Goal: Transaction & Acquisition: Purchase product/service

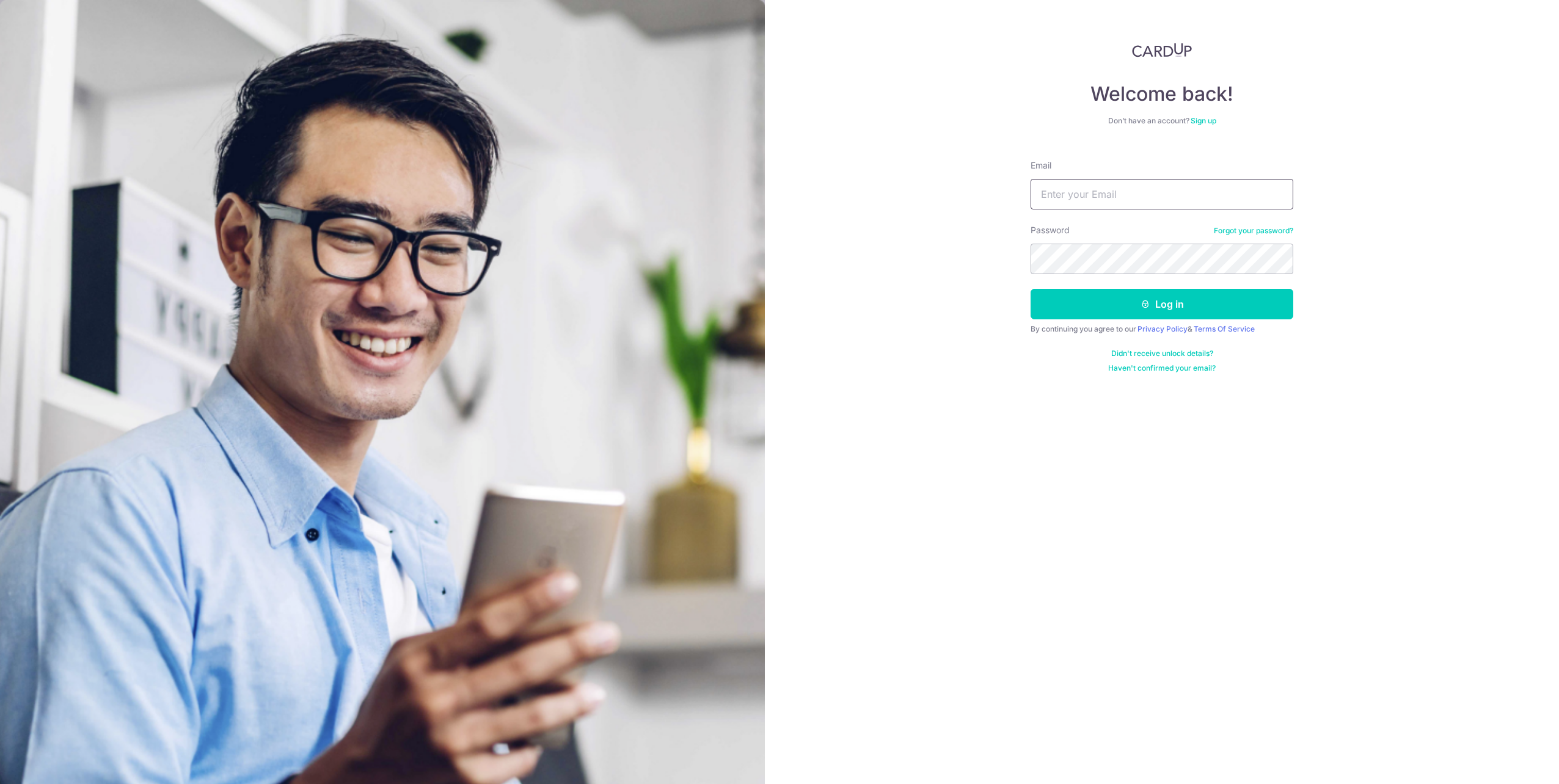
click at [1050, 204] on input "Email" at bounding box center [1162, 194] width 263 height 31
type input "raneald@live.com"
click at [1030, 289] on button "Log in" at bounding box center [1162, 304] width 263 height 31
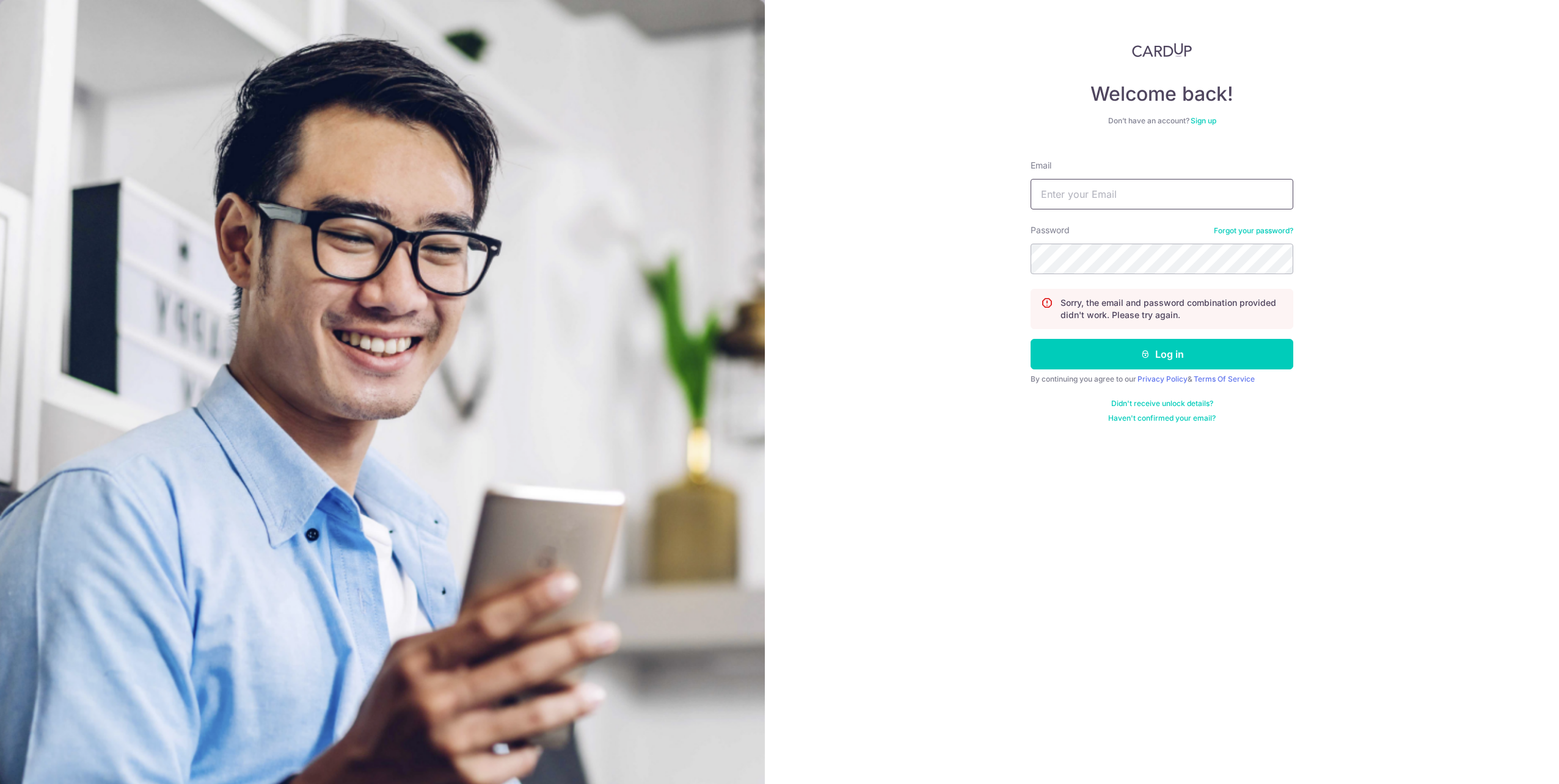
click at [1178, 193] on input "Email" at bounding box center [1162, 194] width 263 height 31
type input "[PERSON_NAME][EMAIL_ADDRESS][DOMAIN_NAME]"
click at [1223, 361] on button "Log in" at bounding box center [1162, 354] width 263 height 31
click at [1130, 188] on input "Email" at bounding box center [1162, 194] width 263 height 31
type input "raneald@live.com"
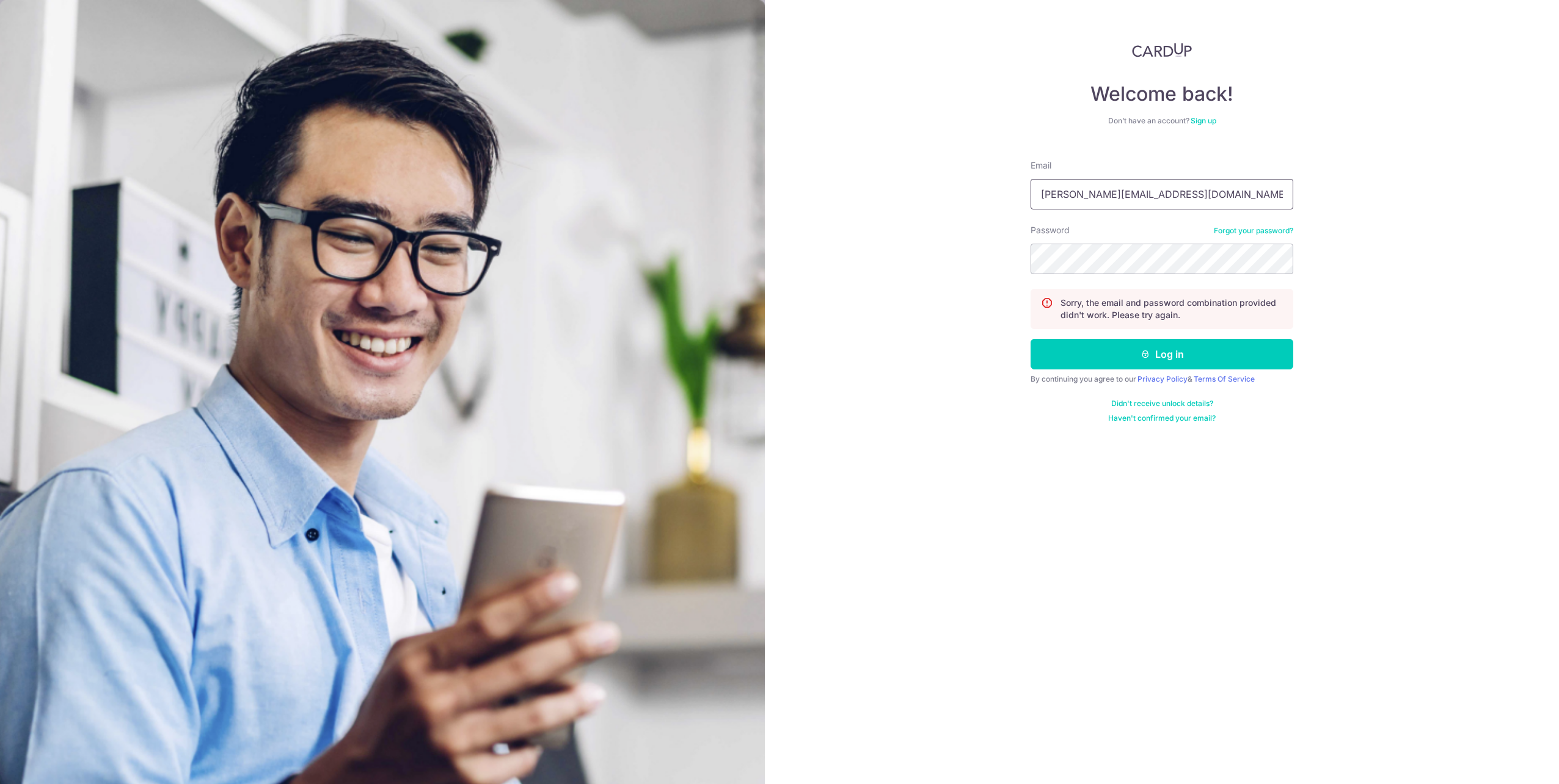
drag, startPoint x: 1131, startPoint y: 196, endPoint x: 890, endPoint y: 181, distance: 241.5
click at [890, 181] on div "Welcome back! Don’t have an account? Sign up Email raneald@live.com Password Fo…" at bounding box center [1162, 392] width 794 height 784
click at [1256, 361] on button "Log in" at bounding box center [1162, 354] width 263 height 31
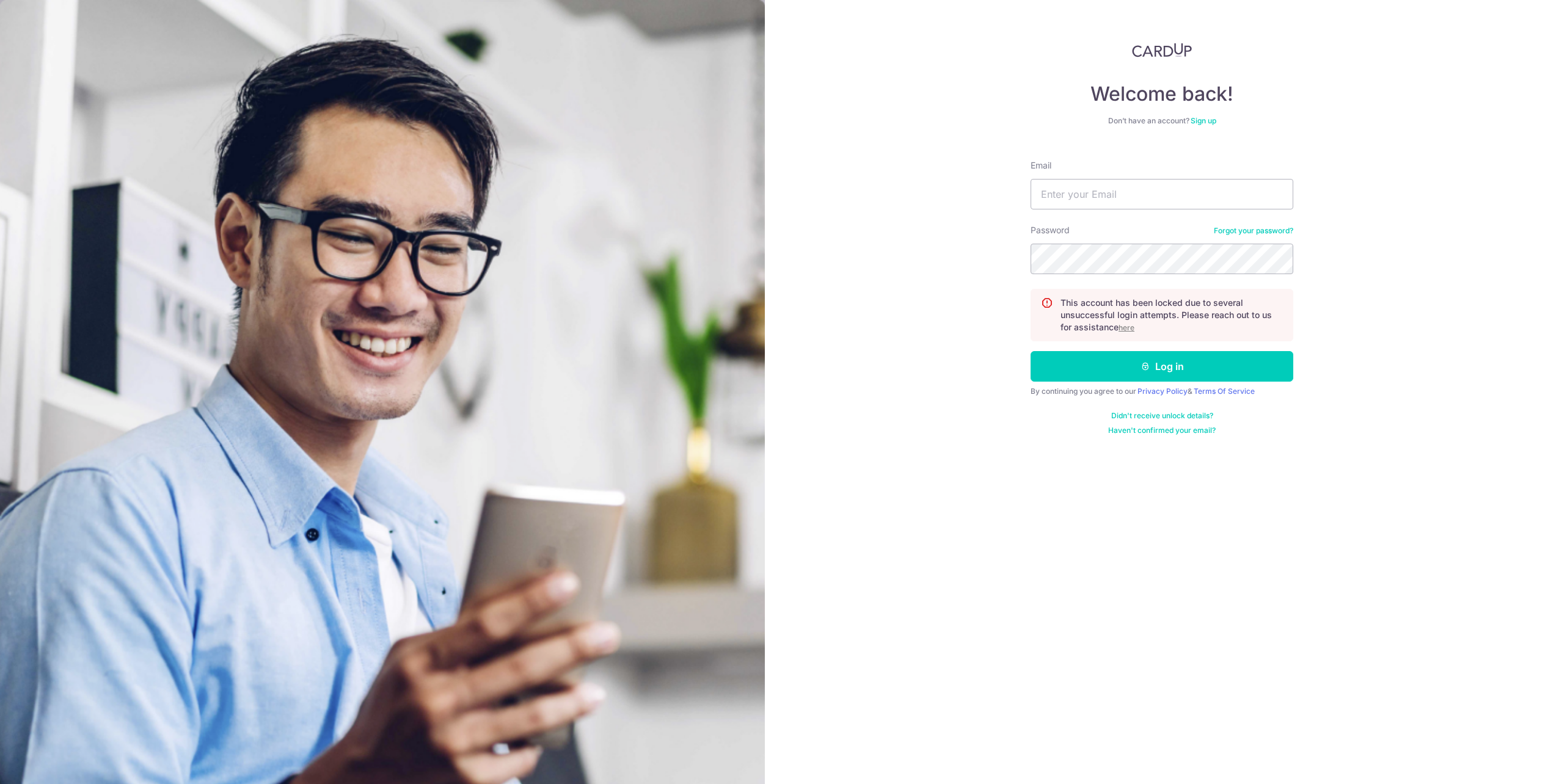
click at [1243, 227] on link "Forgot your password?" at bounding box center [1253, 231] width 80 height 10
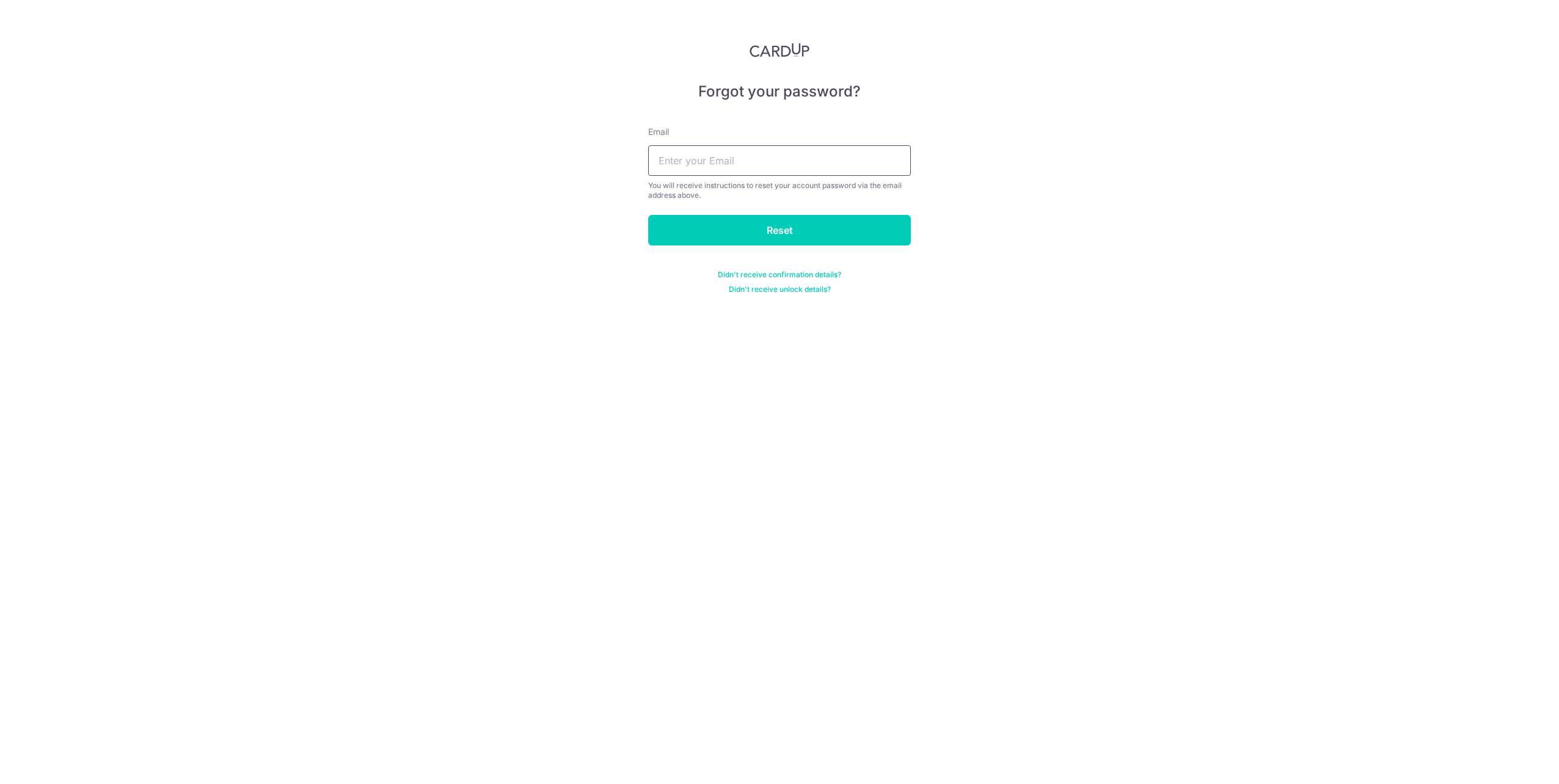
click at [827, 155] on input "text" at bounding box center [780, 161] width 263 height 31
paste input "[PERSON_NAME][EMAIL_ADDRESS][DOMAIN_NAME]"
type input "[PERSON_NAME][EMAIL_ADDRESS][DOMAIN_NAME]"
click at [831, 236] on input "Reset" at bounding box center [780, 230] width 263 height 31
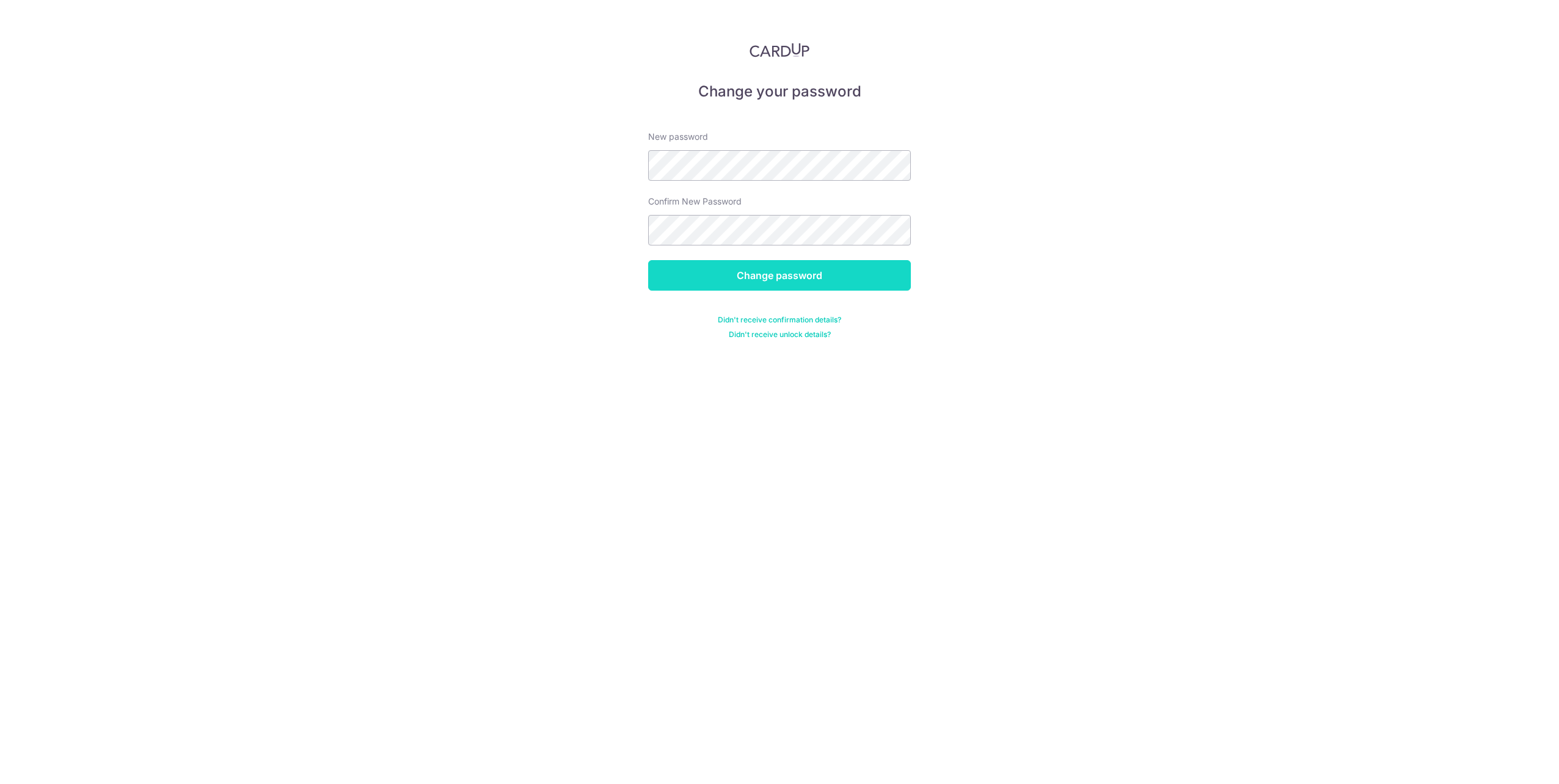
click at [750, 278] on input "Change password" at bounding box center [780, 275] width 263 height 31
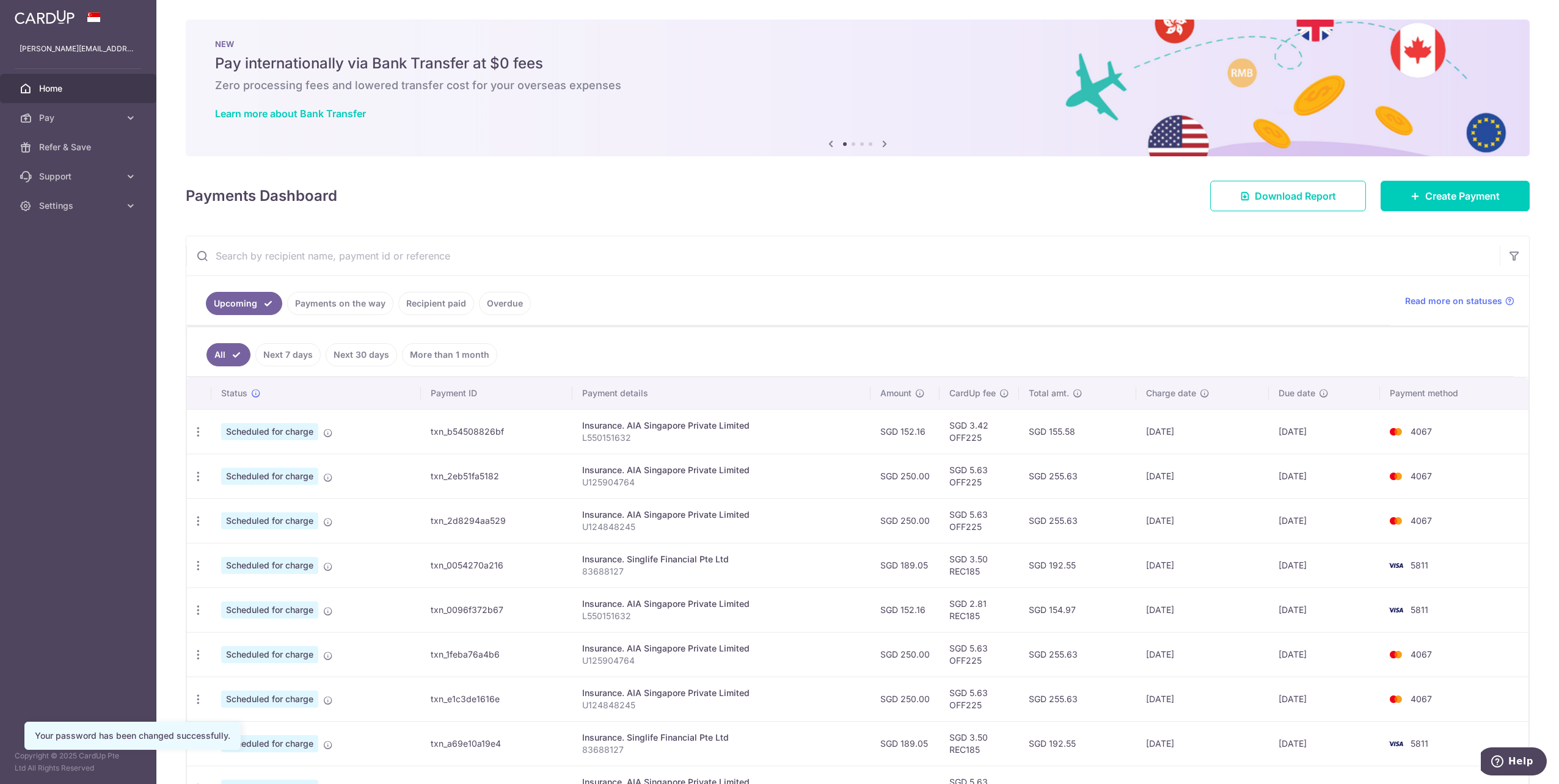
click at [419, 306] on link "Recipient paid" at bounding box center [436, 303] width 76 height 23
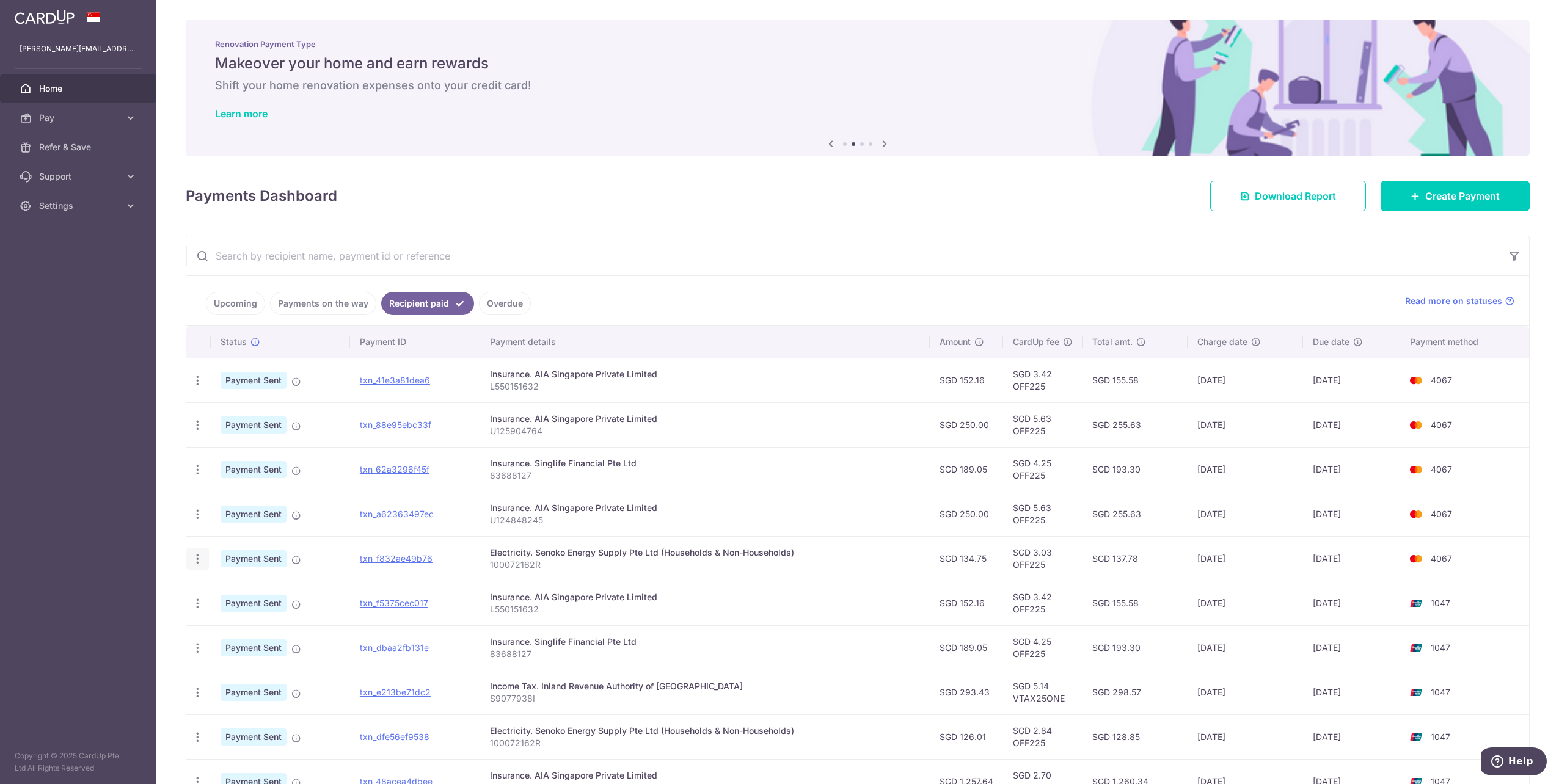
click at [190, 553] on div "PDF Receipt" at bounding box center [198, 559] width 23 height 23
click at [192, 556] on icon "button" at bounding box center [197, 558] width 13 height 13
click at [421, 558] on link "txn_f832ae49b76" at bounding box center [396, 558] width 73 height 11
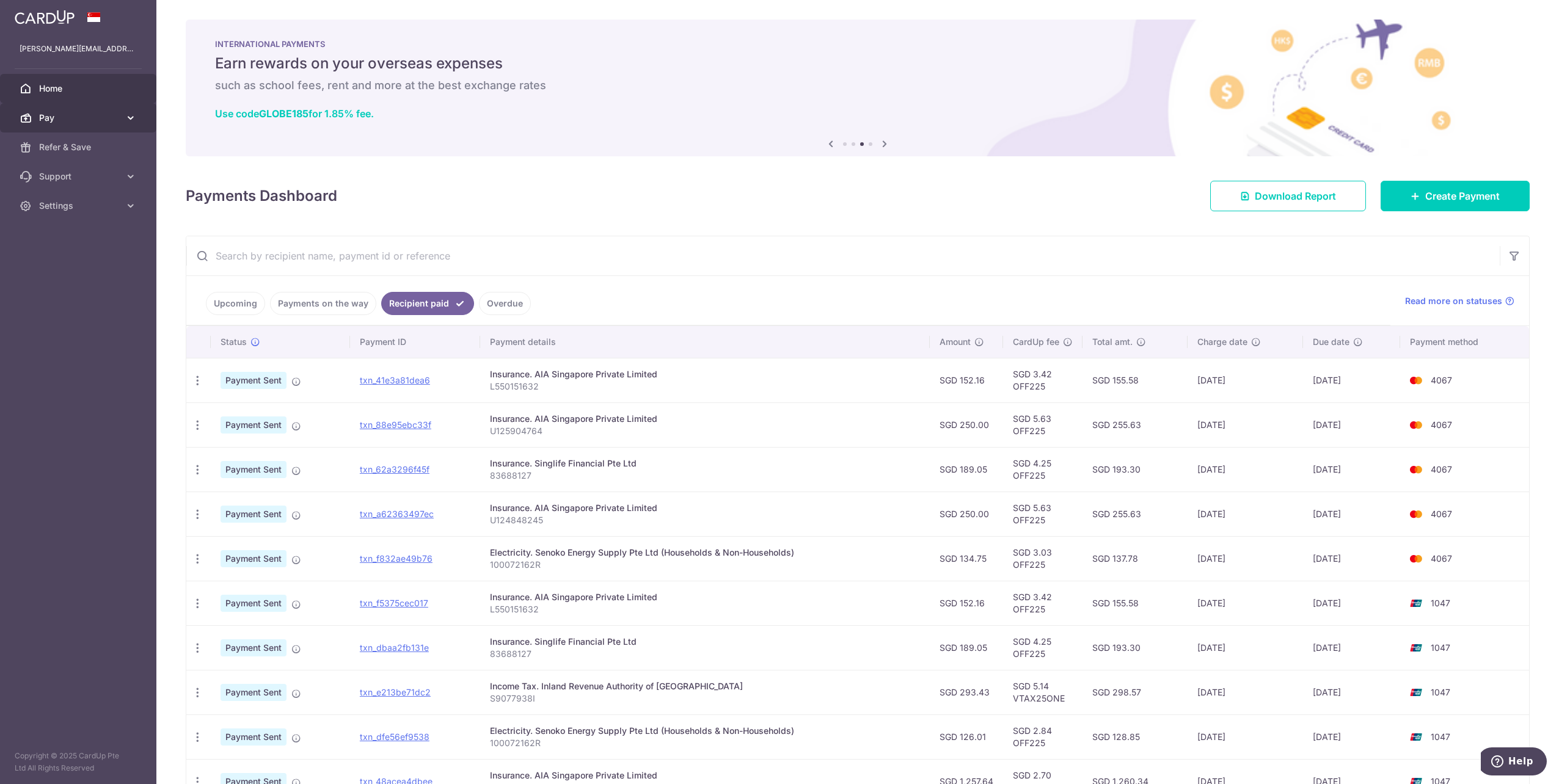
click at [106, 107] on link "Pay" at bounding box center [78, 118] width 157 height 29
click at [110, 145] on span "Payments" at bounding box center [80, 147] width 81 height 12
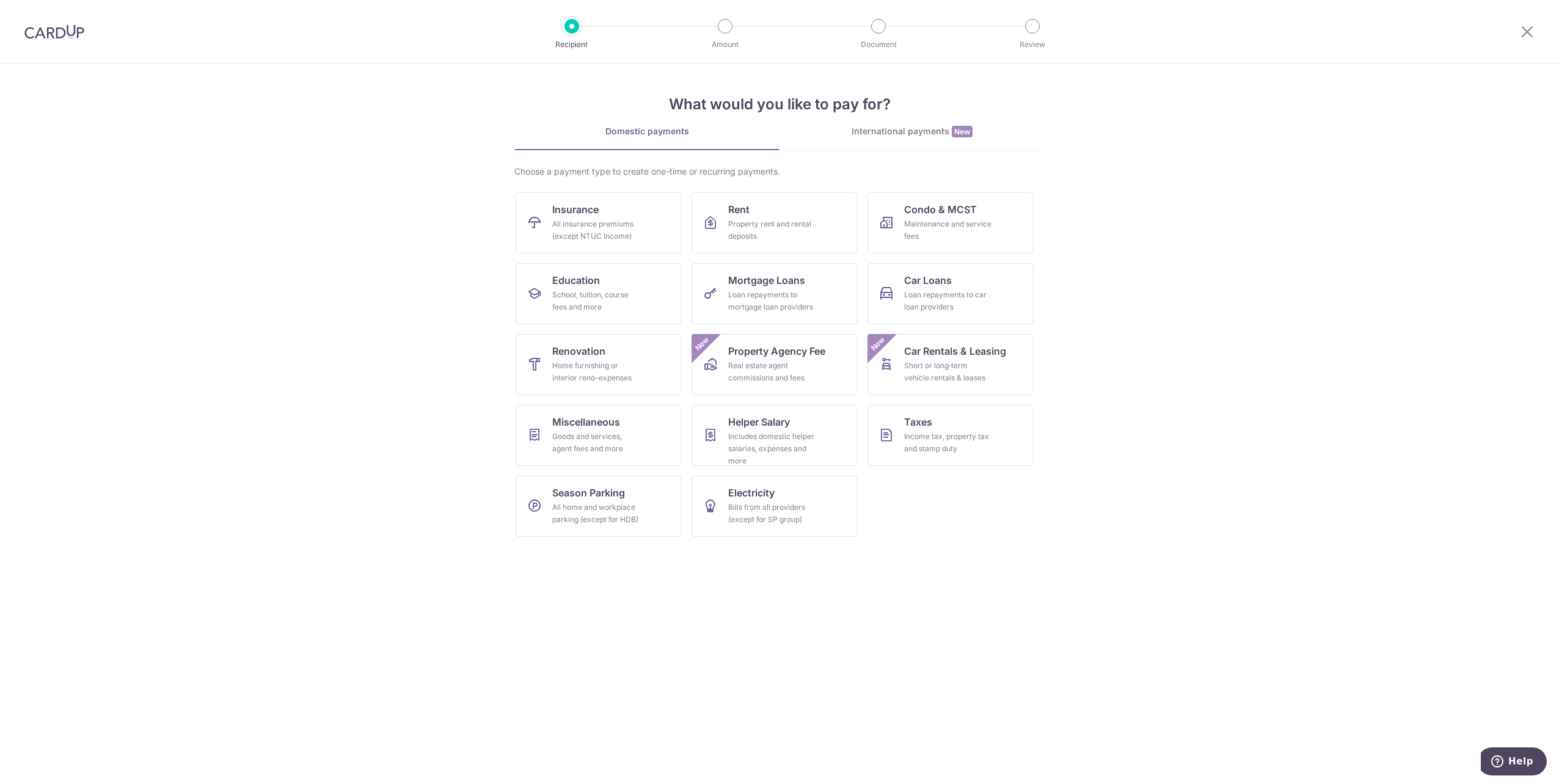
drag, startPoint x: 581, startPoint y: 59, endPoint x: 570, endPoint y: 60, distance: 11.0
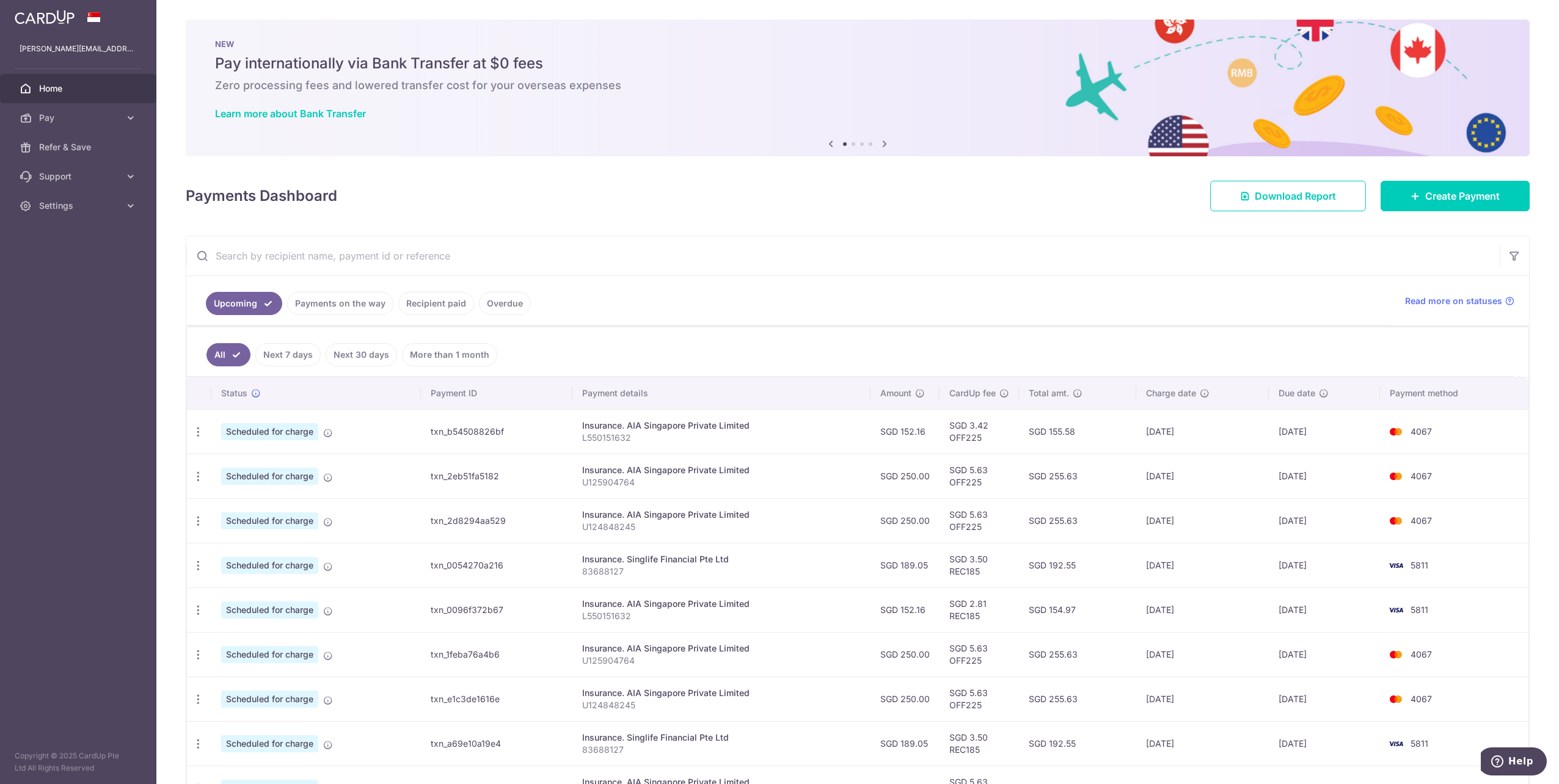
click at [66, 103] on link "Home" at bounding box center [78, 88] width 157 height 29
click at [67, 113] on span "Pay" at bounding box center [80, 117] width 81 height 12
click at [90, 111] on link "Pay" at bounding box center [78, 118] width 157 height 29
click at [82, 143] on span "Payments" at bounding box center [80, 147] width 81 height 12
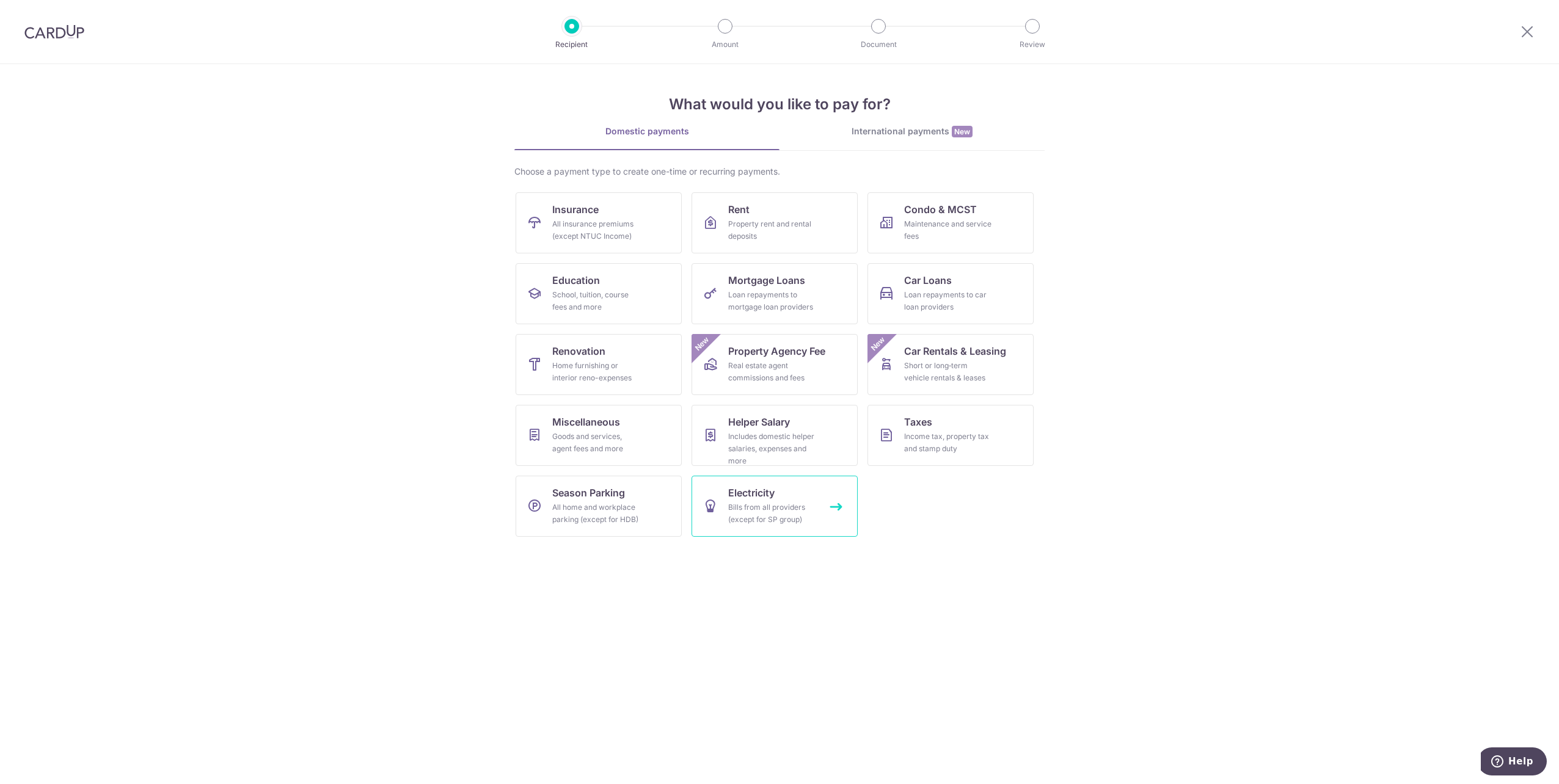
click at [813, 514] on div "Bills from all providers (except for SP group)" at bounding box center [772, 513] width 88 height 25
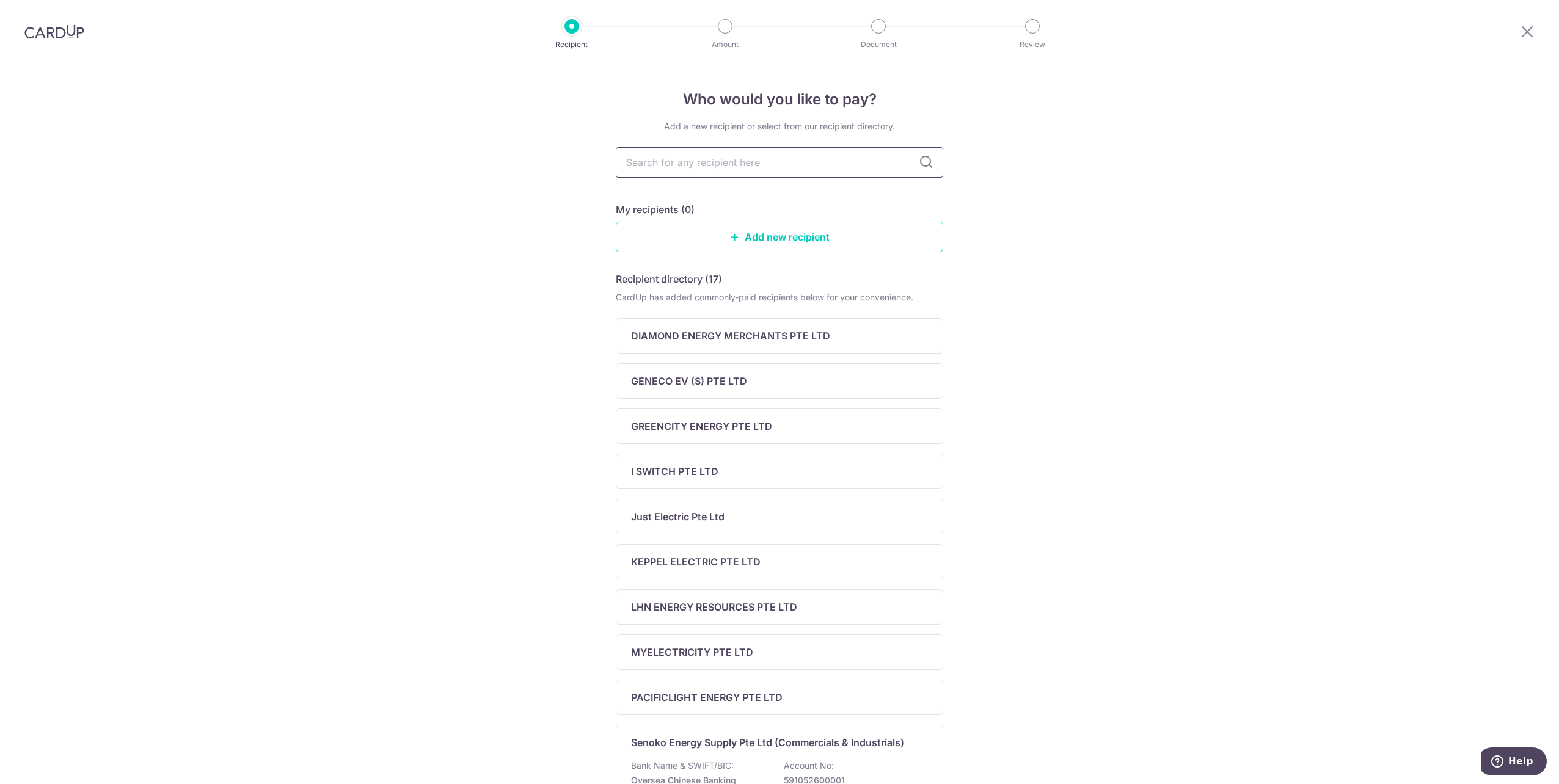
click at [692, 151] on input "text" at bounding box center [779, 163] width 327 height 31
type input "senoko"
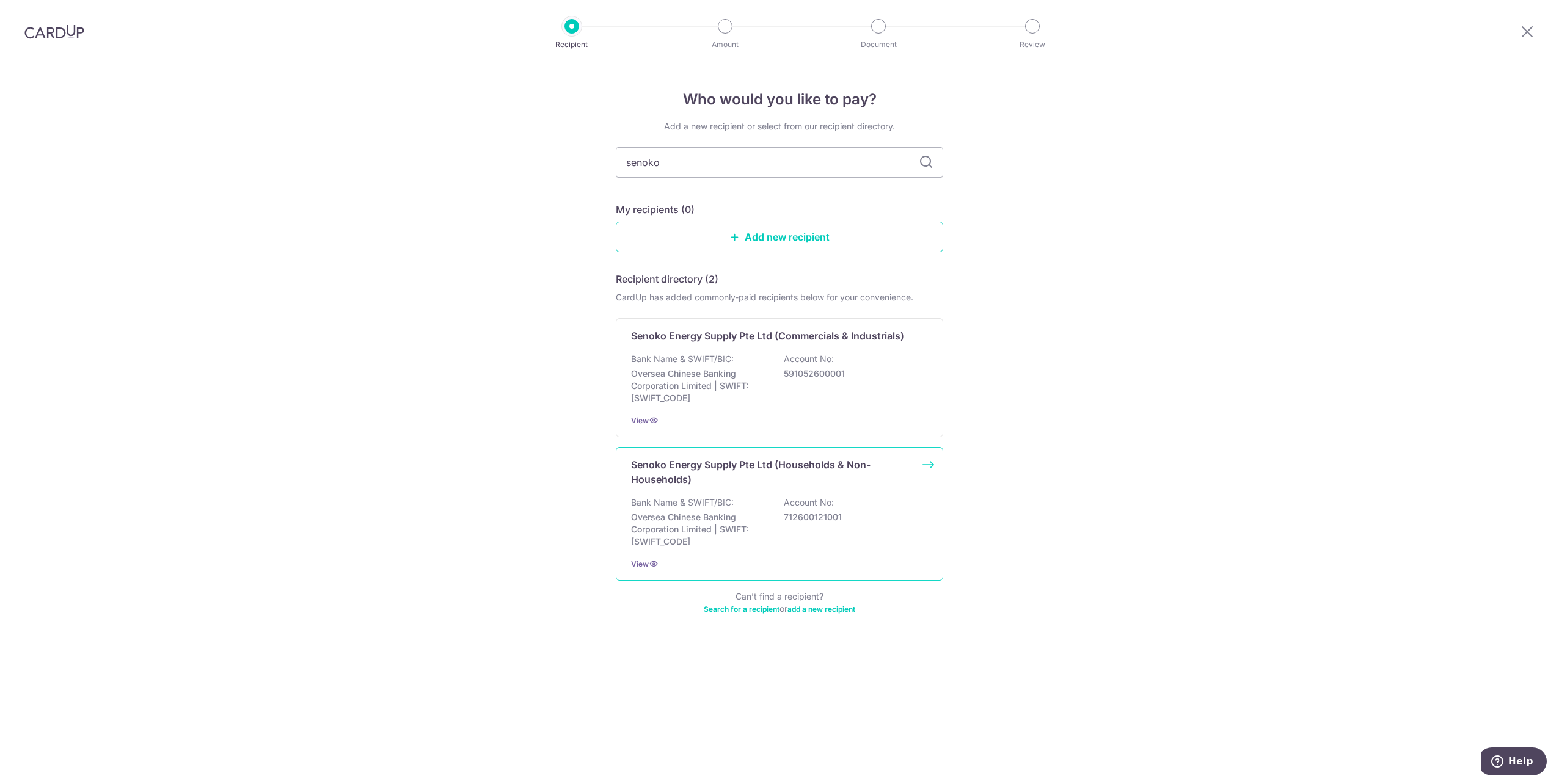
click at [830, 485] on p "Senoko Energy Supply Pte Ltd (Households & Non-Households)" at bounding box center [772, 472] width 282 height 29
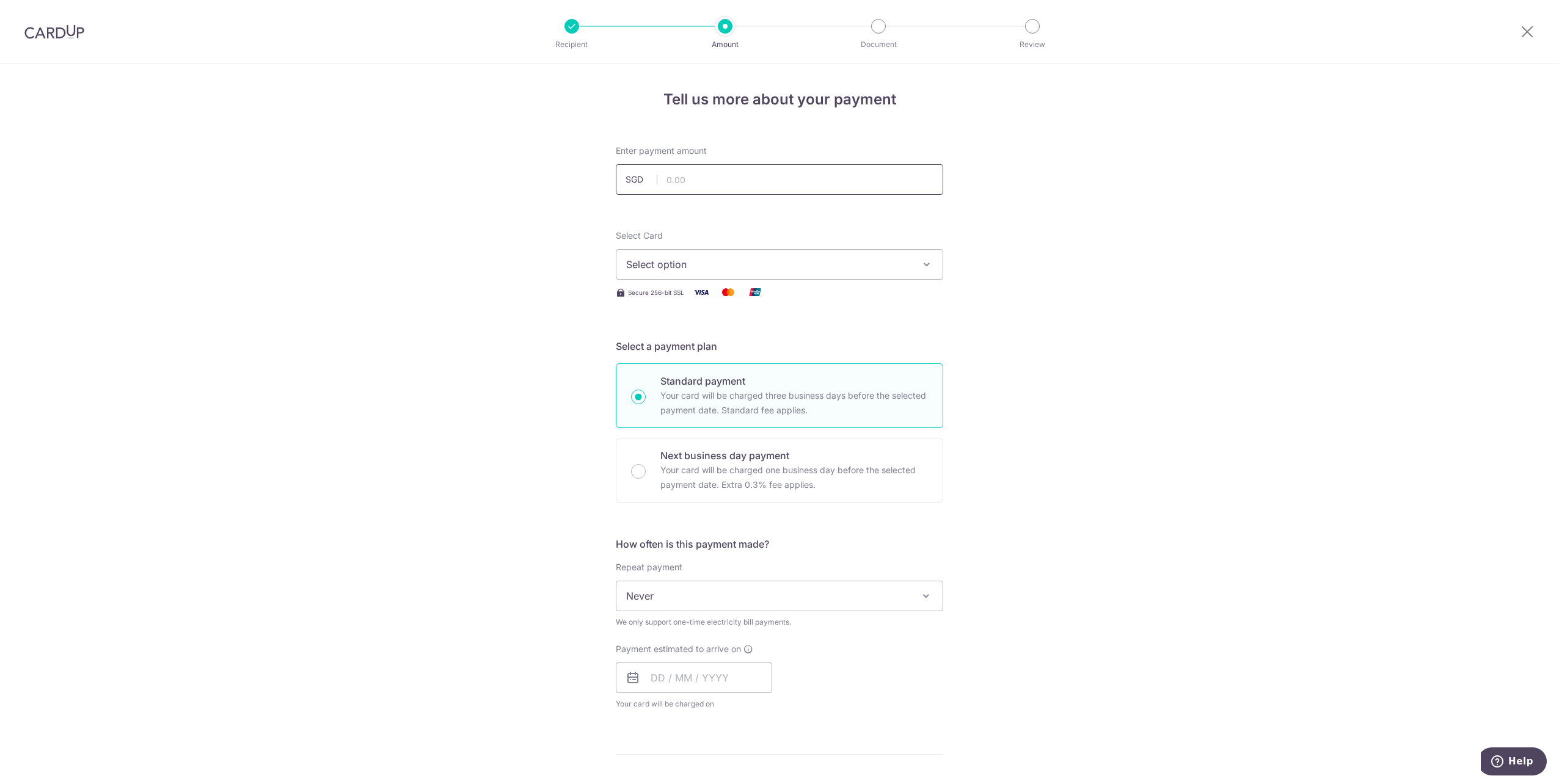
click at [712, 176] on input "text" at bounding box center [779, 180] width 327 height 31
type input "114.37"
click at [721, 263] on span "Select option" at bounding box center [768, 265] width 285 height 15
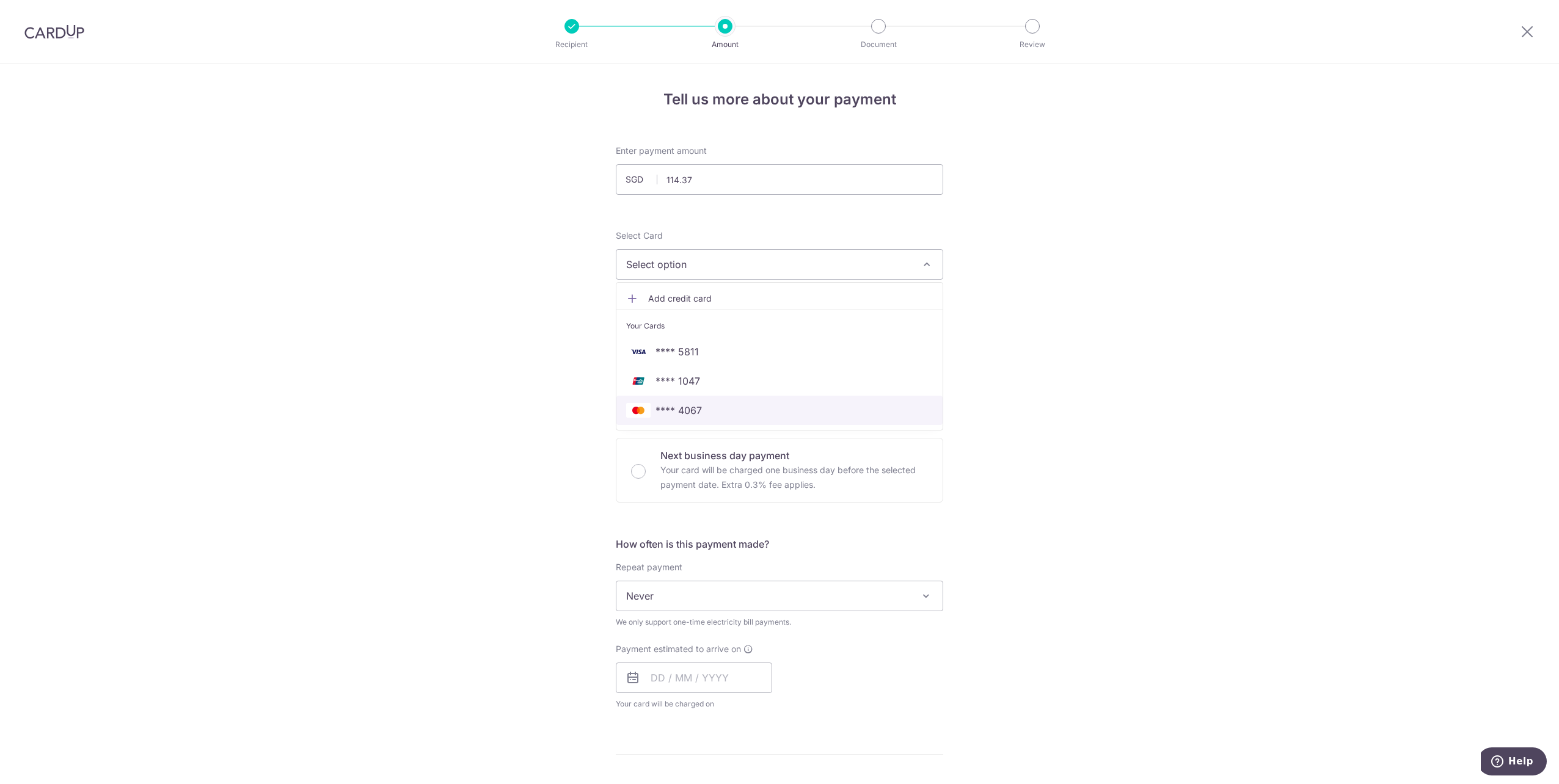
click at [729, 401] on link "**** 4067" at bounding box center [780, 411] width 326 height 29
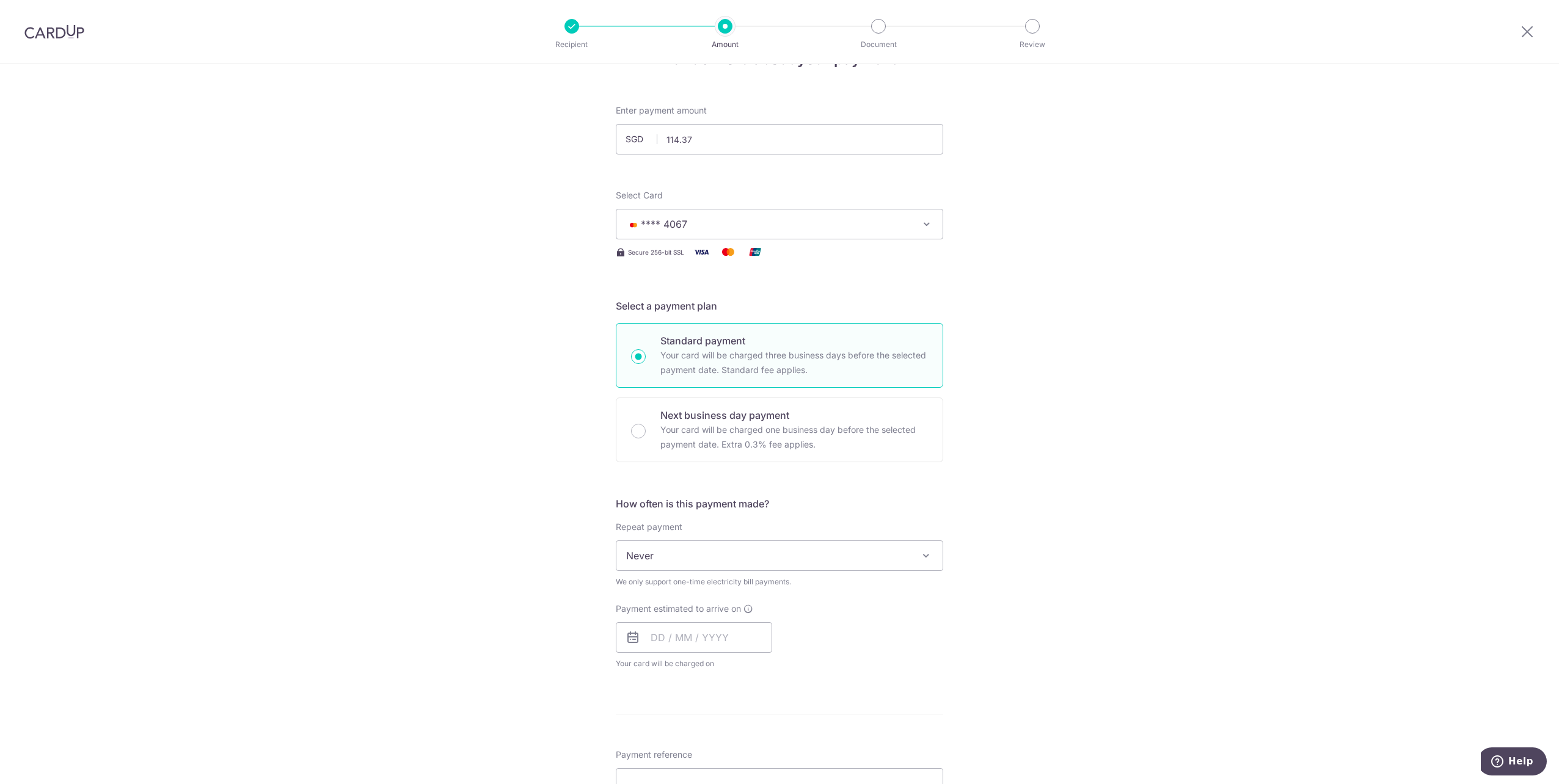
scroll to position [61, 0]
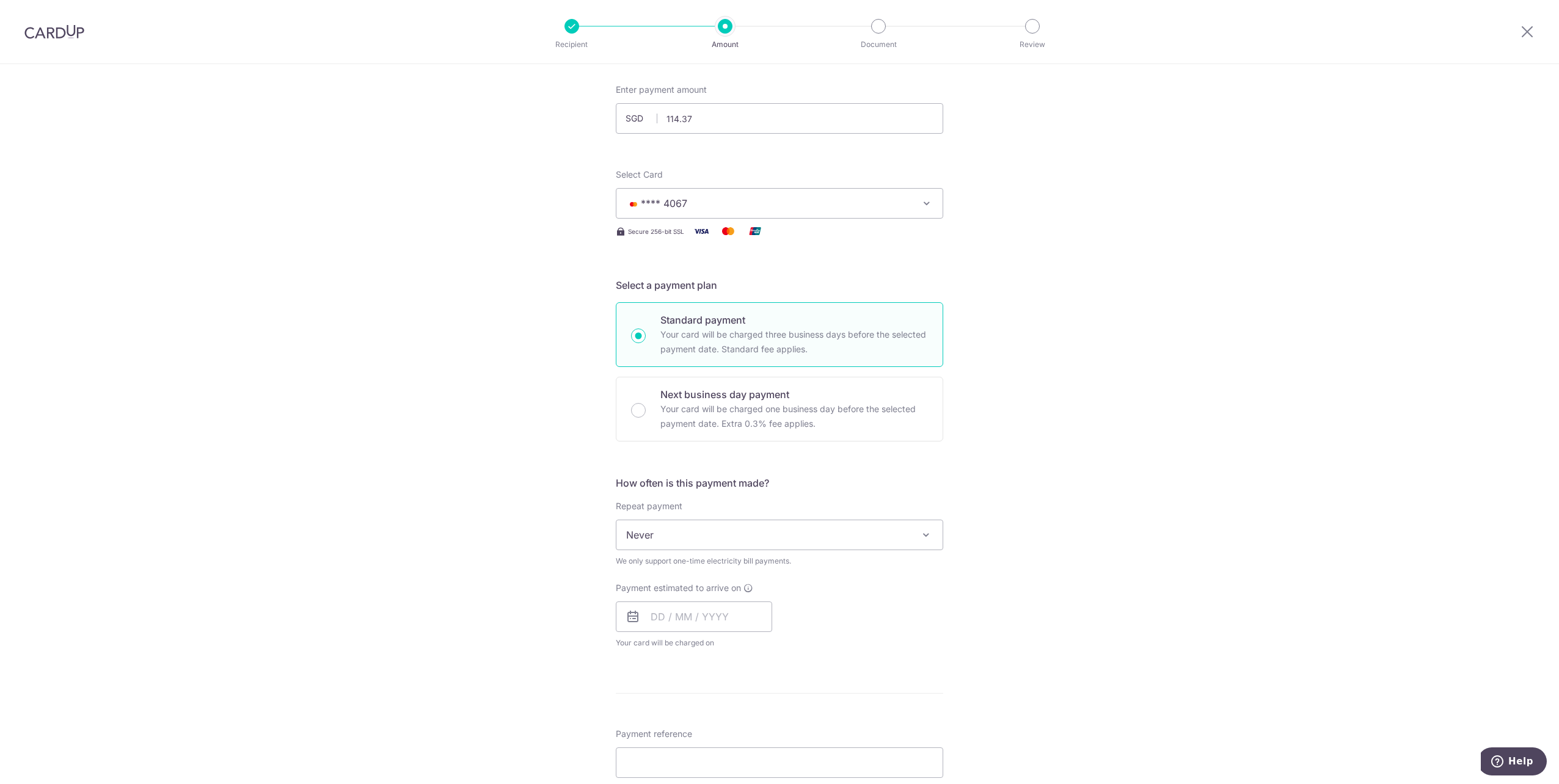
click at [693, 543] on span "Never" at bounding box center [780, 535] width 326 height 29
click at [626, 615] on icon at bounding box center [633, 617] width 15 height 15
click at [655, 614] on input "text" at bounding box center [694, 617] width 157 height 31
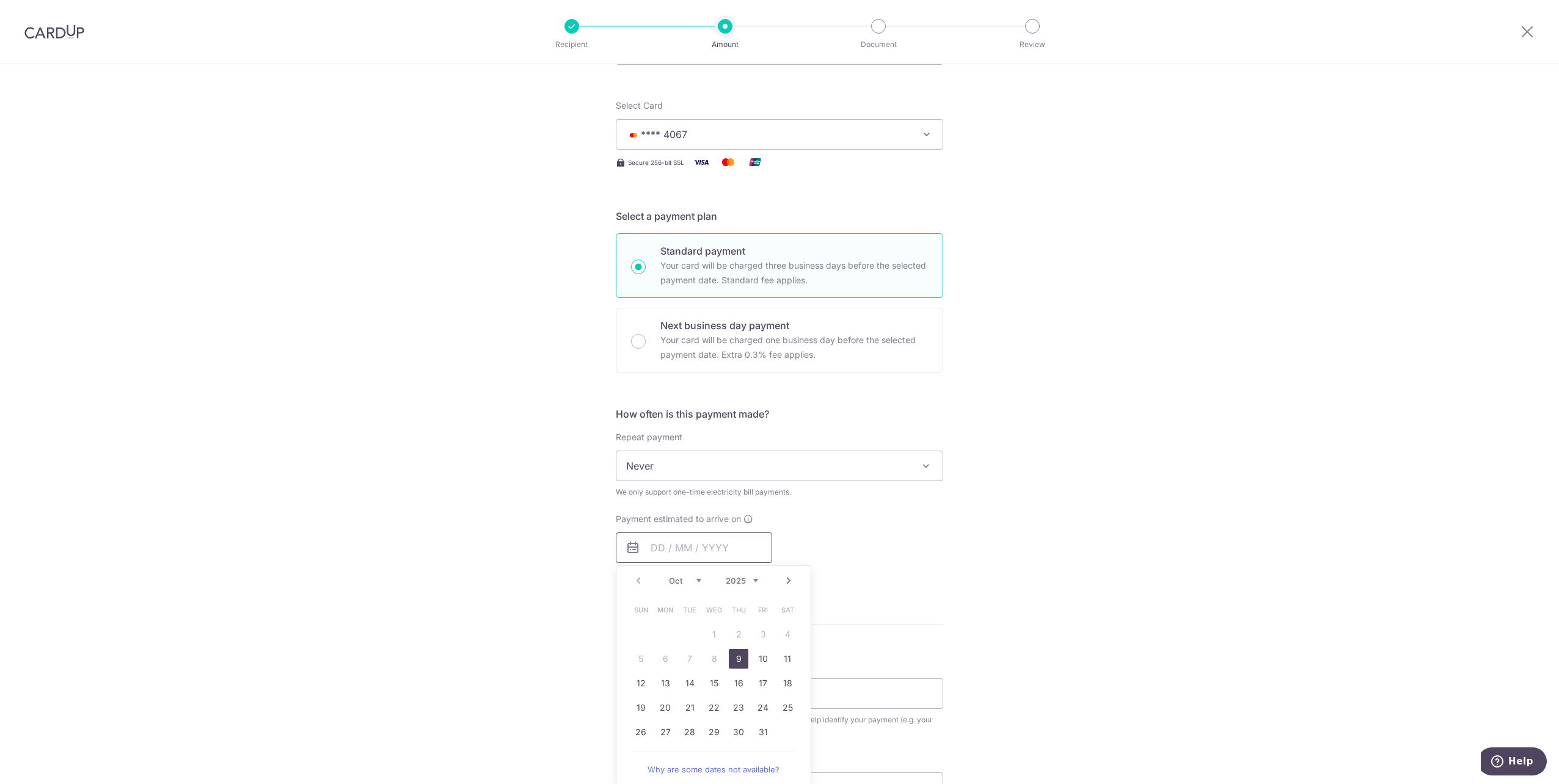
scroll to position [244, 0]
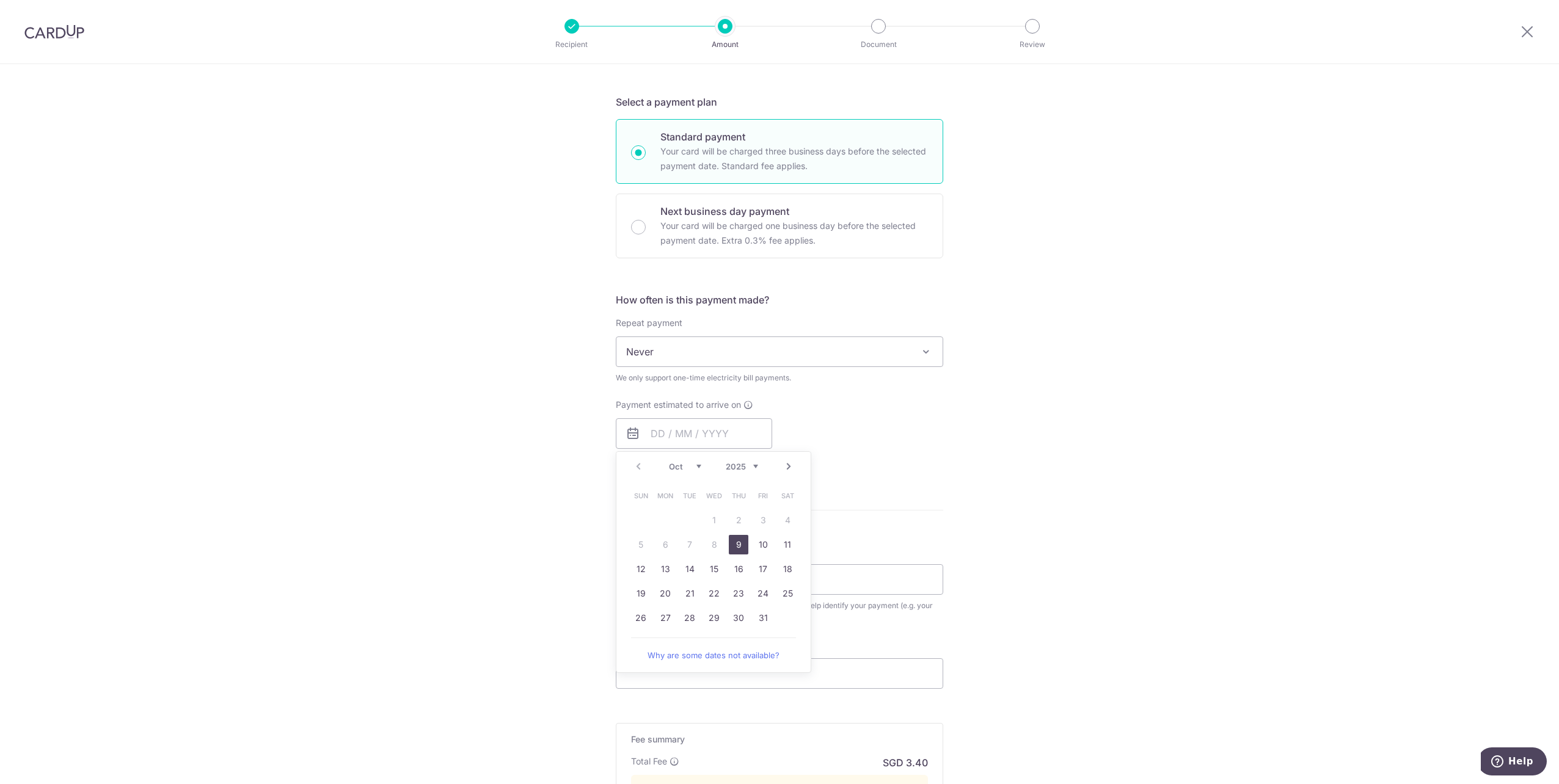
click at [731, 545] on link "9" at bounding box center [738, 545] width 19 height 19
type input "[DATE]"
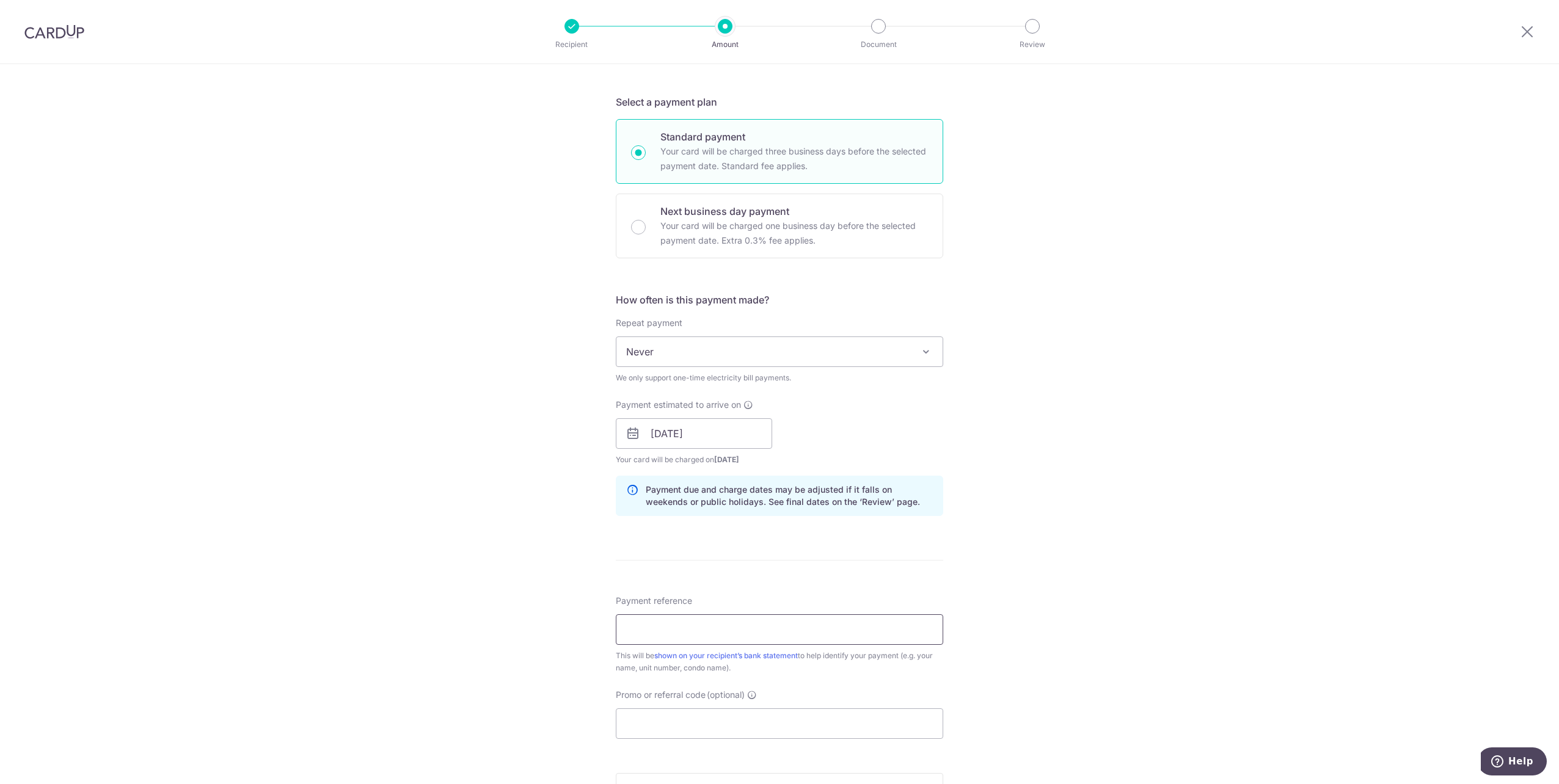
click at [716, 628] on input "Payment reference" at bounding box center [779, 629] width 327 height 31
paste input "100072162R"
type input "100072162R"
click at [1122, 437] on div "Tell us more about your payment Enter payment amount SGD 114.37 114.37 Select C…" at bounding box center [780, 430] width 1559 height 1222
click at [795, 725] on input "Promo or referral code (optional)" at bounding box center [779, 724] width 327 height 31
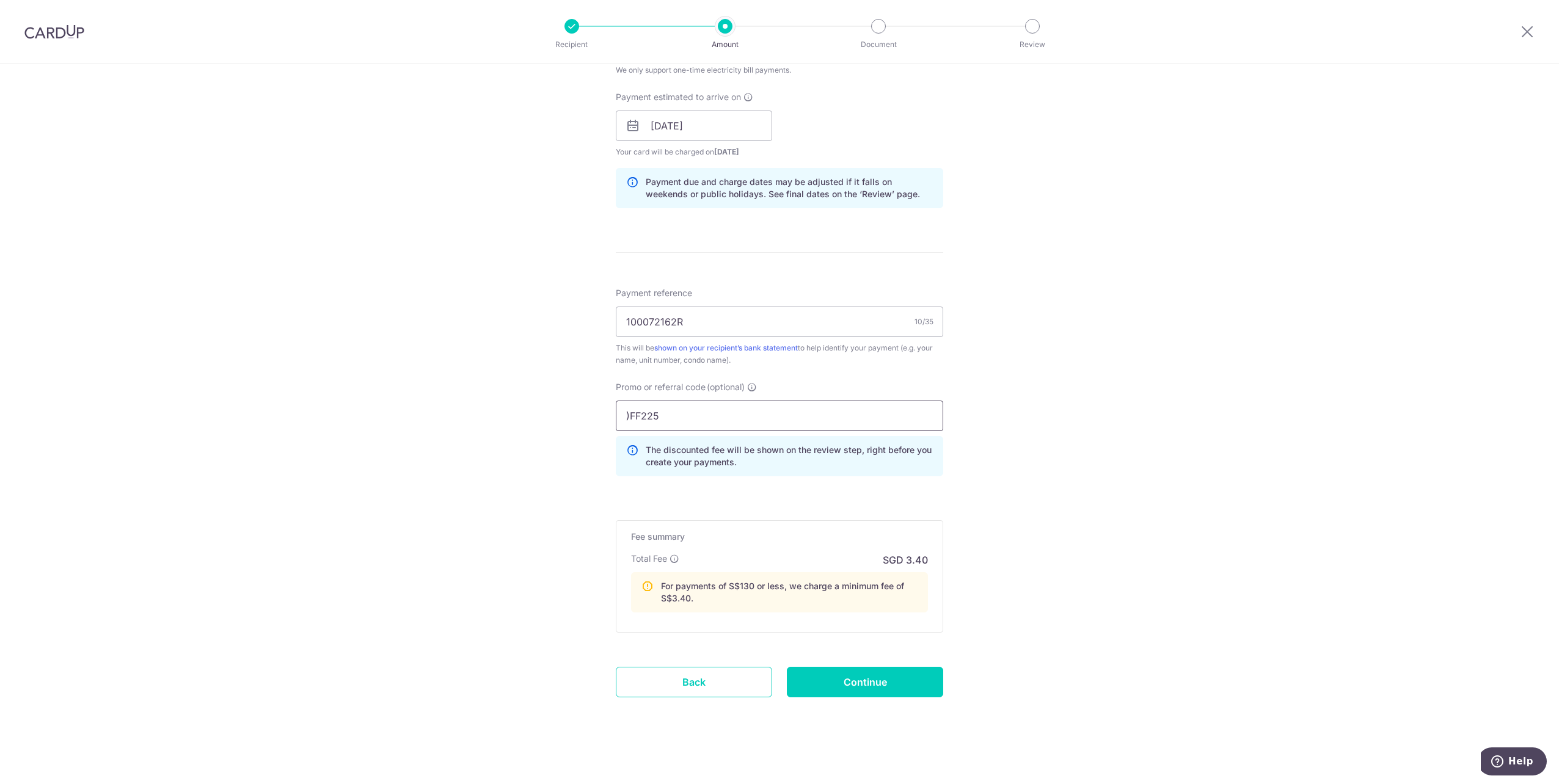
scroll to position [557, 0]
type input ")FF225"
click at [845, 682] on input "Continue" at bounding box center [865, 677] width 157 height 31
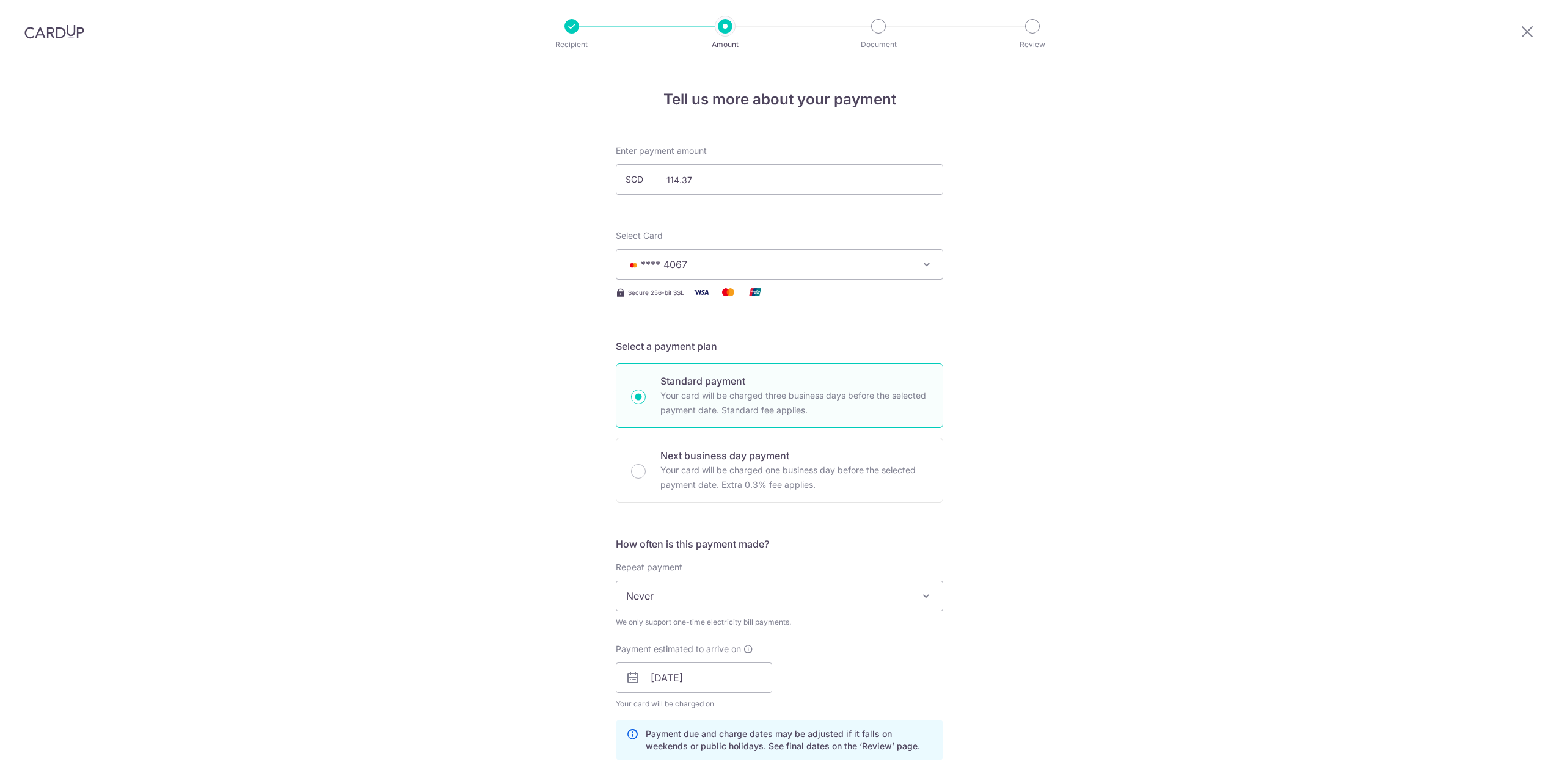
scroll to position [574, 0]
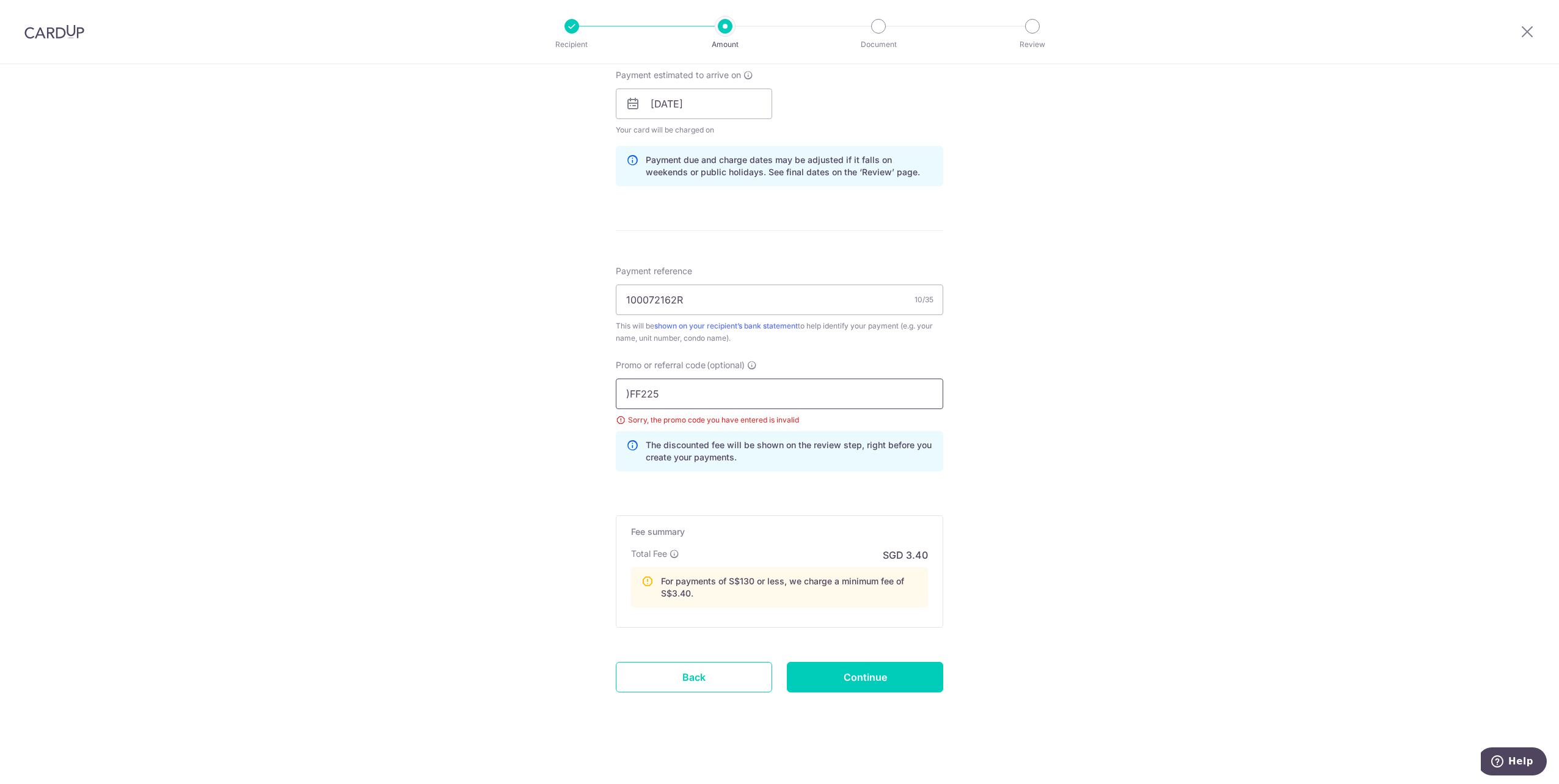
drag, startPoint x: 681, startPoint y: 390, endPoint x: 571, endPoint y: 383, distance: 110.2
click at [571, 383] on div "Tell us more about your payment Enter payment amount SGD 114.37 114.37 Select C…" at bounding box center [780, 137] width 1559 height 1294
click button "Add Card" at bounding box center [0, 0] width 0 height 0
type input "OFF225"
click at [864, 679] on input "Continue" at bounding box center [865, 677] width 157 height 31
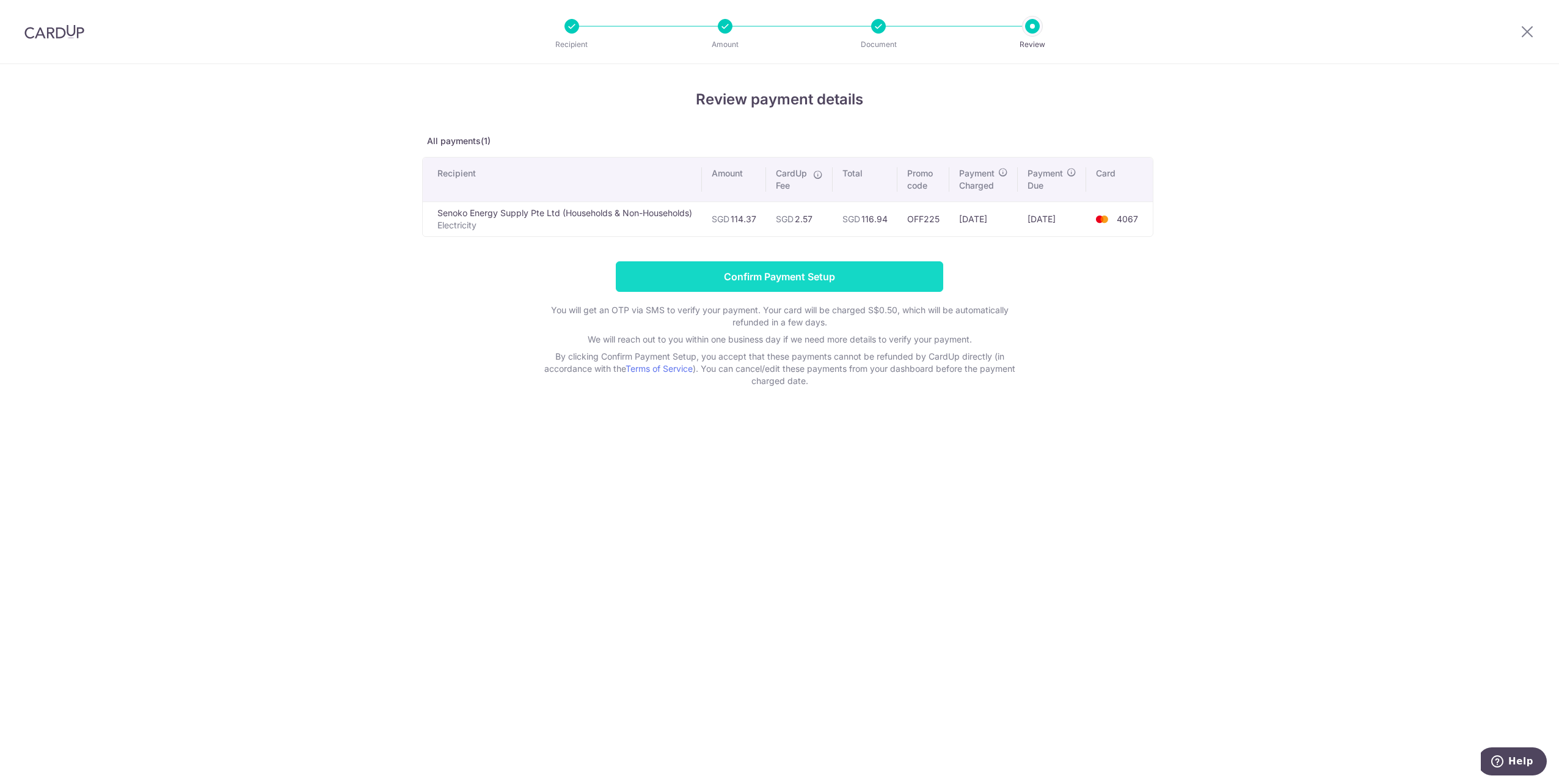
click at [880, 280] on input "Confirm Payment Setup" at bounding box center [779, 277] width 327 height 31
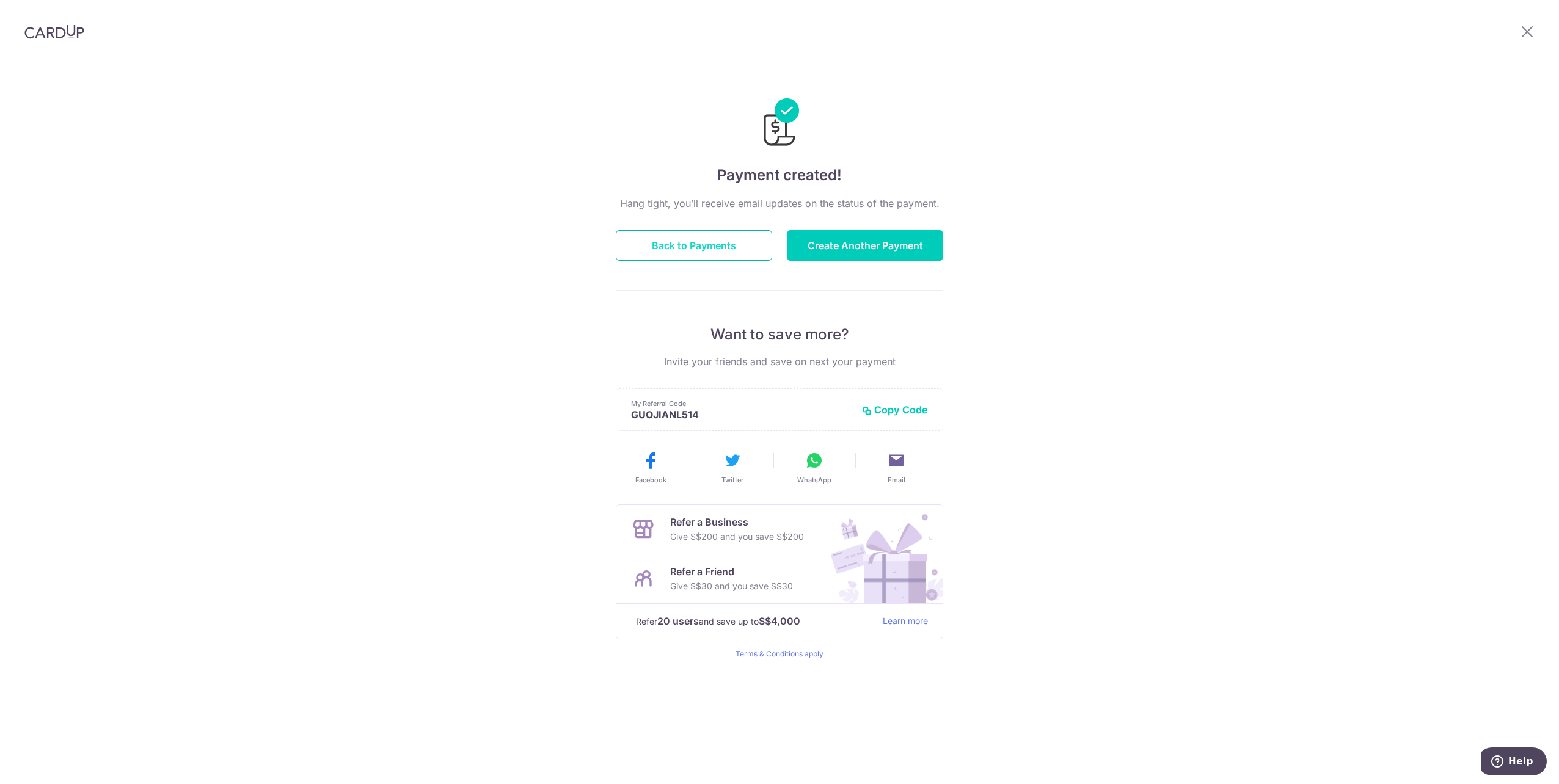
click at [736, 247] on button "Back to Payments" at bounding box center [694, 245] width 157 height 31
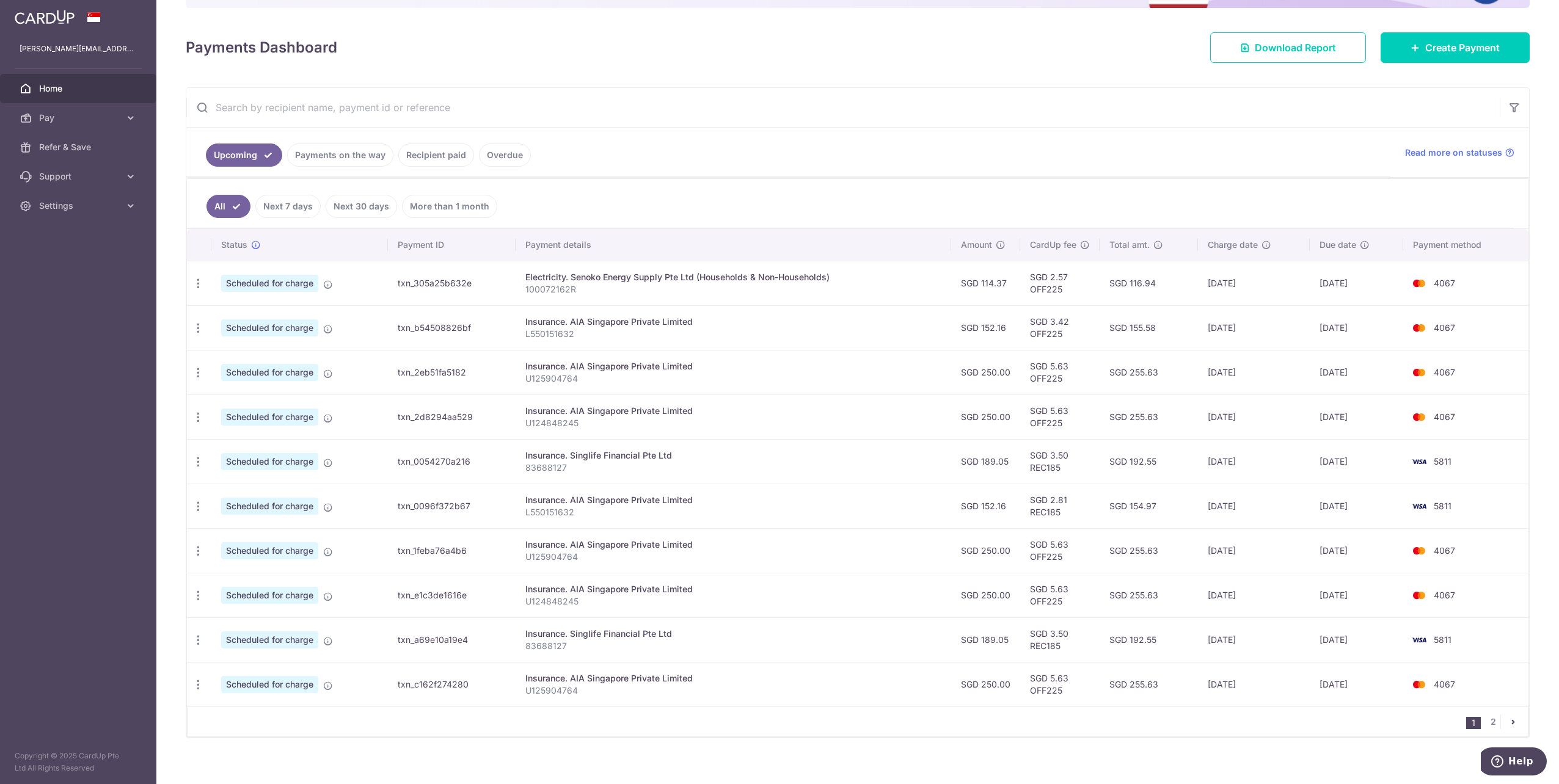
scroll to position [160, 0]
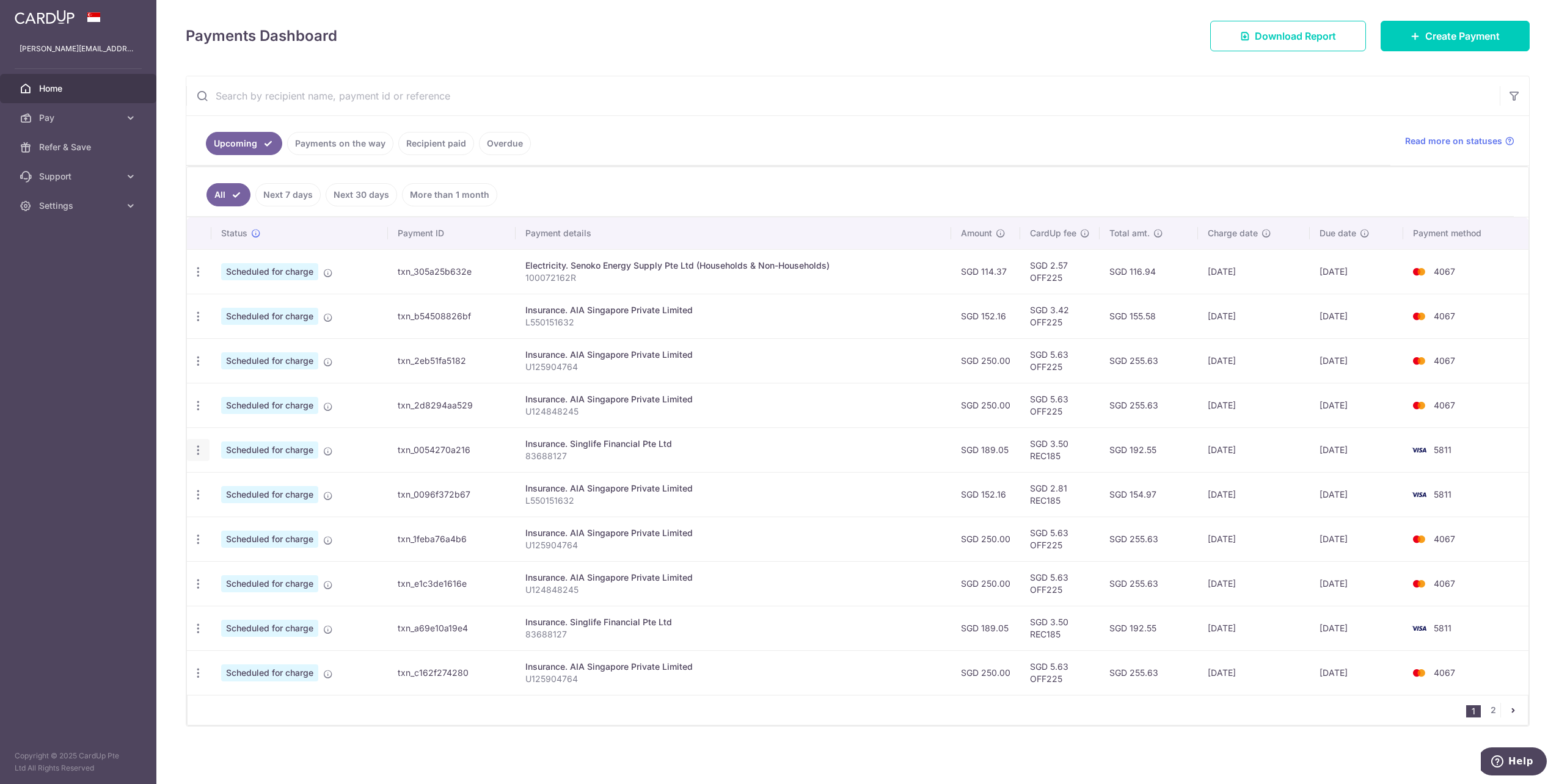
click at [204, 447] on div "Update payment Cancel payment" at bounding box center [198, 450] width 23 height 23
click at [202, 446] on icon "button" at bounding box center [198, 450] width 13 height 13
click at [251, 482] on span "Update payment" at bounding box center [263, 484] width 83 height 15
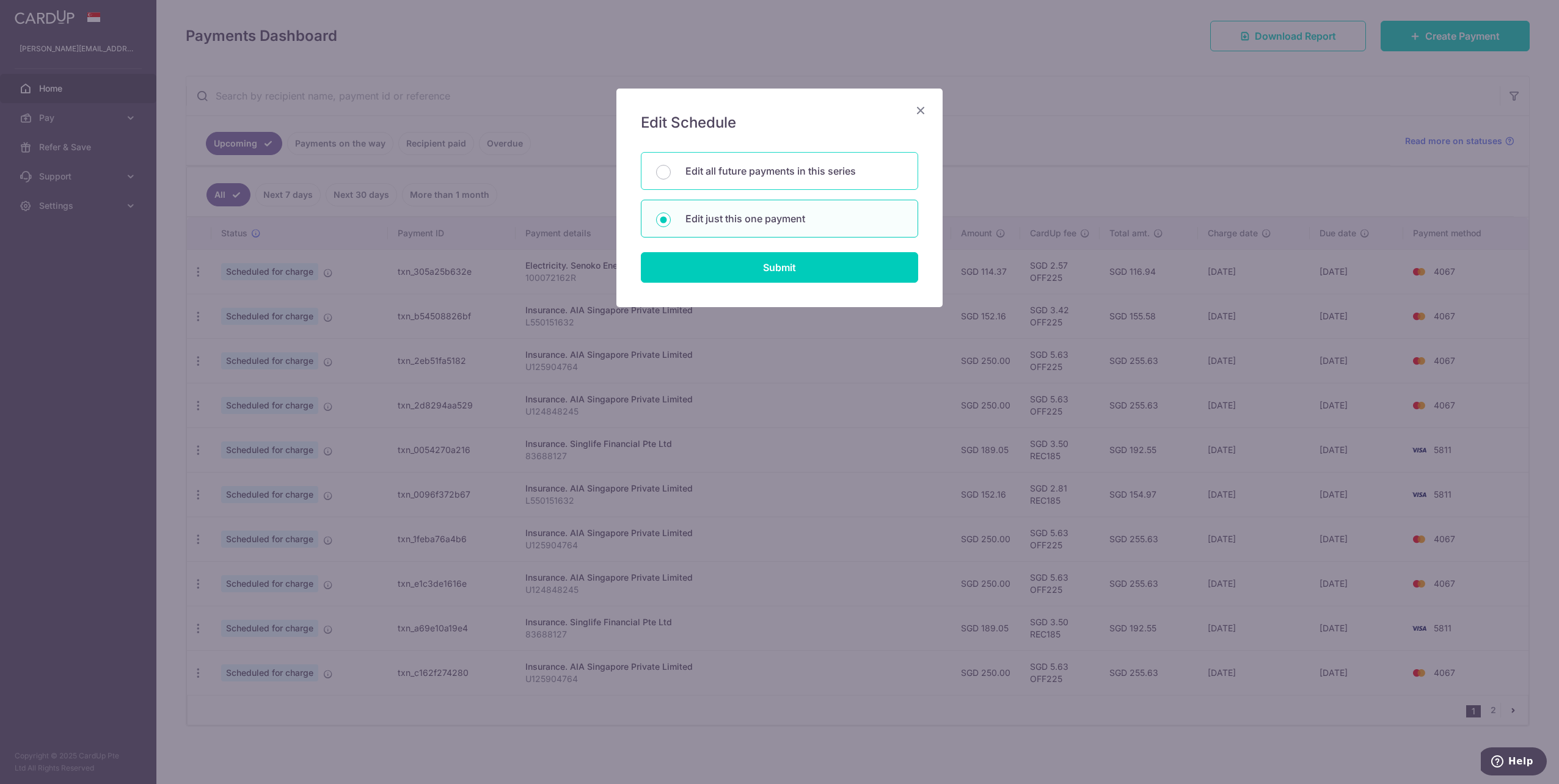
click at [728, 180] on div "Edit all future payments in this series" at bounding box center [780, 170] width 277 height 38
radio input "true"
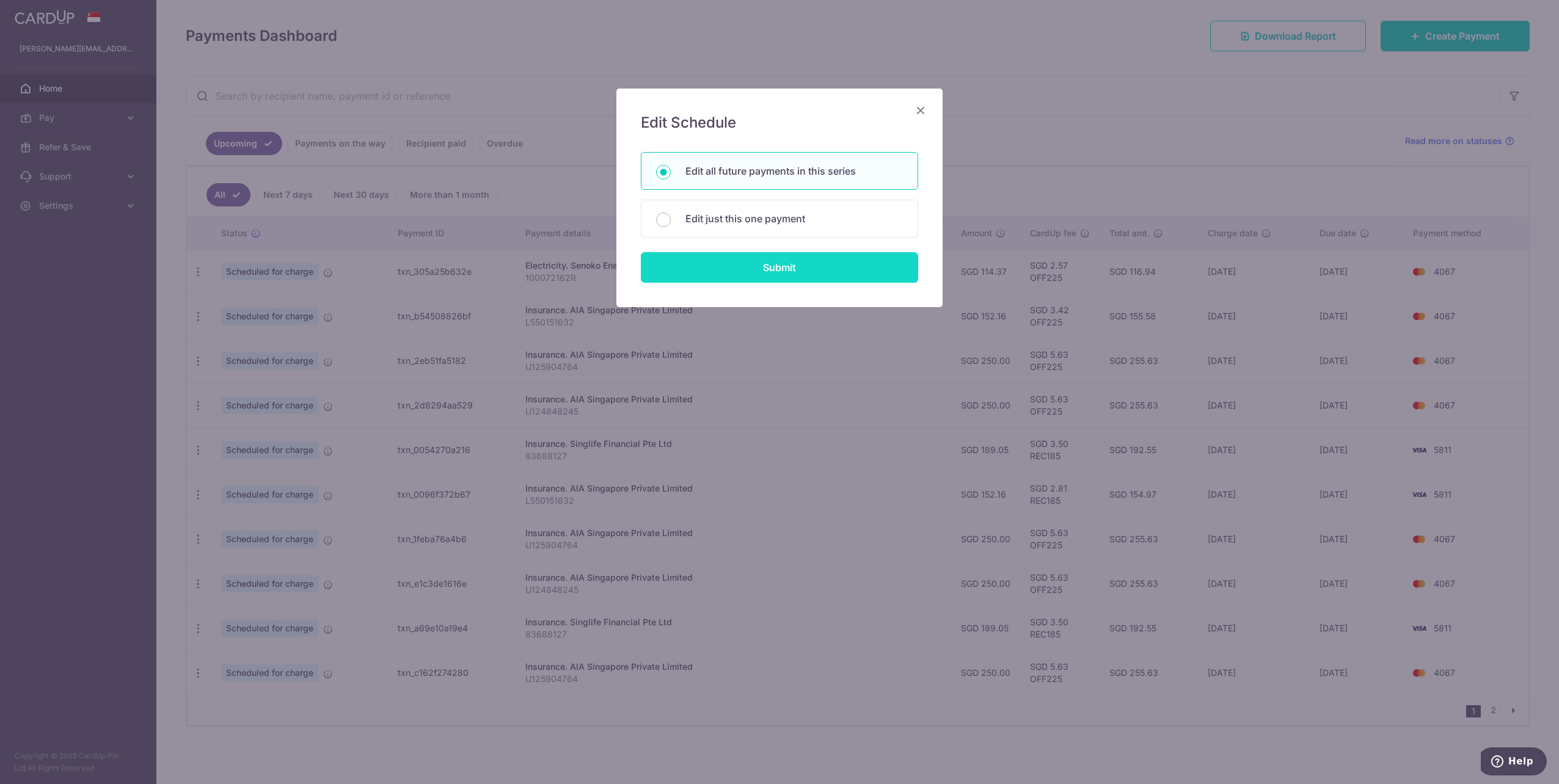
click at [759, 269] on input "Submit" at bounding box center [780, 267] width 277 height 31
radio input "true"
type input "189.05"
type input "83688127"
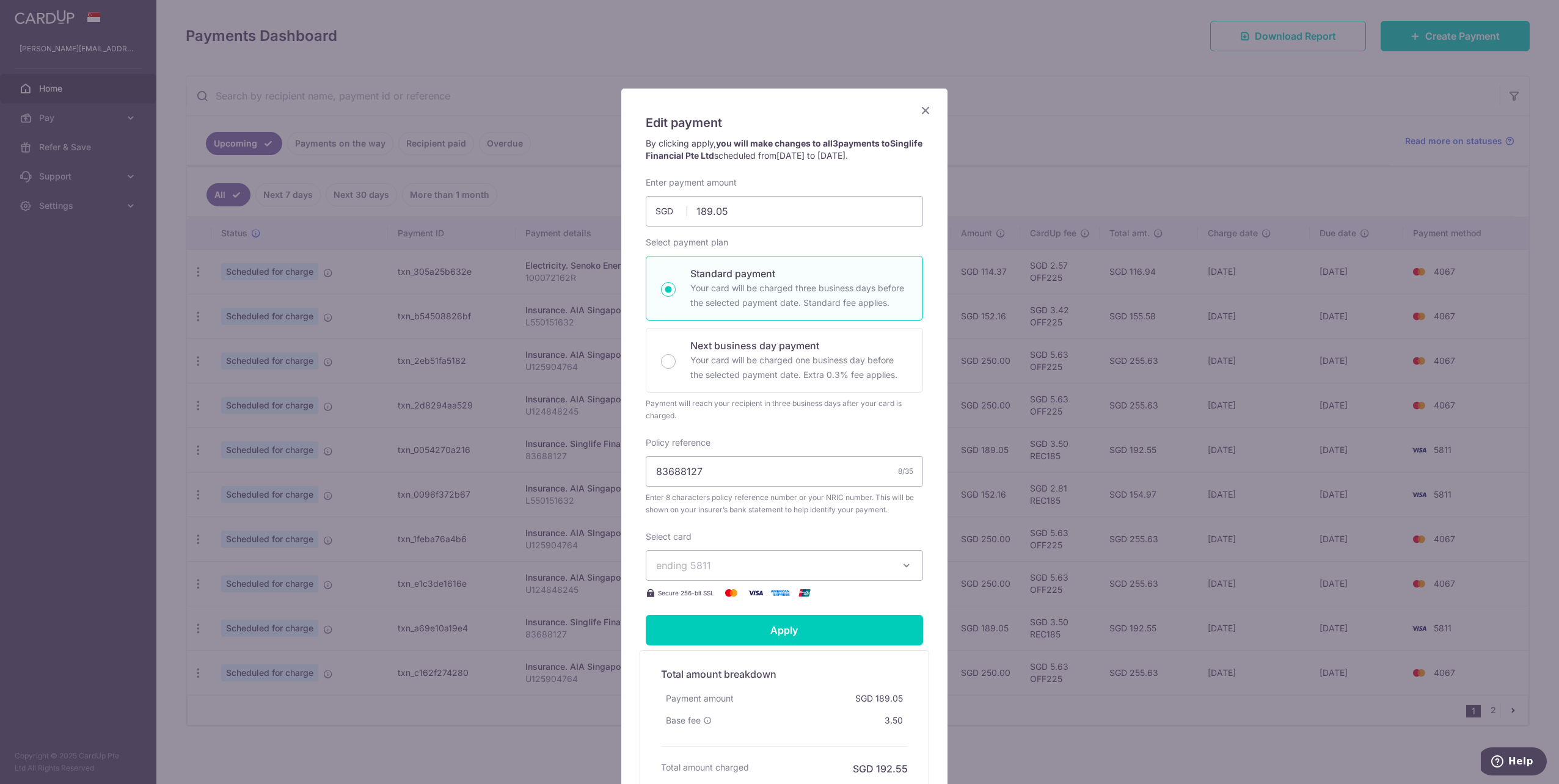
click at [748, 563] on span "ending 5811" at bounding box center [774, 566] width 235 height 15
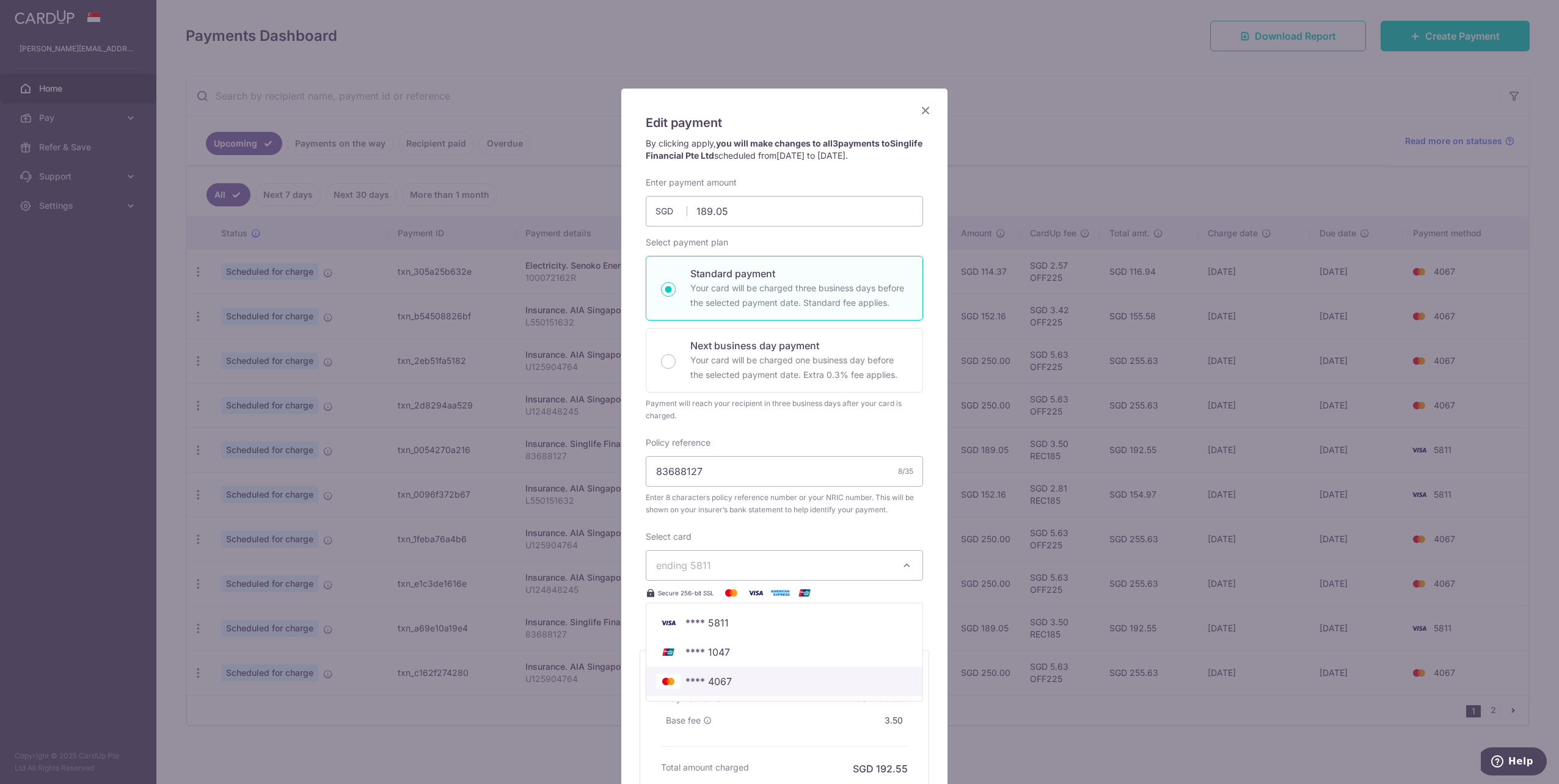
click at [753, 684] on span "**** 4067" at bounding box center [784, 681] width 257 height 15
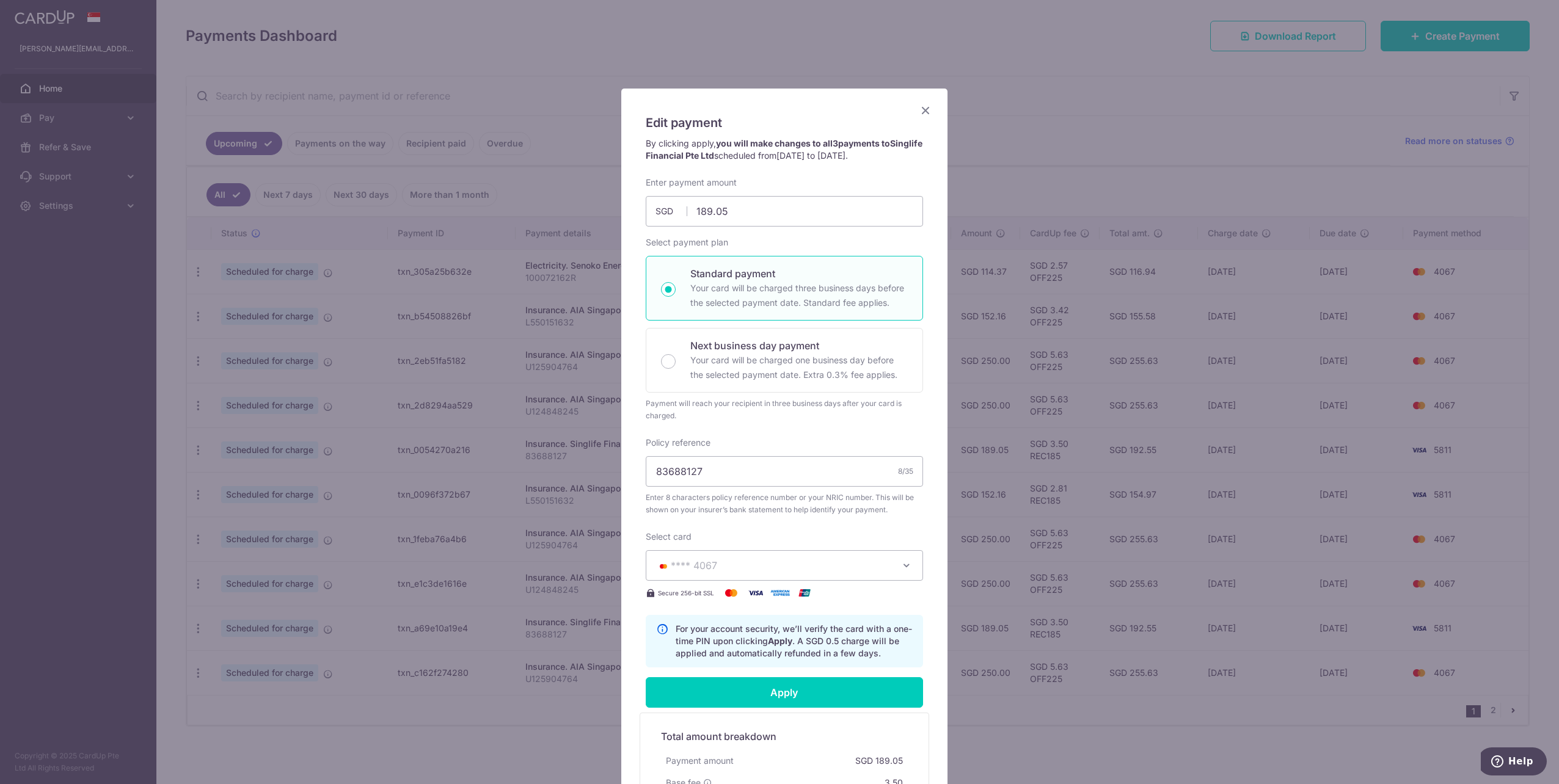
scroll to position [195, 0]
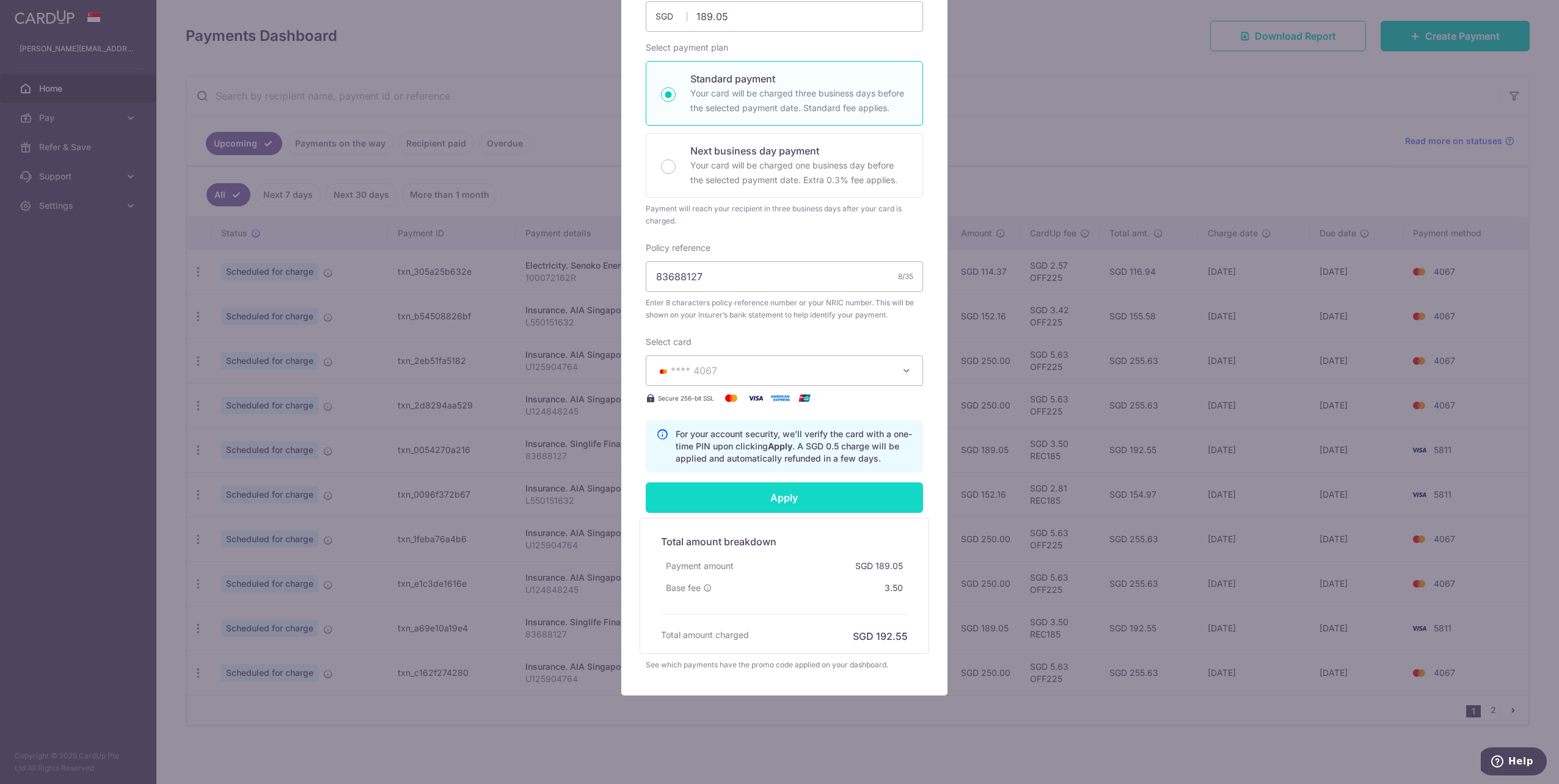
click at [801, 497] on input "Apply" at bounding box center [784, 497] width 277 height 31
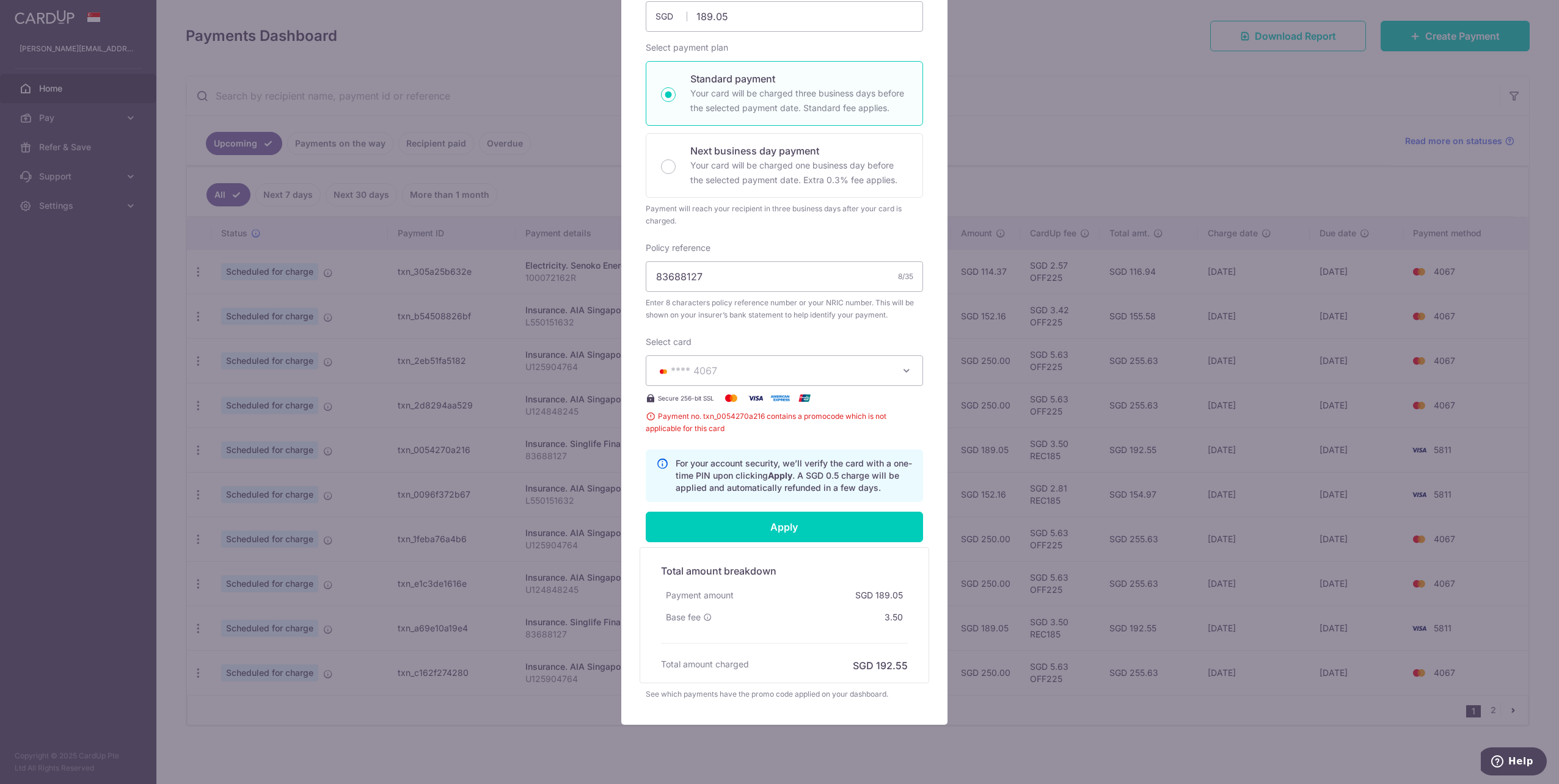
scroll to position [0, 0]
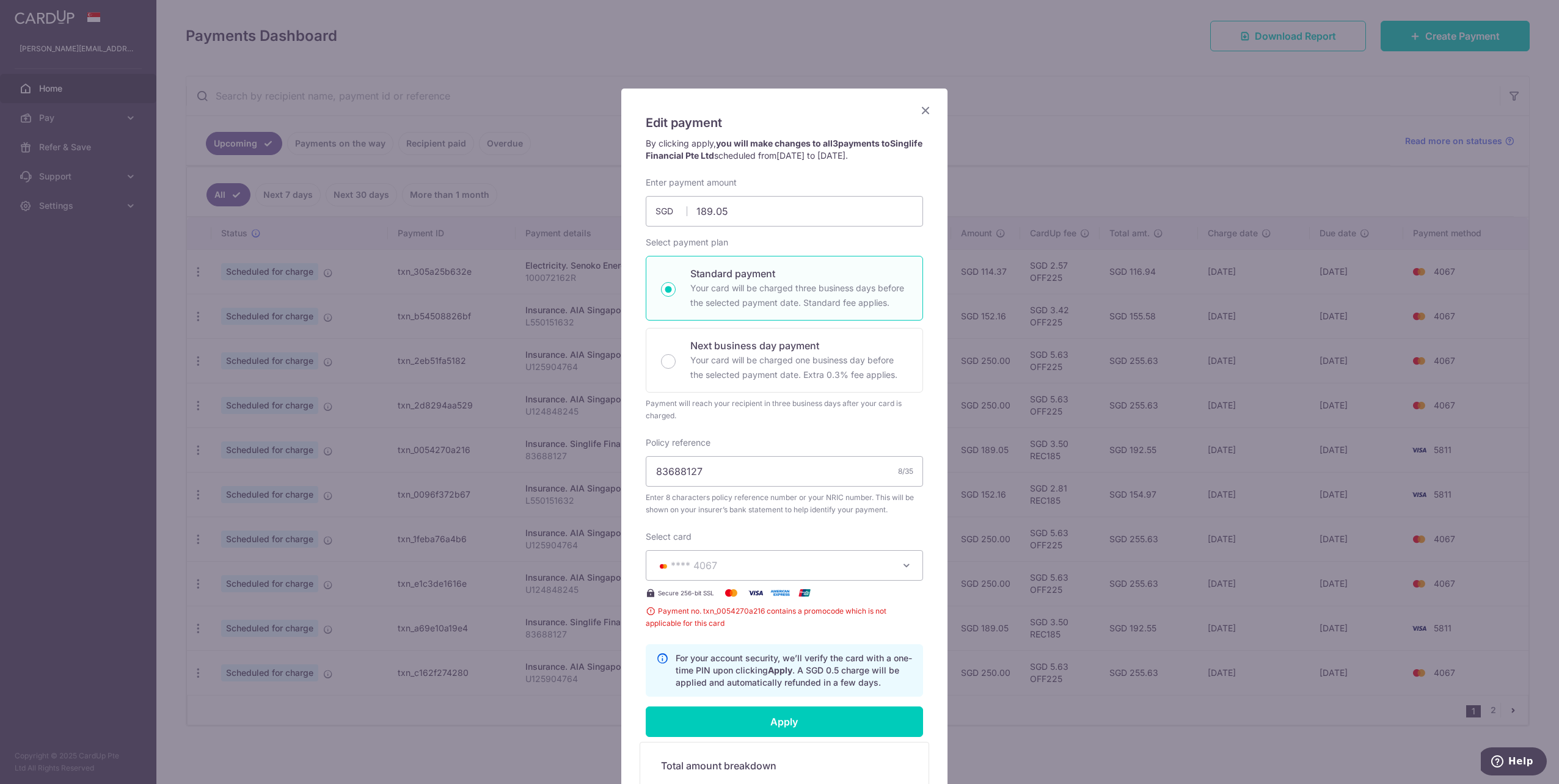
click at [921, 108] on icon "Close" at bounding box center [925, 110] width 15 height 15
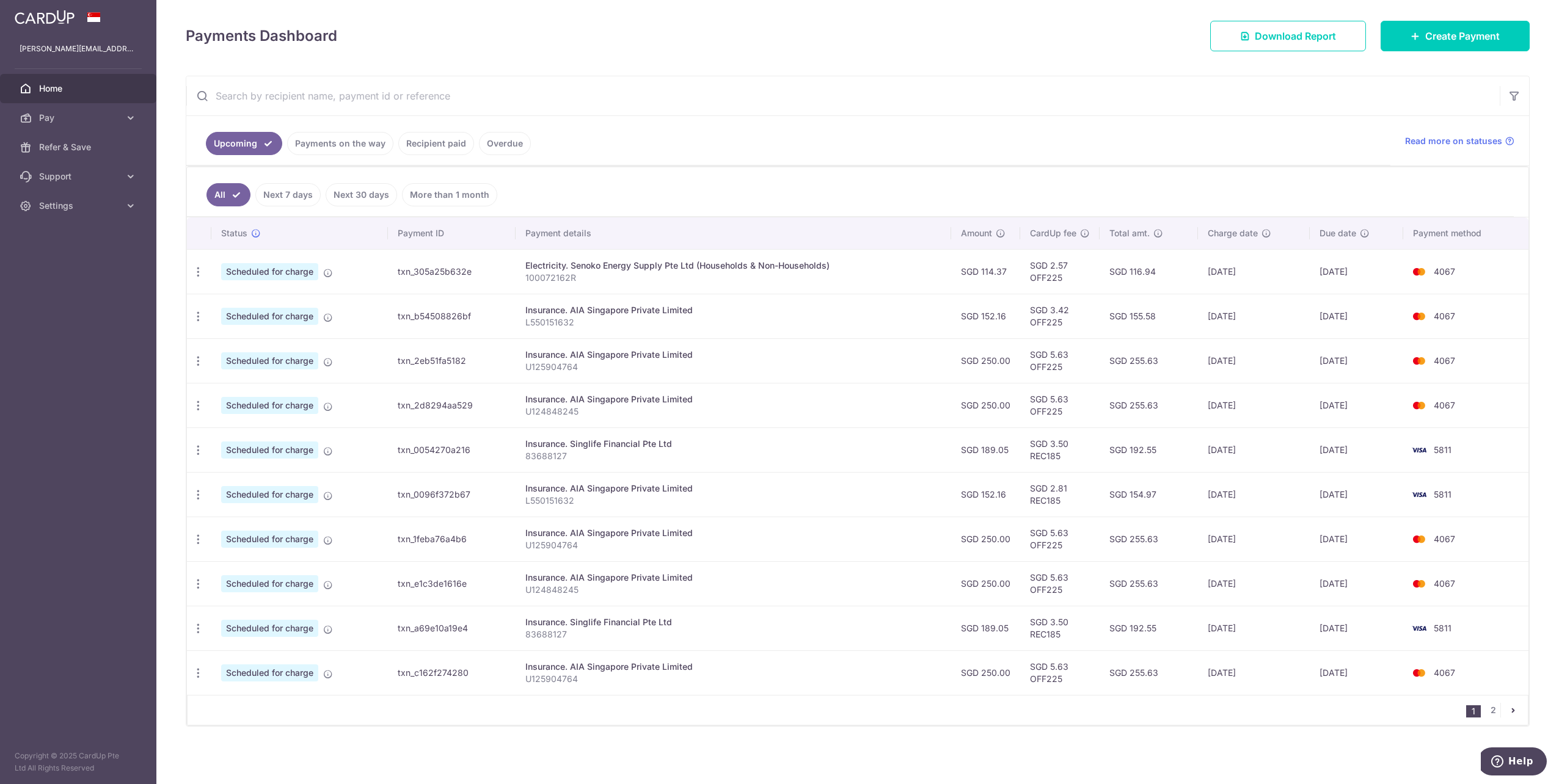
scroll to position [160, 0]
drag, startPoint x: 597, startPoint y: 446, endPoint x: 642, endPoint y: 446, distance: 45.0
click at [642, 446] on div "Insurance. Singlife Financial Pte Ltd" at bounding box center [733, 444] width 416 height 12
click at [192, 447] on icon "button" at bounding box center [198, 450] width 13 height 13
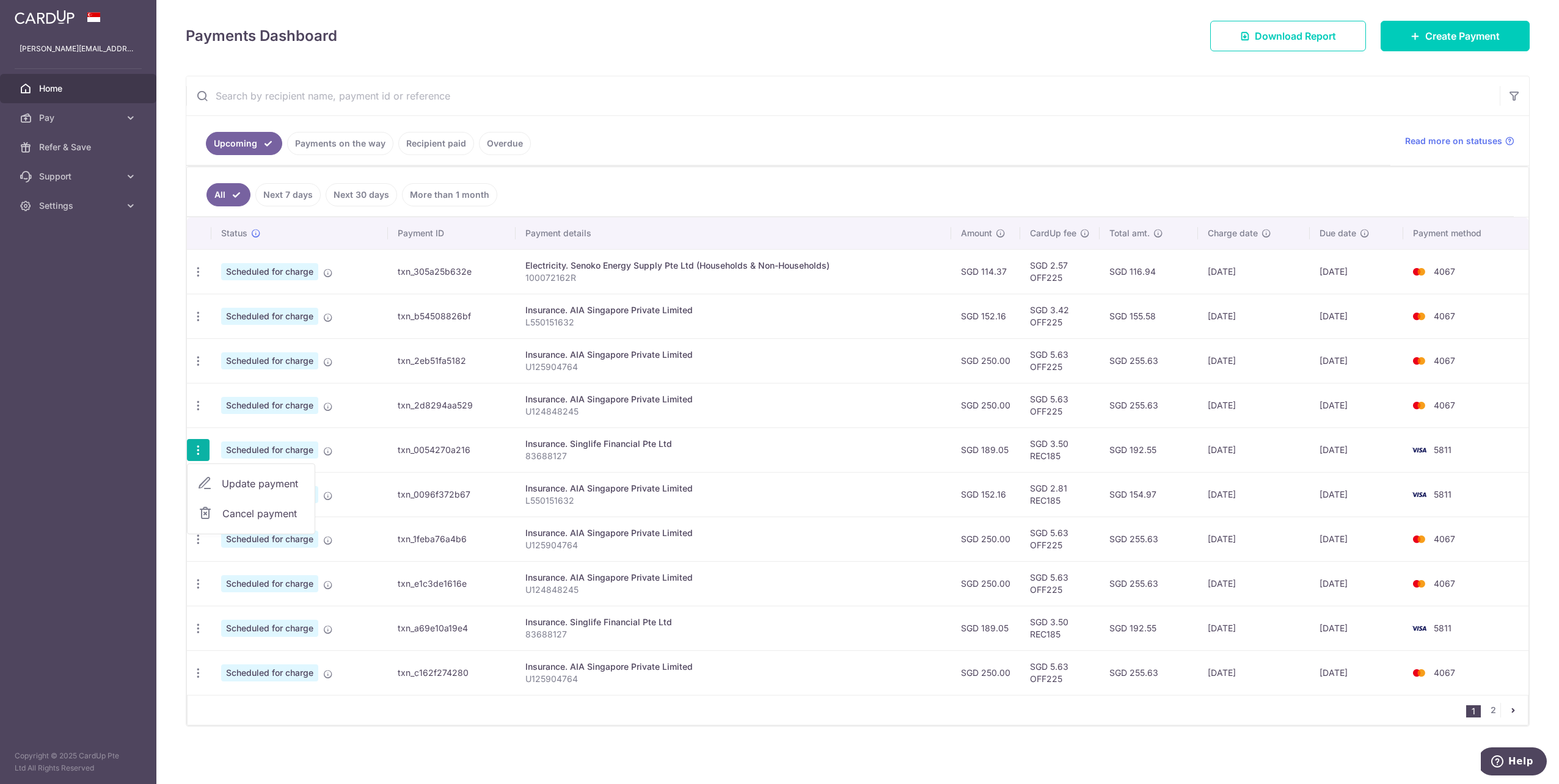
click at [227, 483] on span "Update payment" at bounding box center [263, 484] width 83 height 15
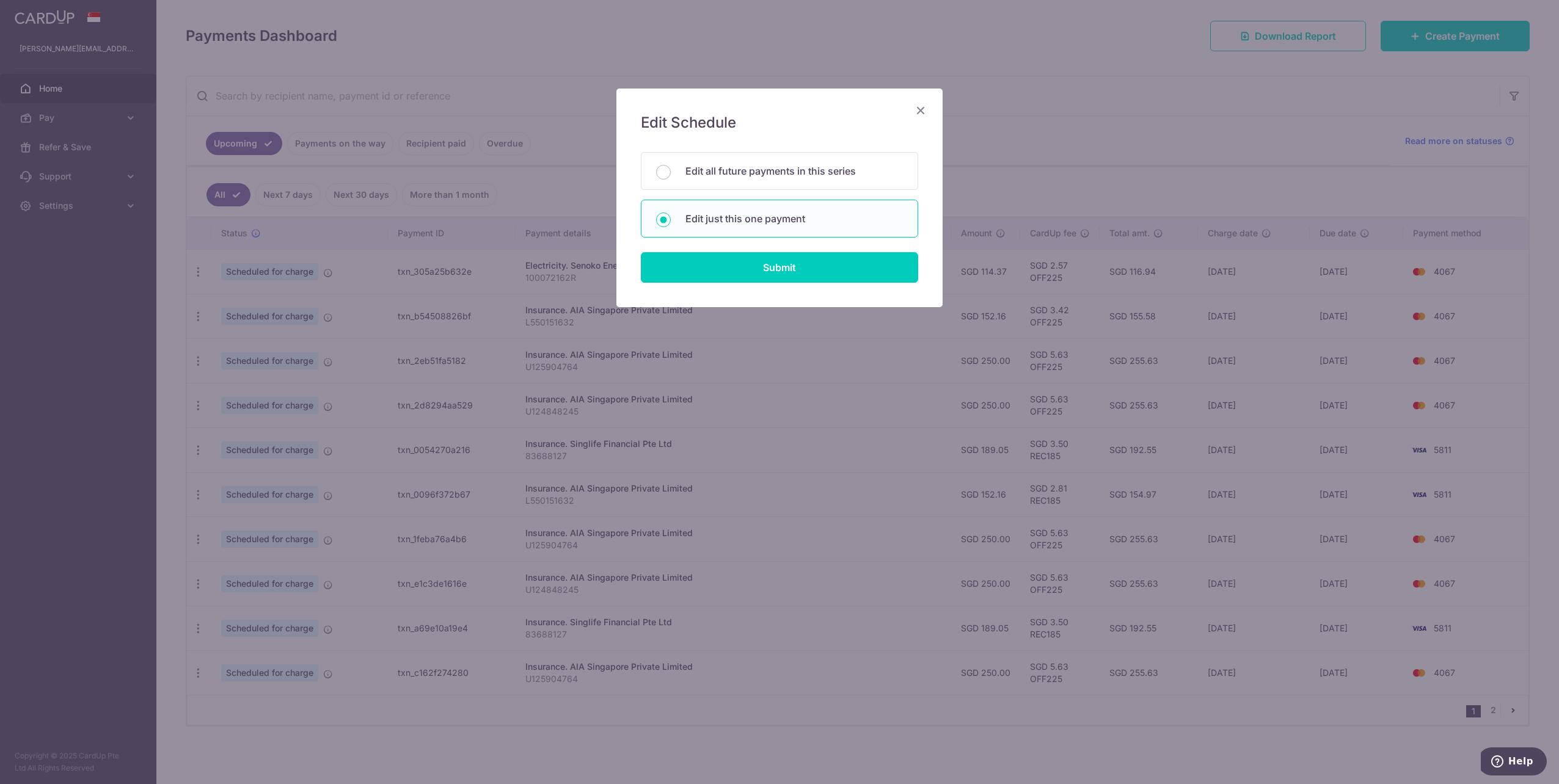
click at [762, 228] on div "Edit just this one payment" at bounding box center [780, 218] width 277 height 38
radio input "true"
click at [781, 266] on input "Submit" at bounding box center [780, 267] width 277 height 31
radio input "true"
type input "189.05"
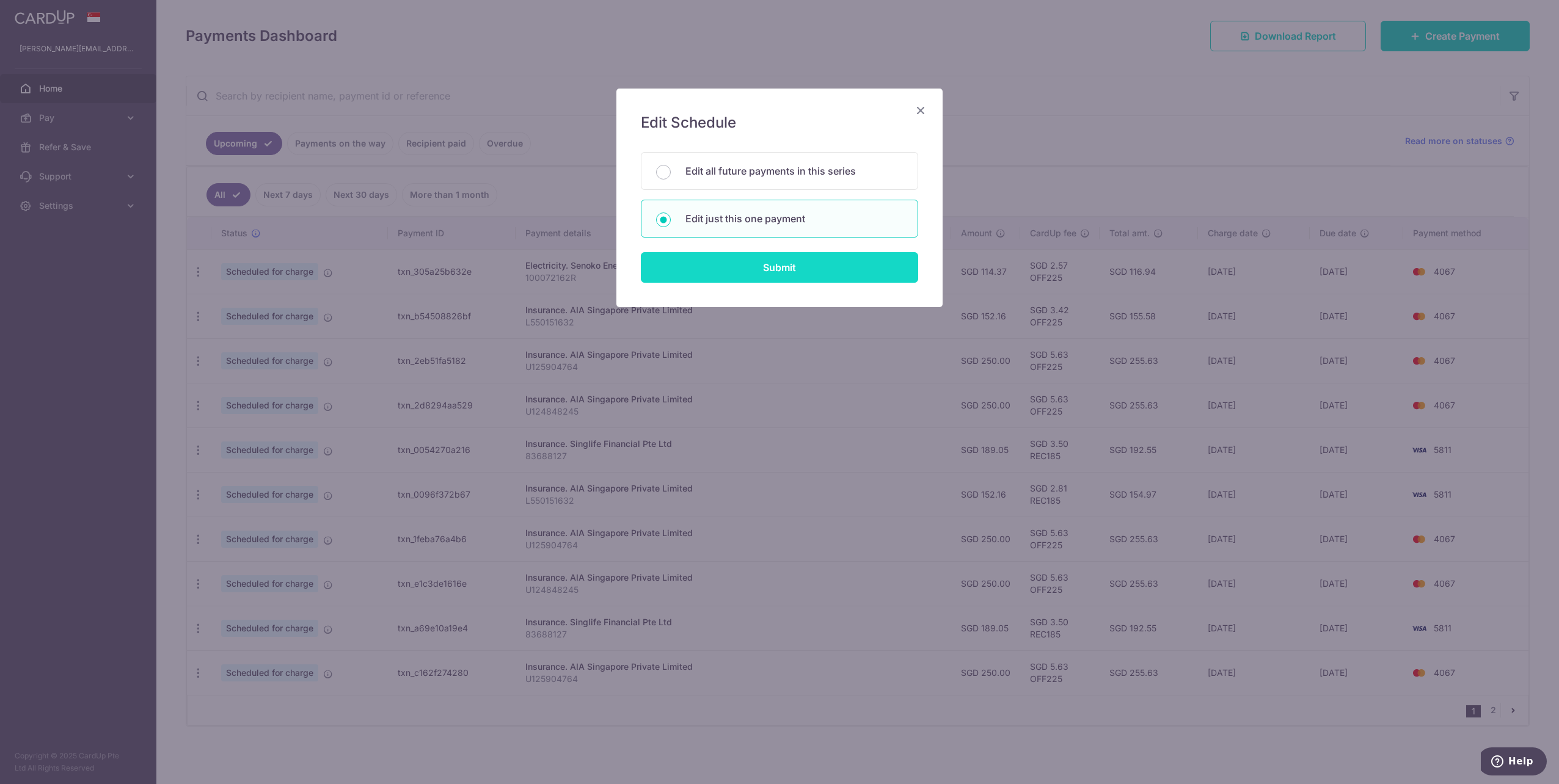
type input "[DATE]"
type input "83688127"
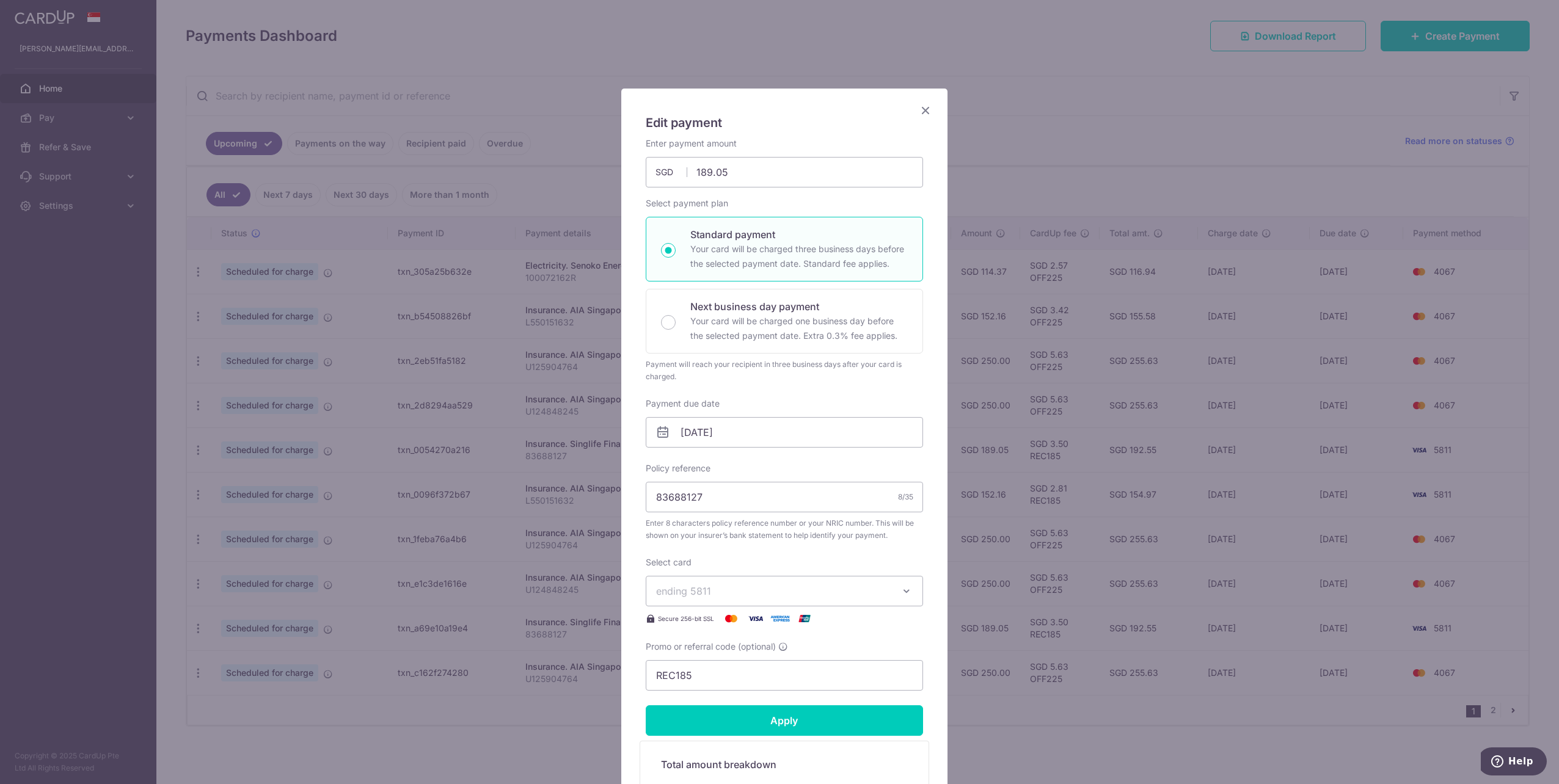
click at [781, 595] on span "ending 5811" at bounding box center [774, 591] width 235 height 15
click at [744, 708] on span "**** 4067" at bounding box center [784, 707] width 257 height 15
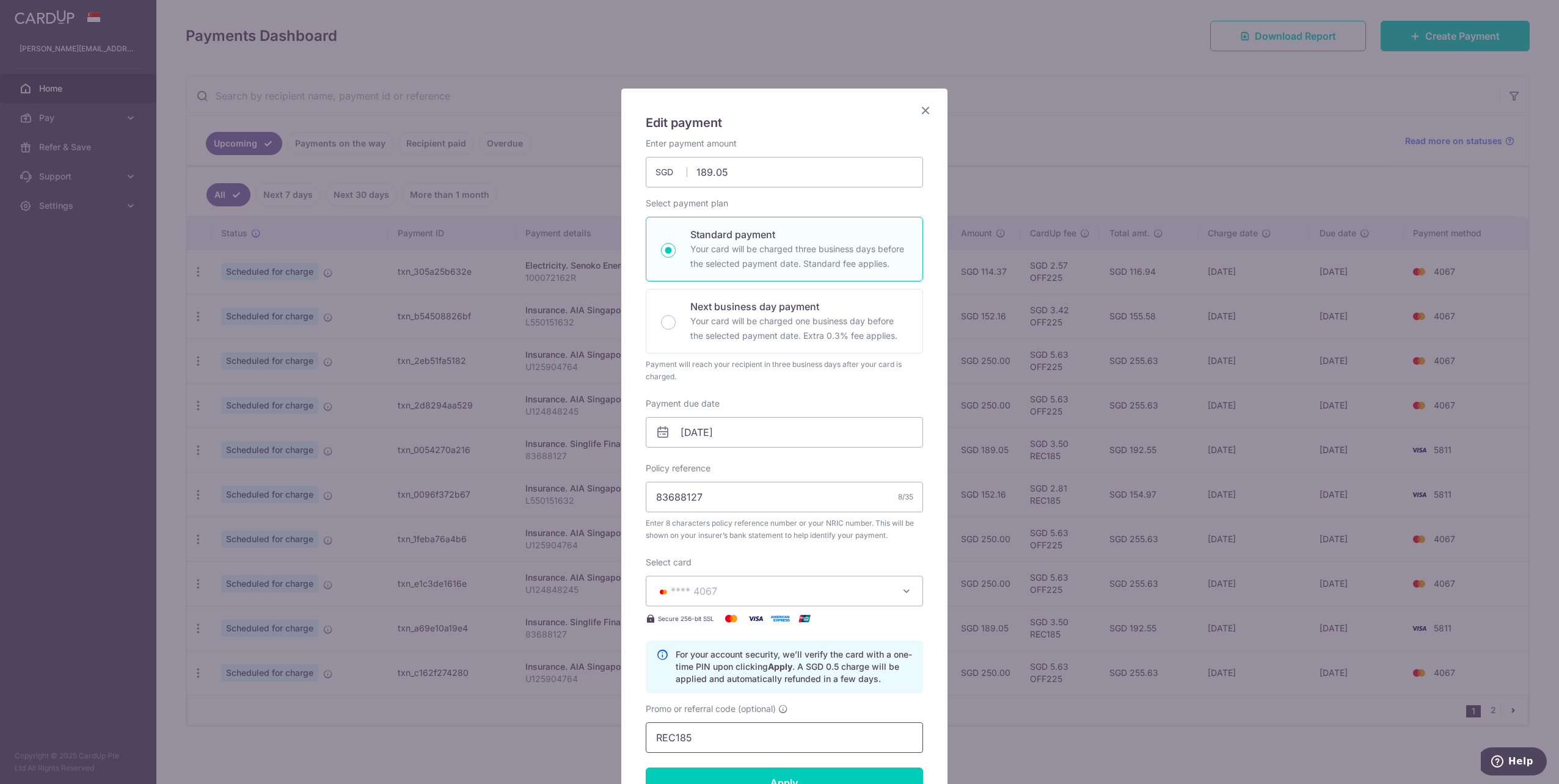
drag, startPoint x: 699, startPoint y: 725, endPoint x: 592, endPoint y: 720, distance: 107.1
click at [592, 720] on div "Edit payment By clicking apply, you will make changes to all payments to Singli…" at bounding box center [780, 392] width 1559 height 784
drag, startPoint x: 701, startPoint y: 735, endPoint x: 543, endPoint y: 682, distance: 166.7
click at [543, 682] on div "Edit payment By clicking apply, you will make changes to all payments to Singli…" at bounding box center [780, 392] width 1559 height 784
paste input "100072162R"
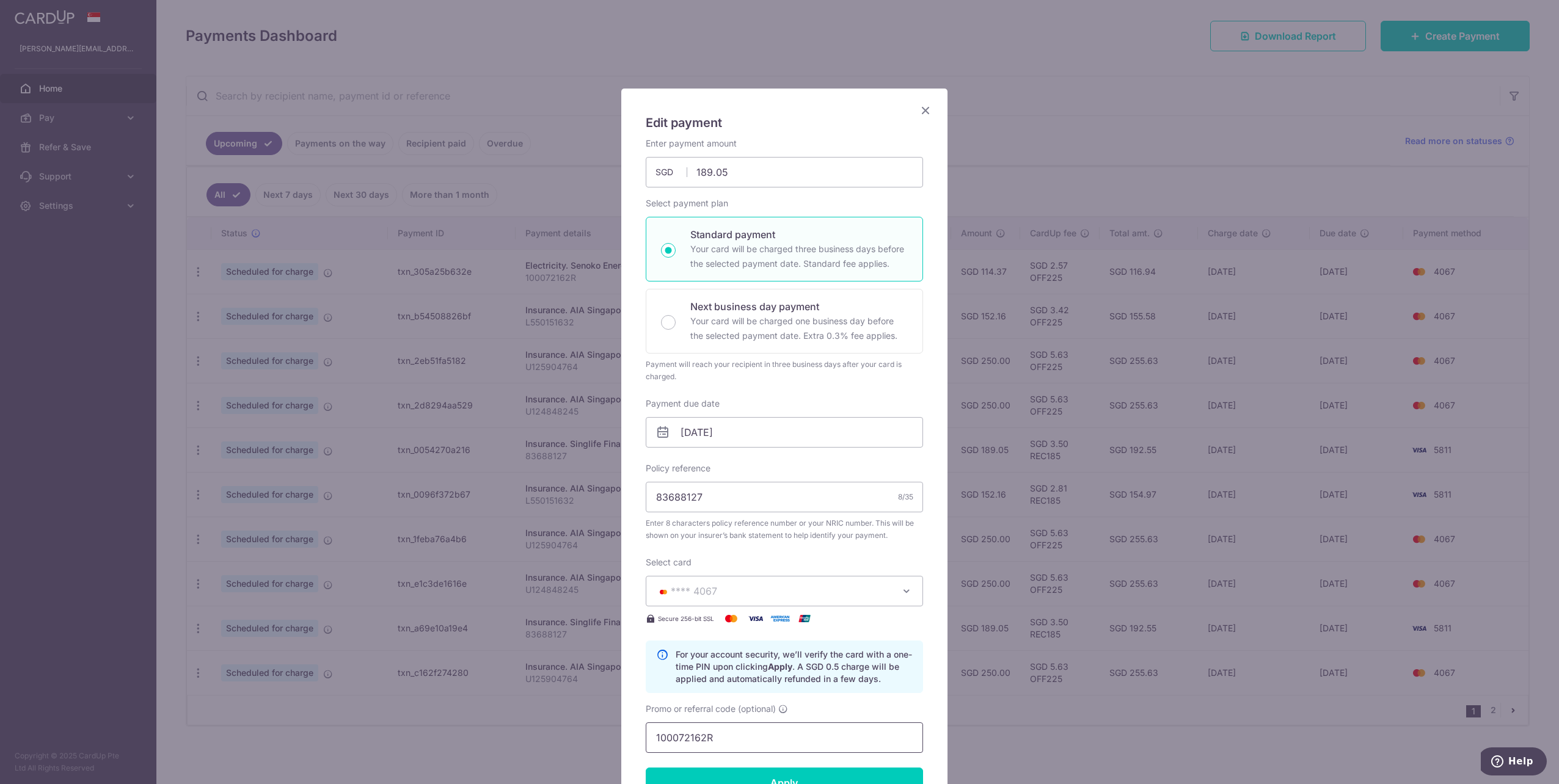
drag, startPoint x: 723, startPoint y: 741, endPoint x: 508, endPoint y: 686, distance: 221.9
click at [508, 694] on div "Edit payment By clicking apply, you will make changes to all payments to Singli…" at bounding box center [780, 392] width 1559 height 784
drag, startPoint x: 699, startPoint y: 730, endPoint x: 552, endPoint y: 720, distance: 147.3
click at [552, 720] on div "Edit payment By clicking apply, you will make changes to all payments to Singli…" at bounding box center [780, 392] width 1559 height 784
type input "OFF225"
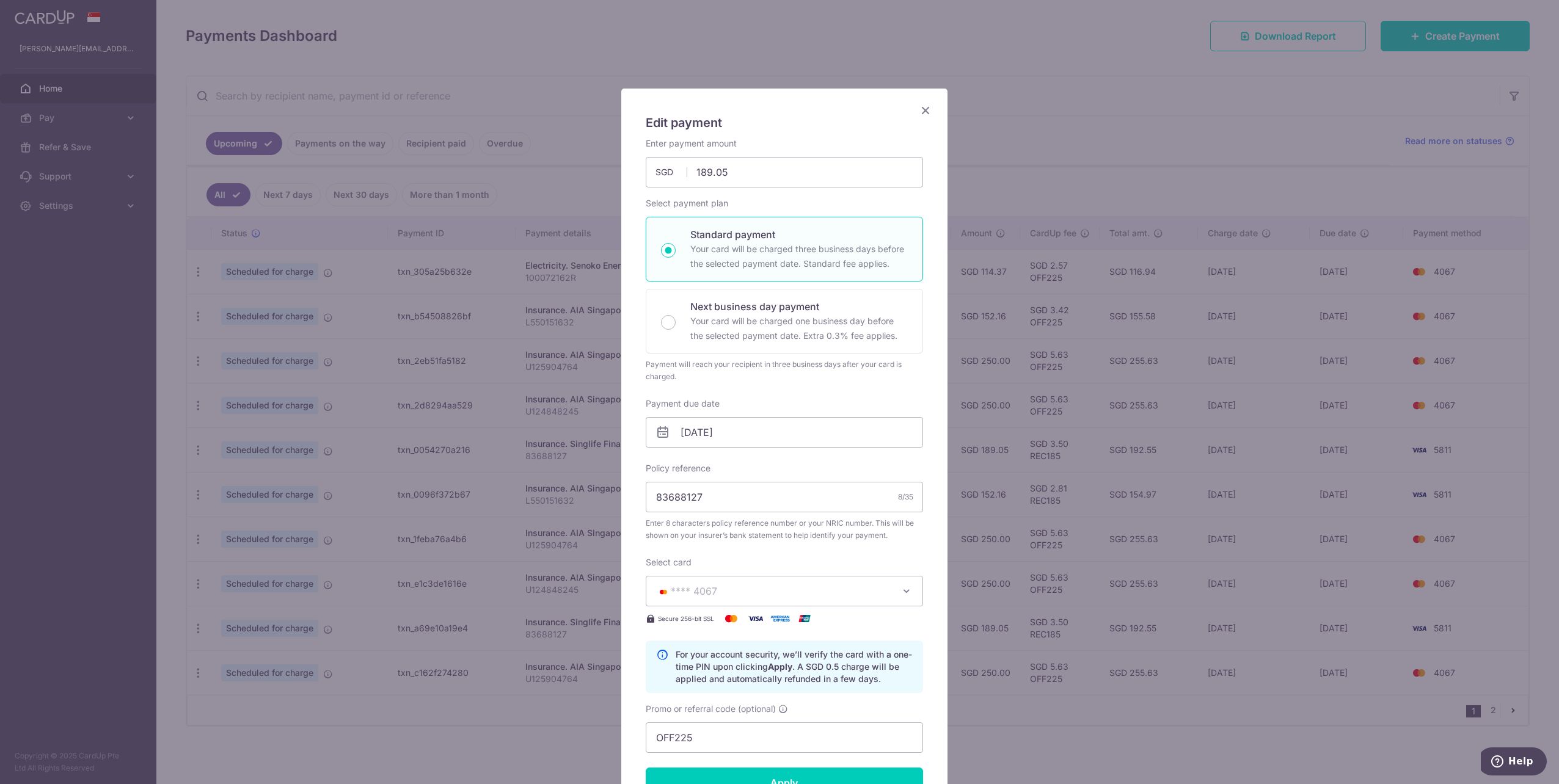
click at [839, 555] on div "Enter payment amount 189.05 189.05 SGD To change the payment amount, please can…" at bounding box center [784, 445] width 277 height 616
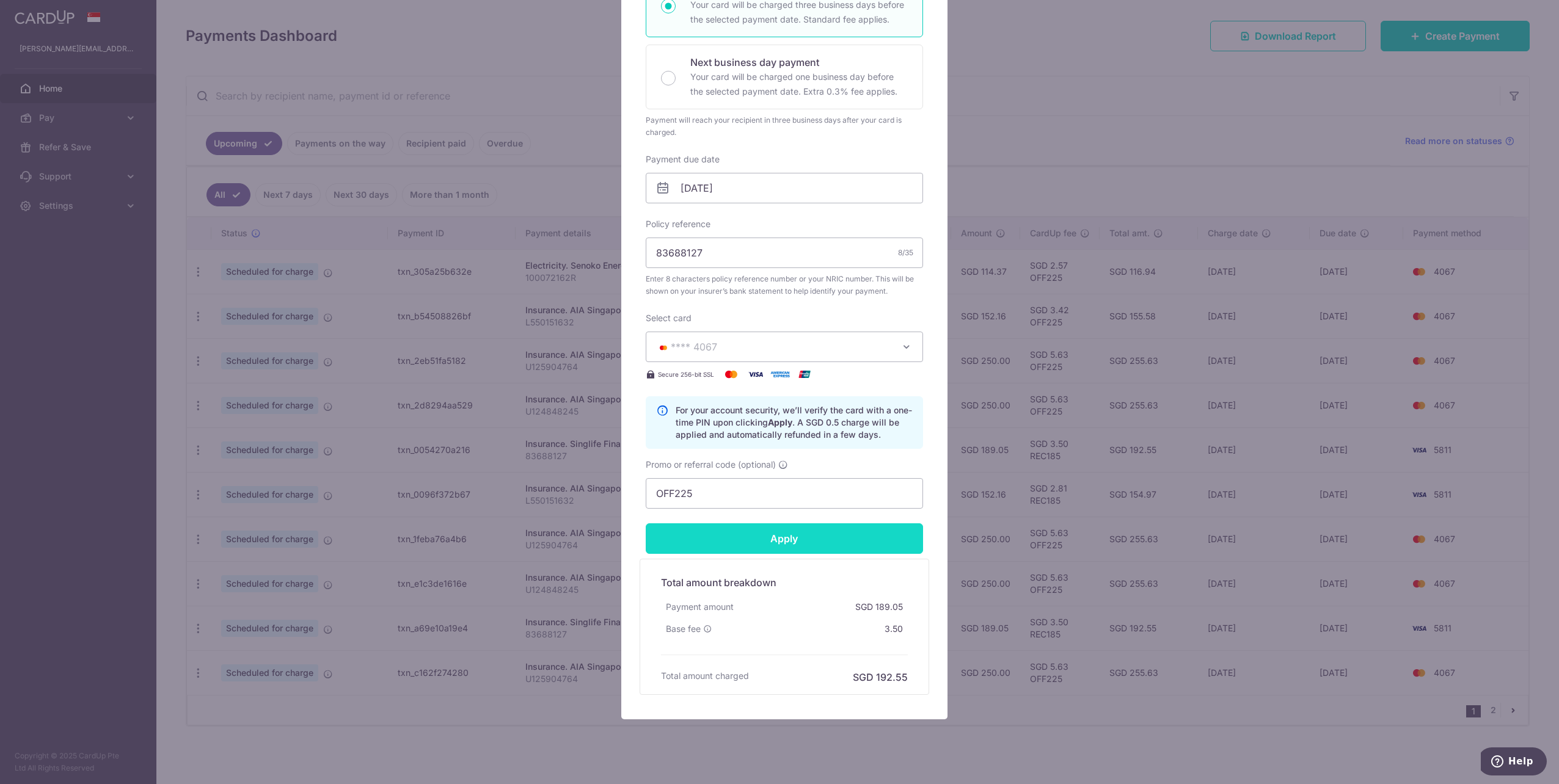
click at [784, 541] on input "Apply" at bounding box center [784, 539] width 277 height 31
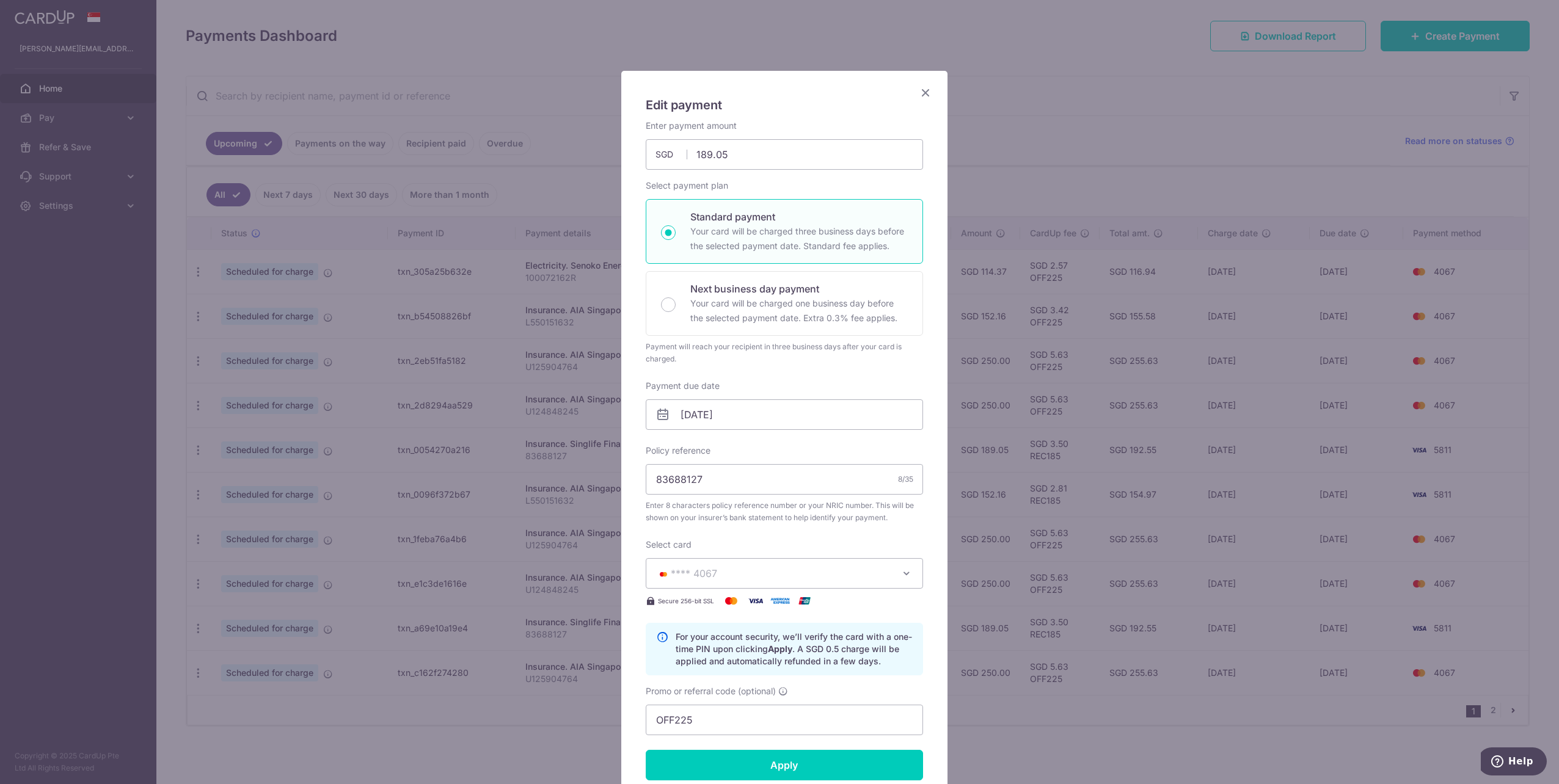
scroll to position [0, 0]
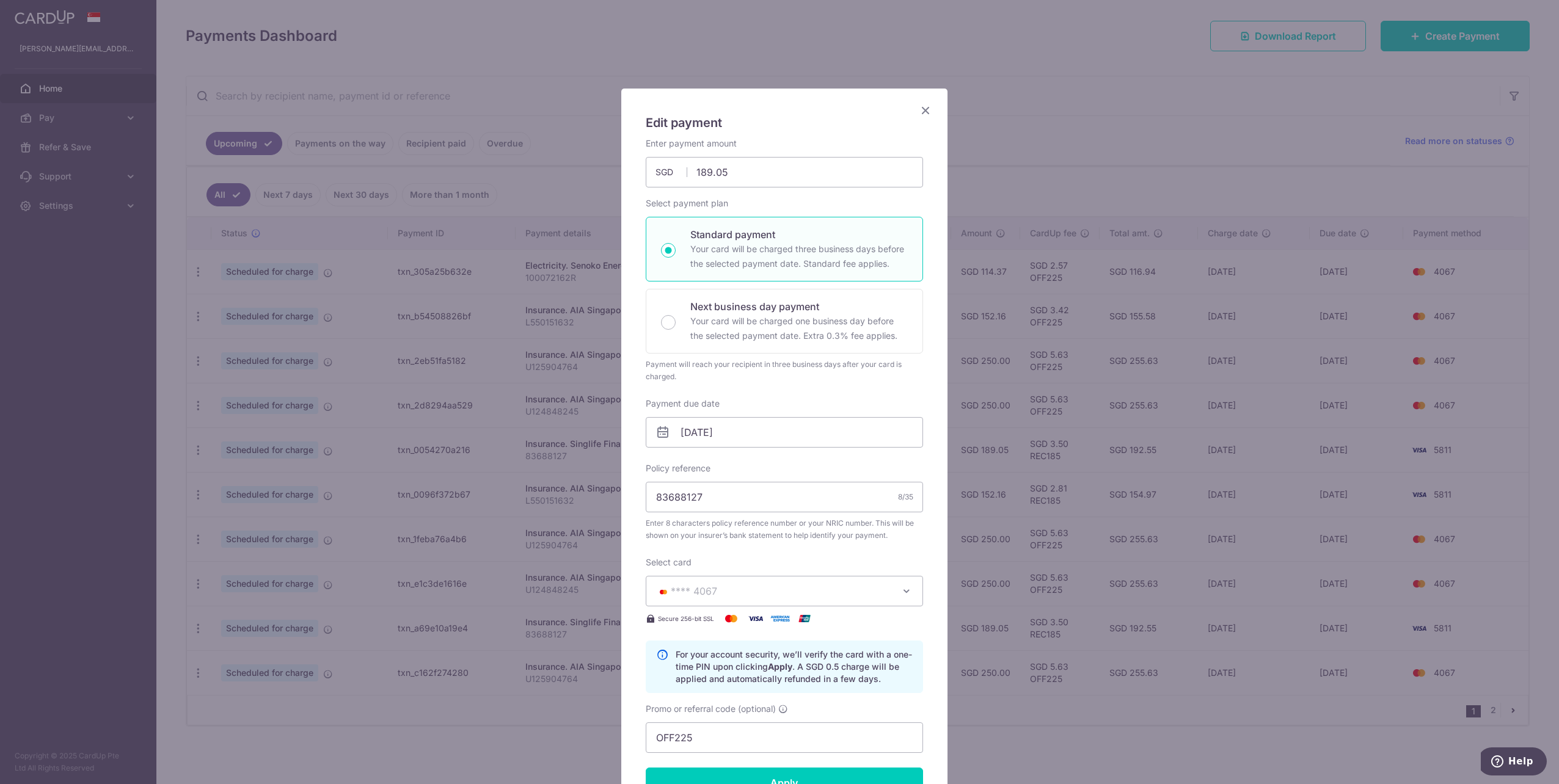
type input "Successfully Applied"
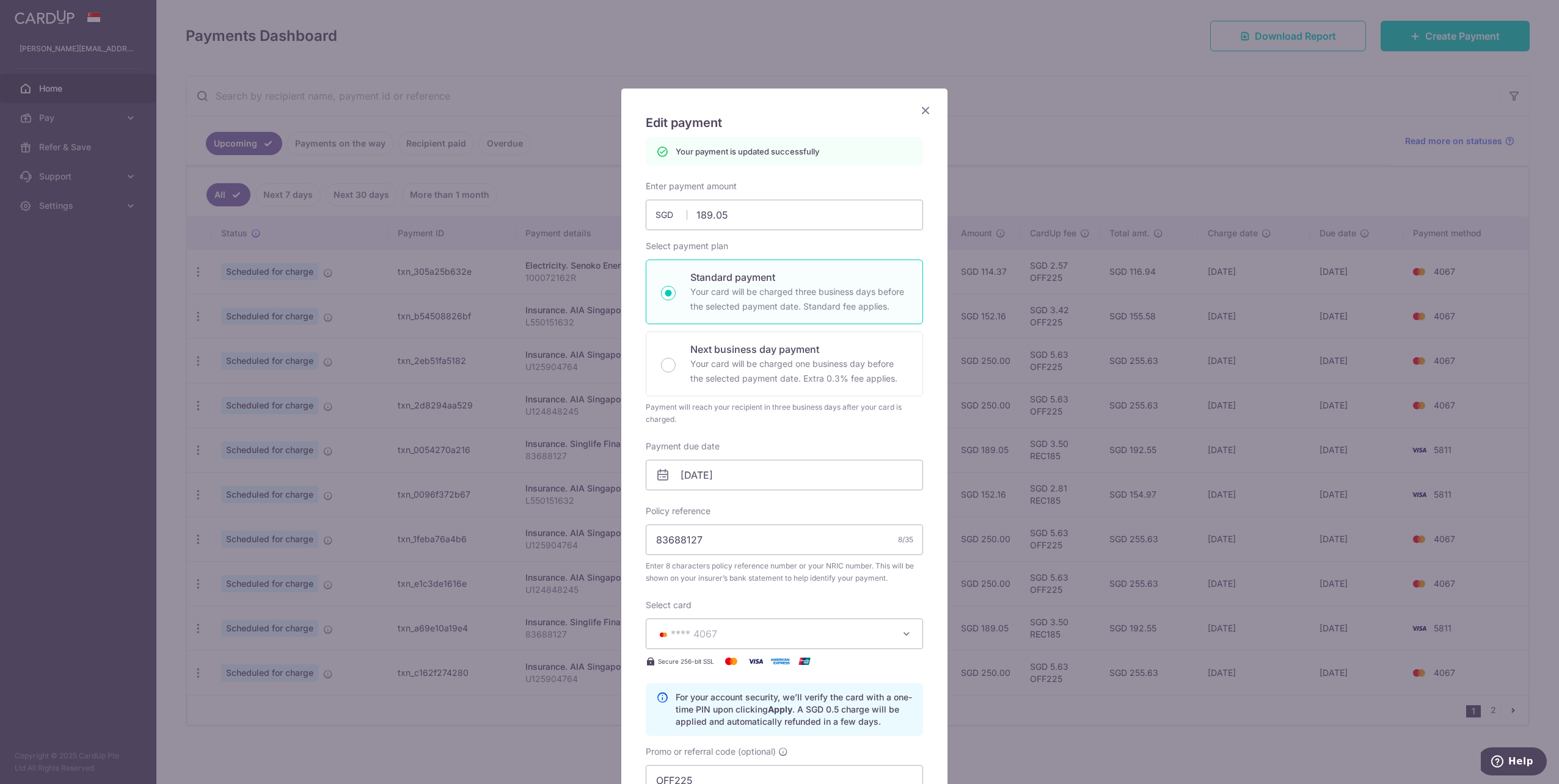
click at [918, 111] on icon "Close" at bounding box center [925, 110] width 15 height 15
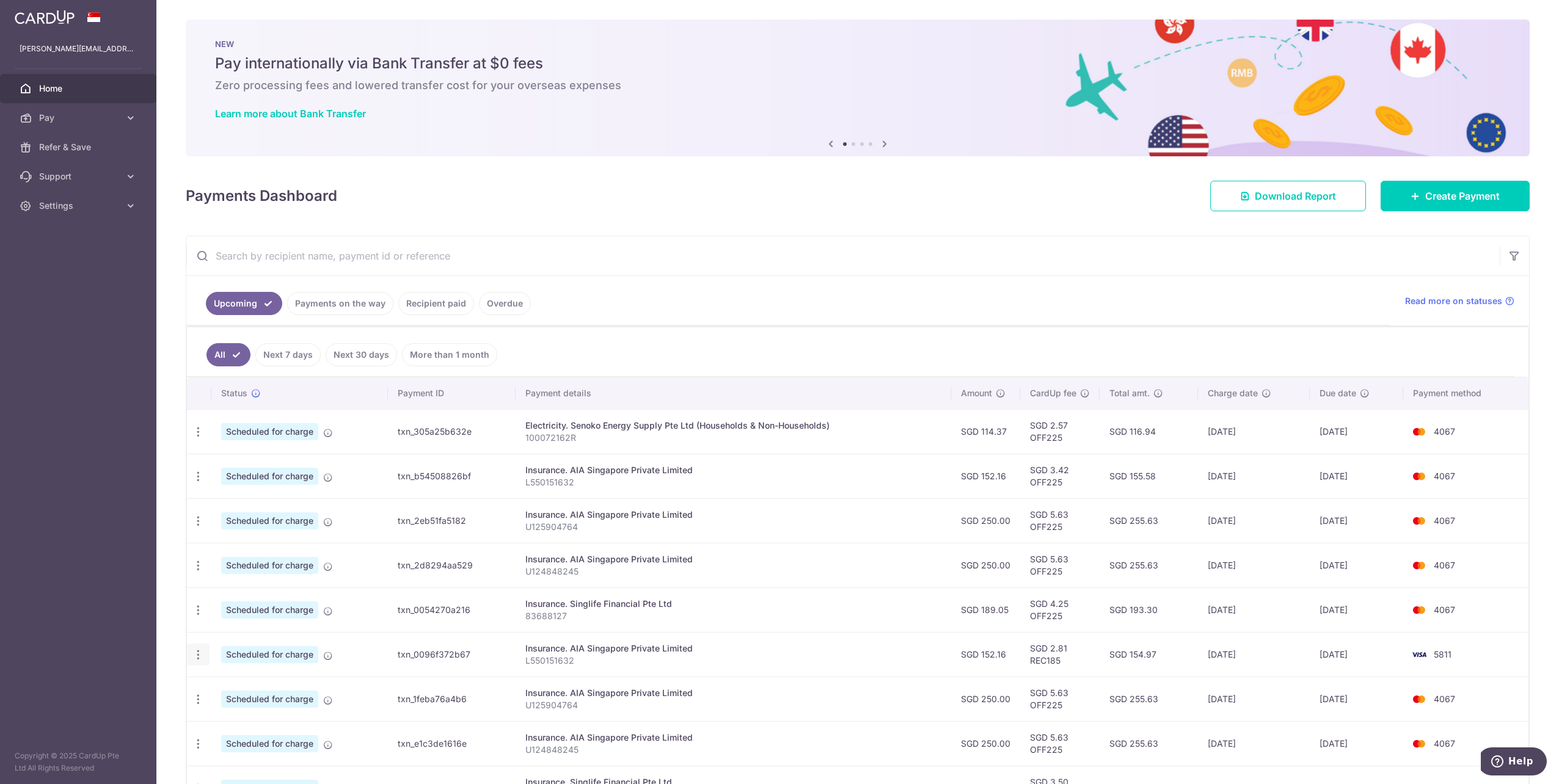
click at [202, 659] on icon "button" at bounding box center [198, 655] width 13 height 13
click at [250, 685] on span "Update payment" at bounding box center [263, 688] width 83 height 15
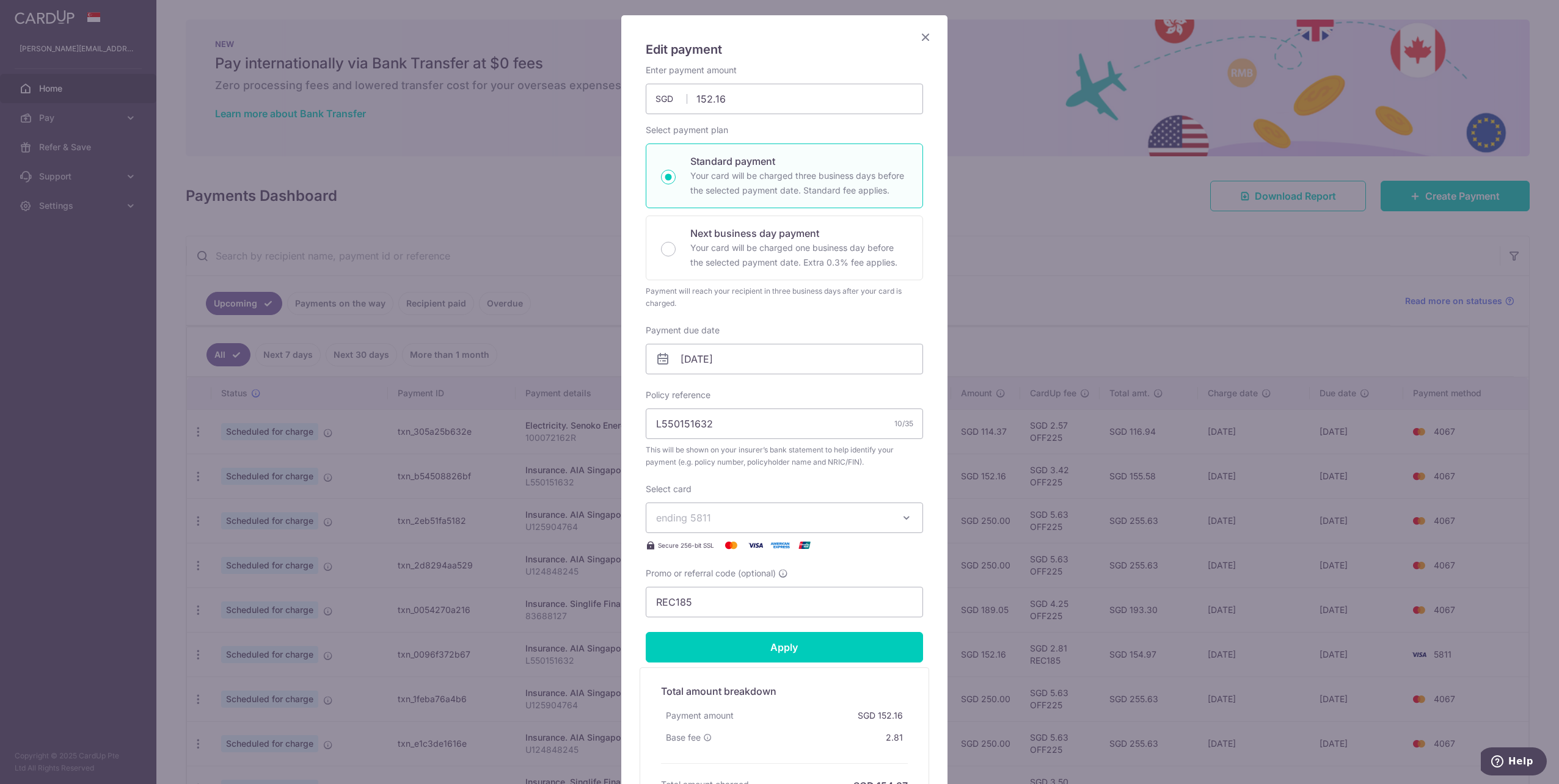
scroll to position [206, 0]
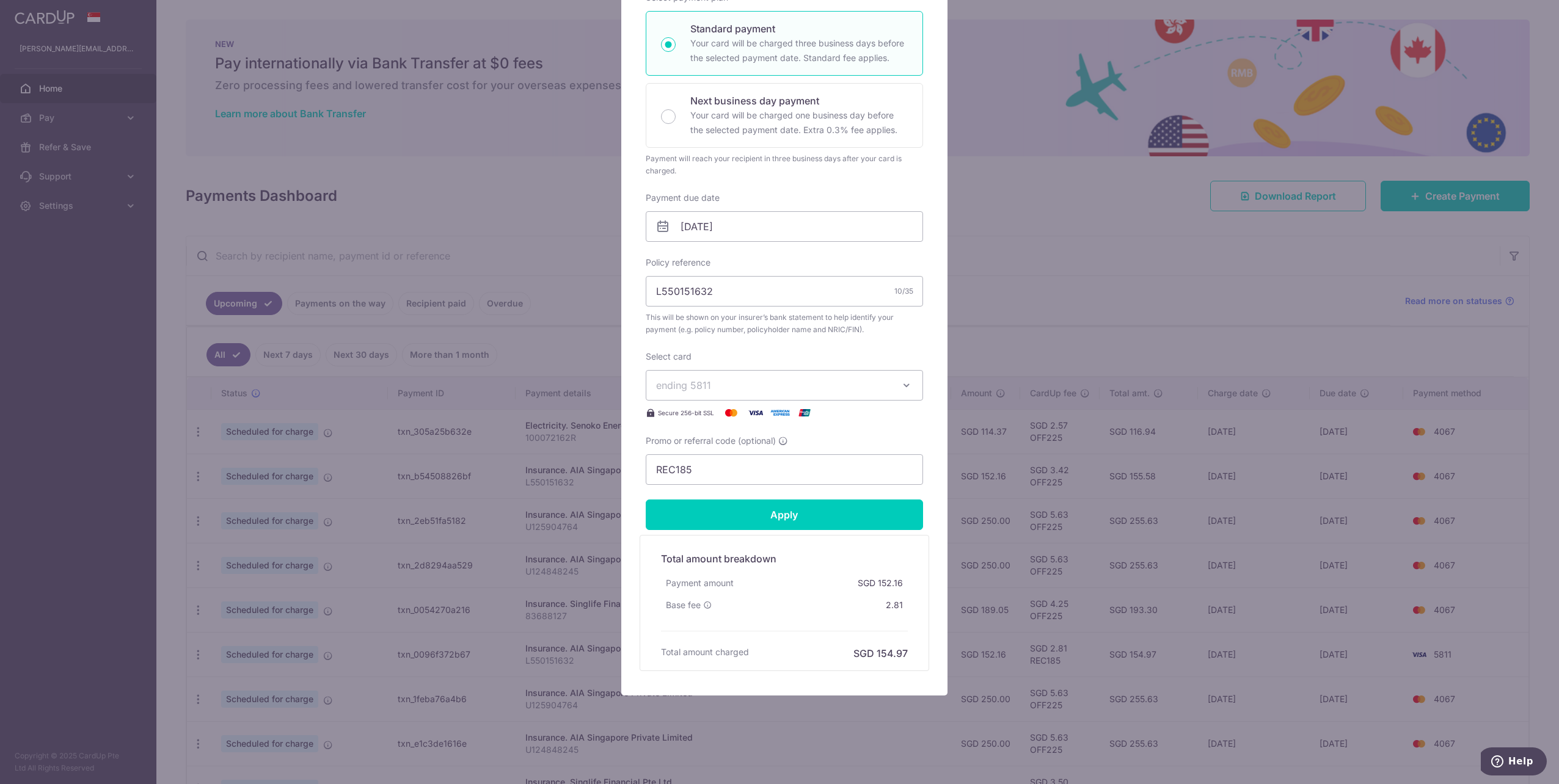
click at [736, 396] on button "ending 5811" at bounding box center [784, 385] width 277 height 31
click at [736, 497] on span "**** 4067" at bounding box center [784, 501] width 257 height 15
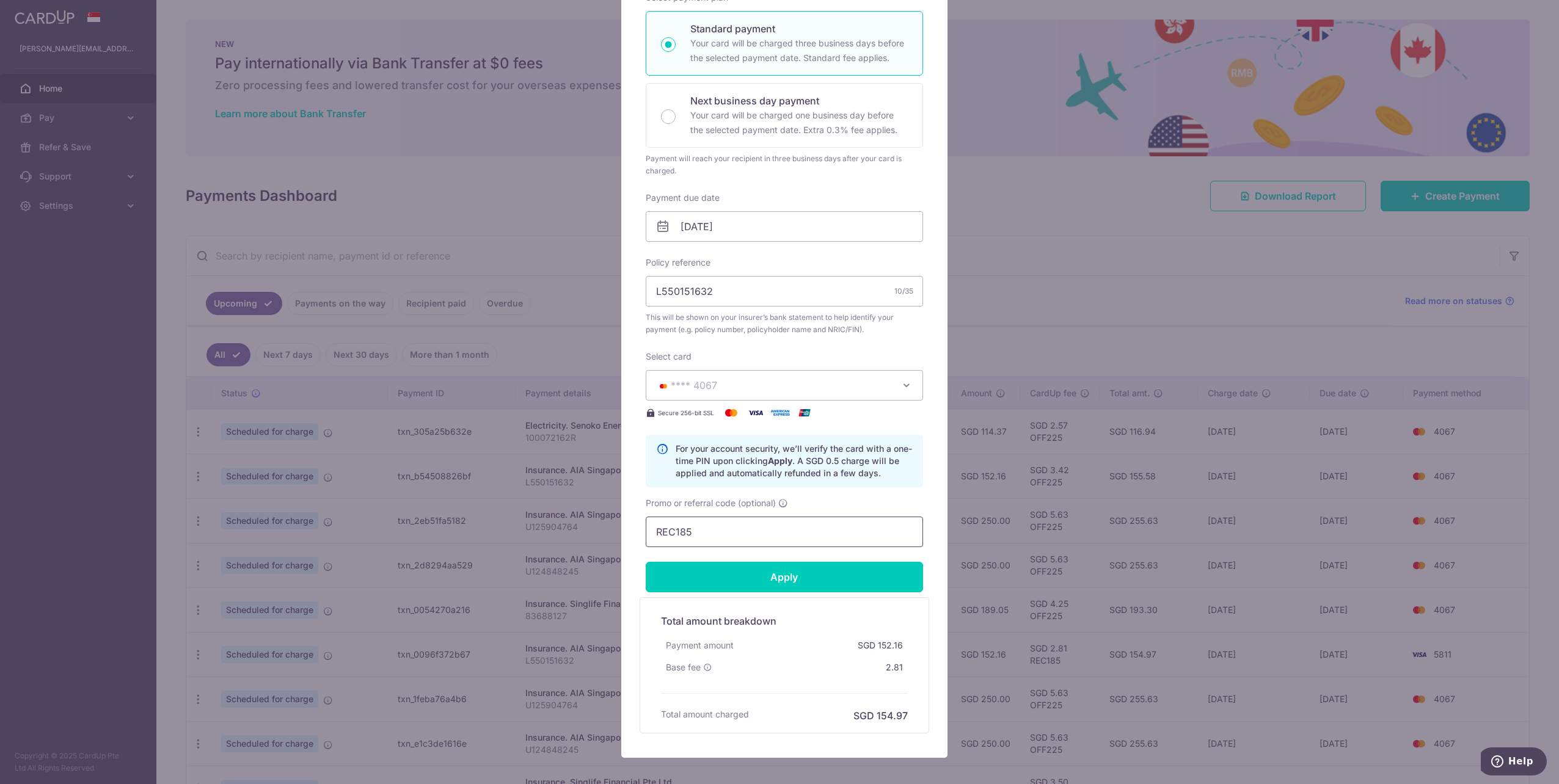
drag, startPoint x: 705, startPoint y: 529, endPoint x: 574, endPoint y: 525, distance: 131.1
click at [576, 526] on div "Edit payment By clicking apply, you will make changes to all payments to AIA Si…" at bounding box center [780, 392] width 1559 height 784
paste input "OFF22"
type input "OFF225"
click at [710, 573] on input "Apply" at bounding box center [784, 577] width 277 height 31
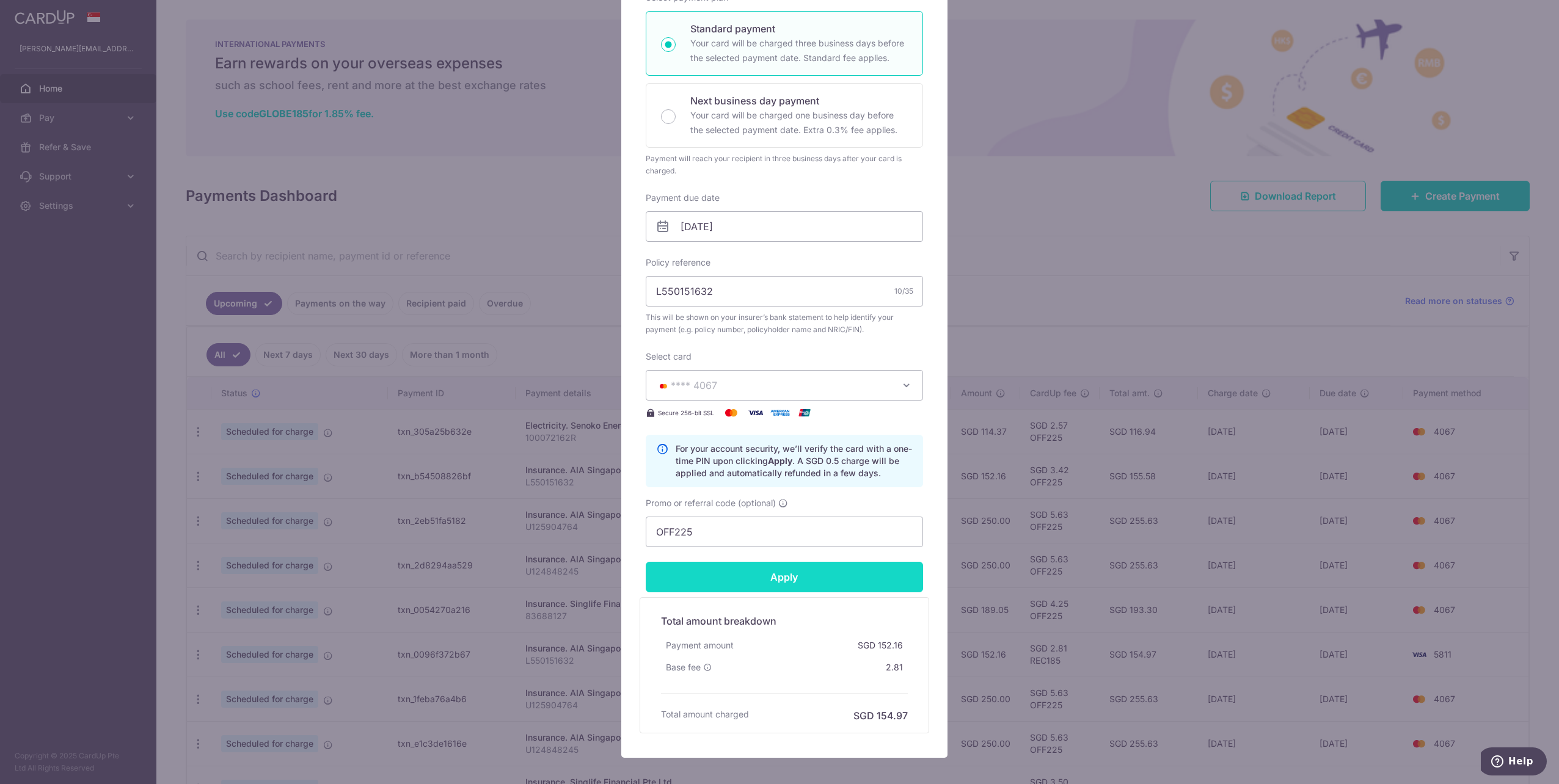
type input "Successfully Applied"
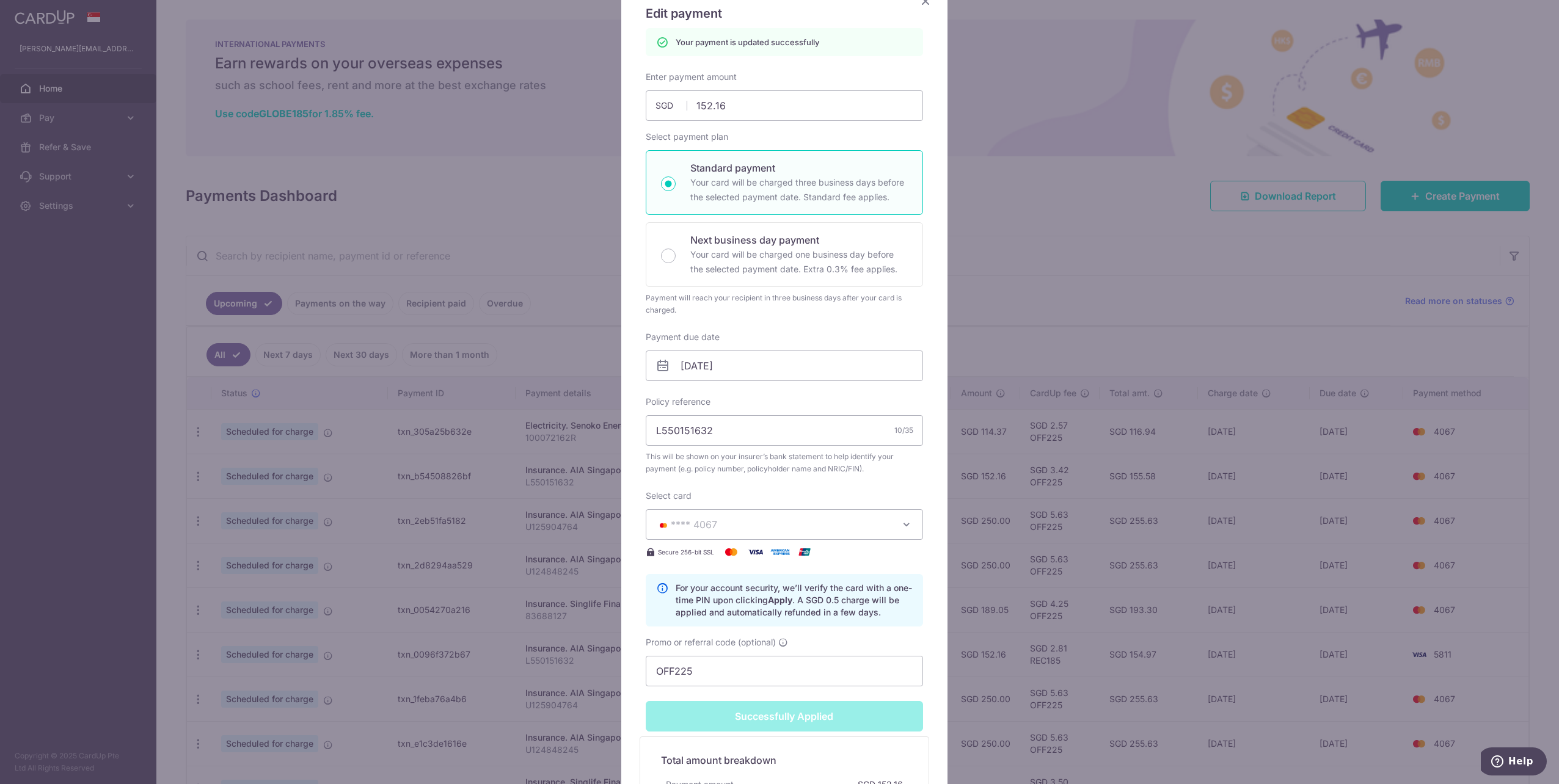
scroll to position [0, 0]
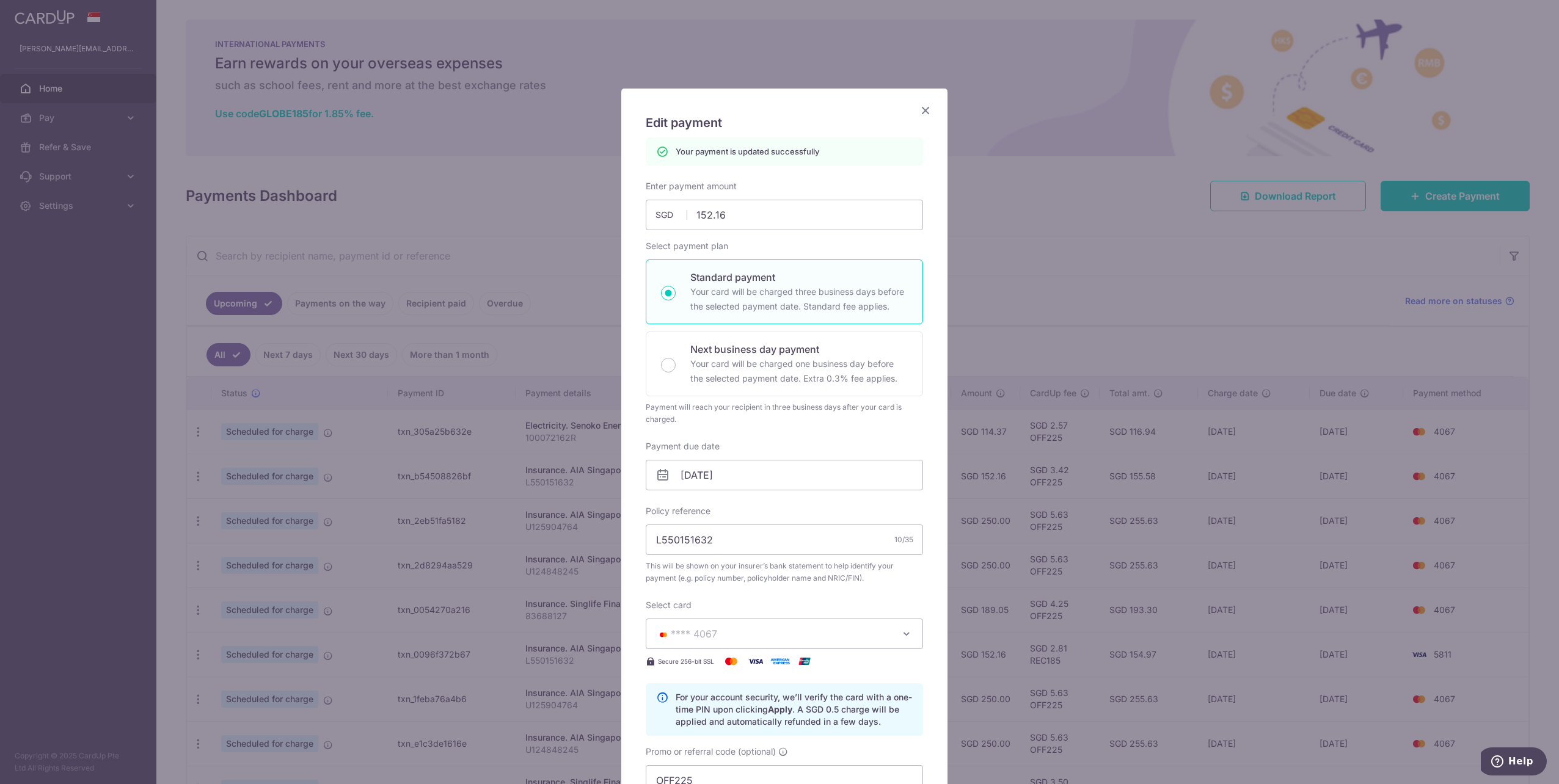
click at [923, 111] on icon "Close" at bounding box center [925, 110] width 15 height 15
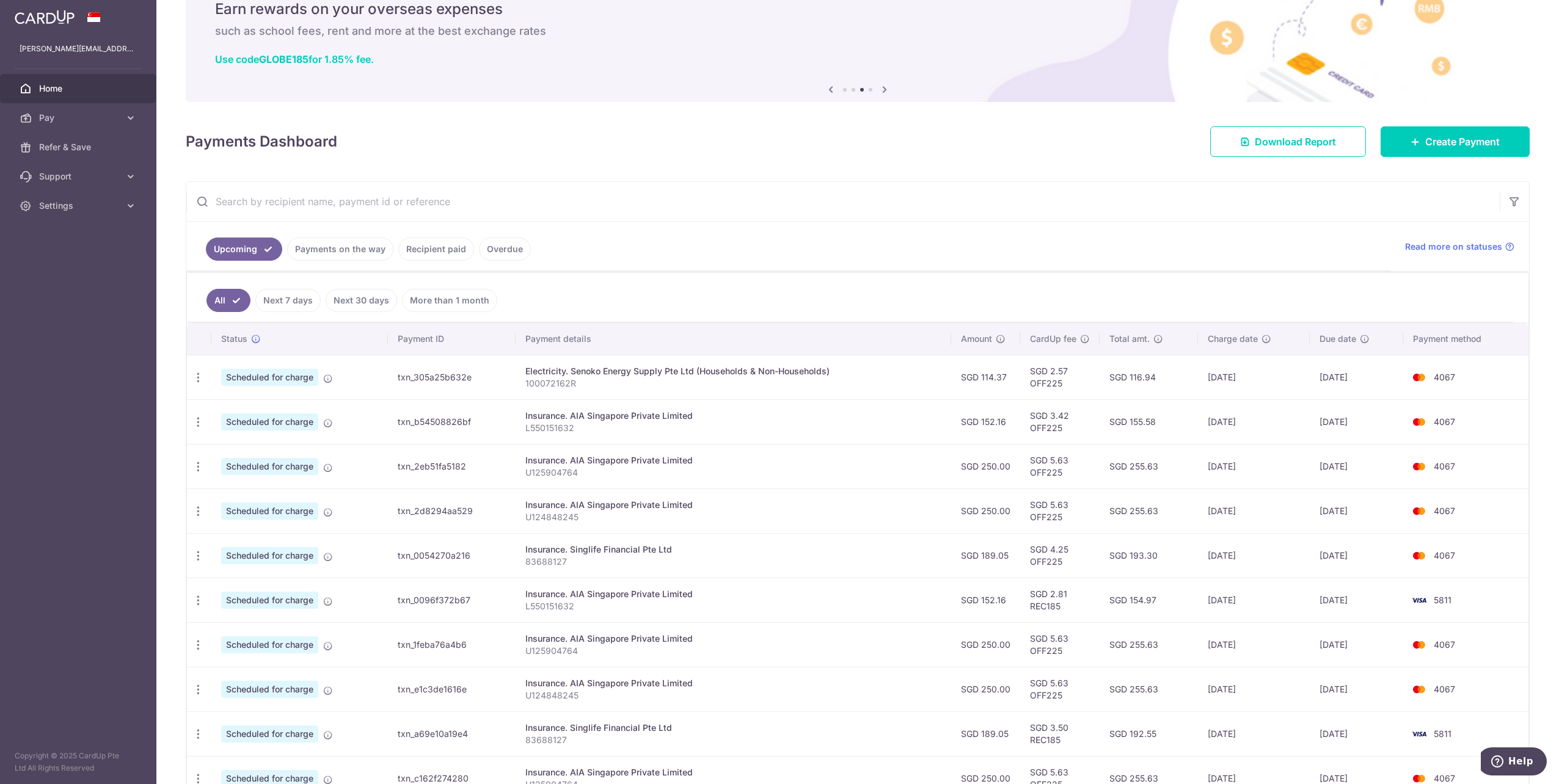
scroll to position [160, 0]
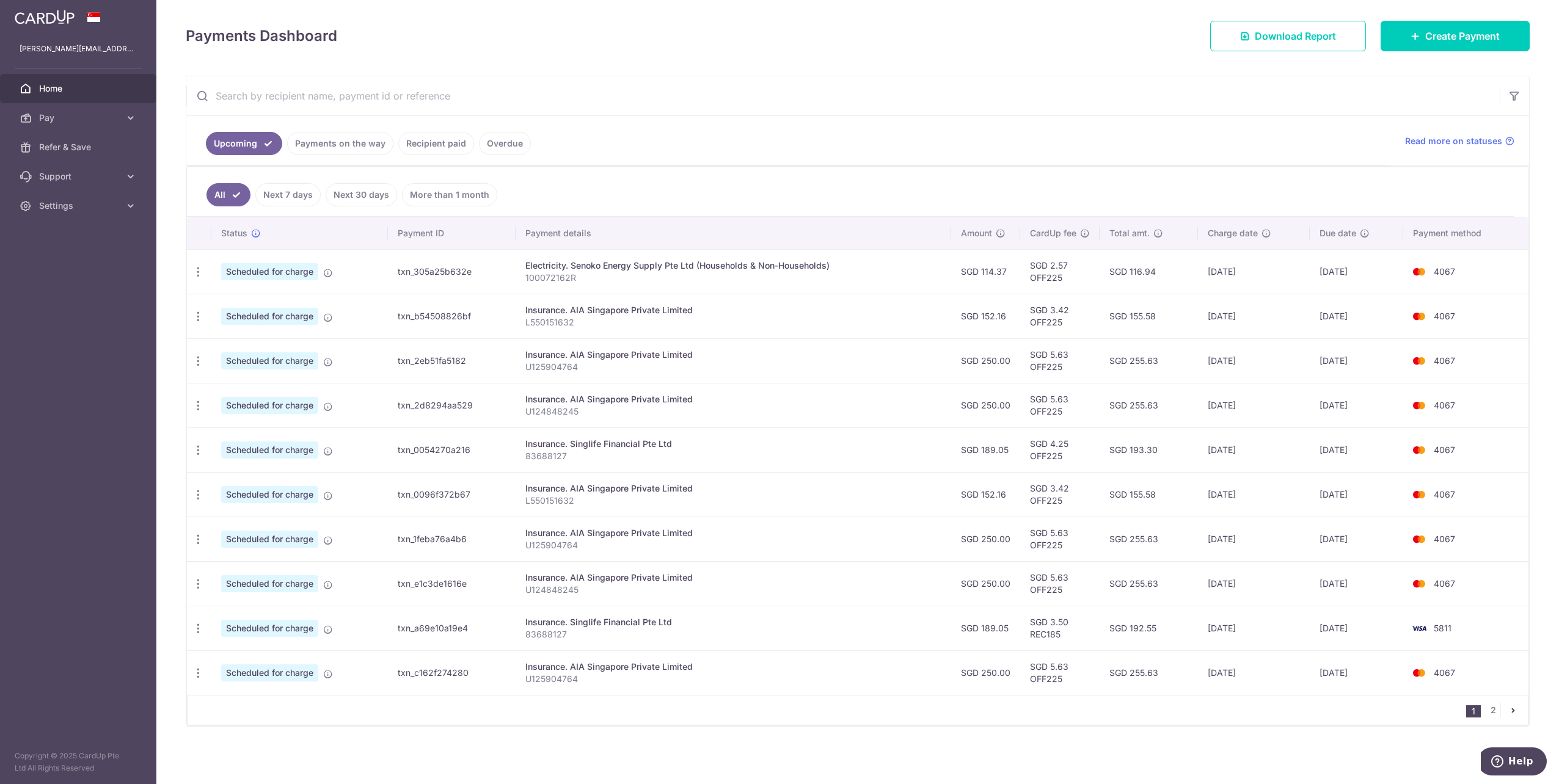
click at [1508, 712] on icon "pager" at bounding box center [1513, 710] width 10 height 10
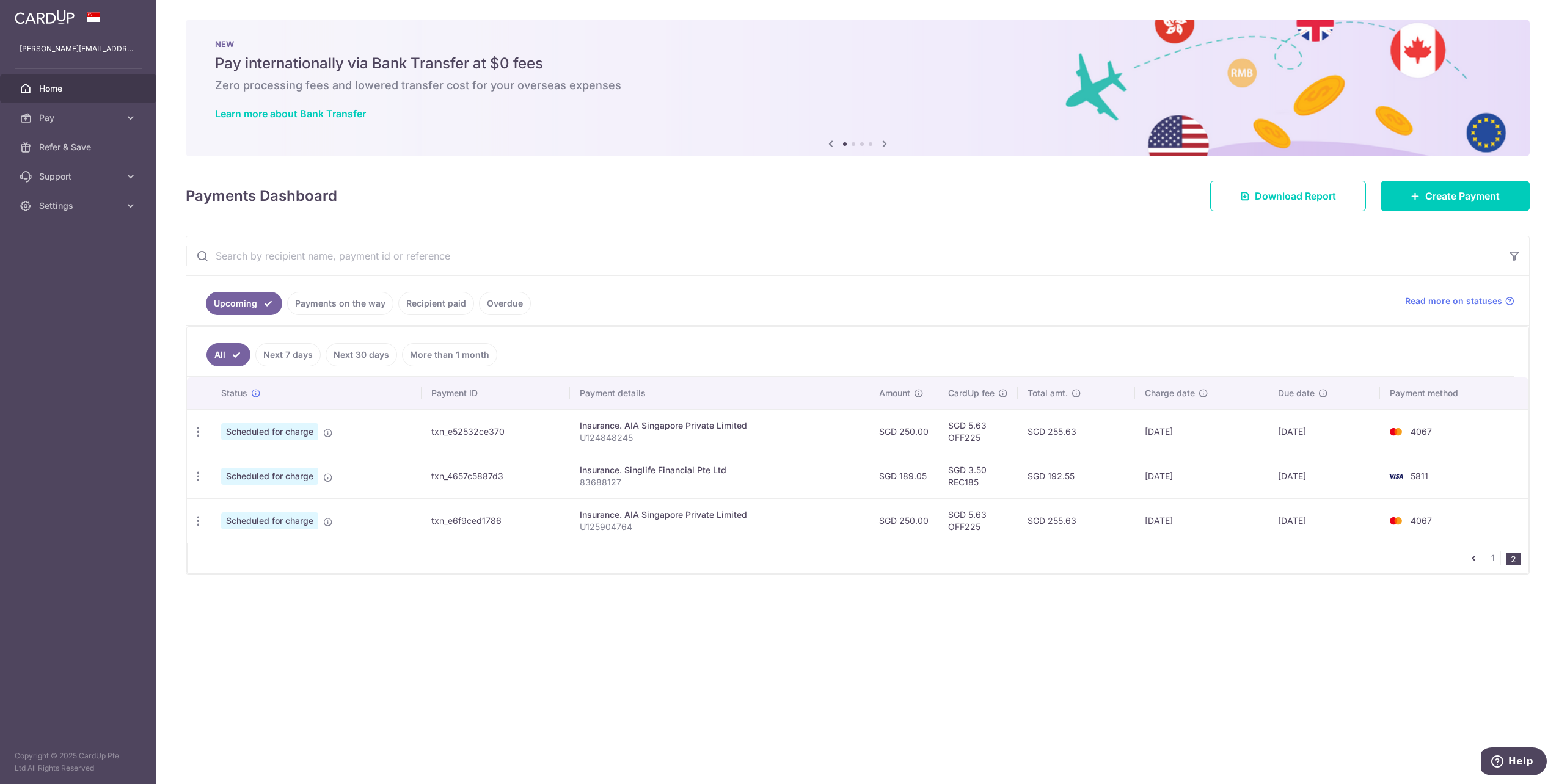
click at [1470, 560] on icon "pager" at bounding box center [1473, 558] width 10 height 10
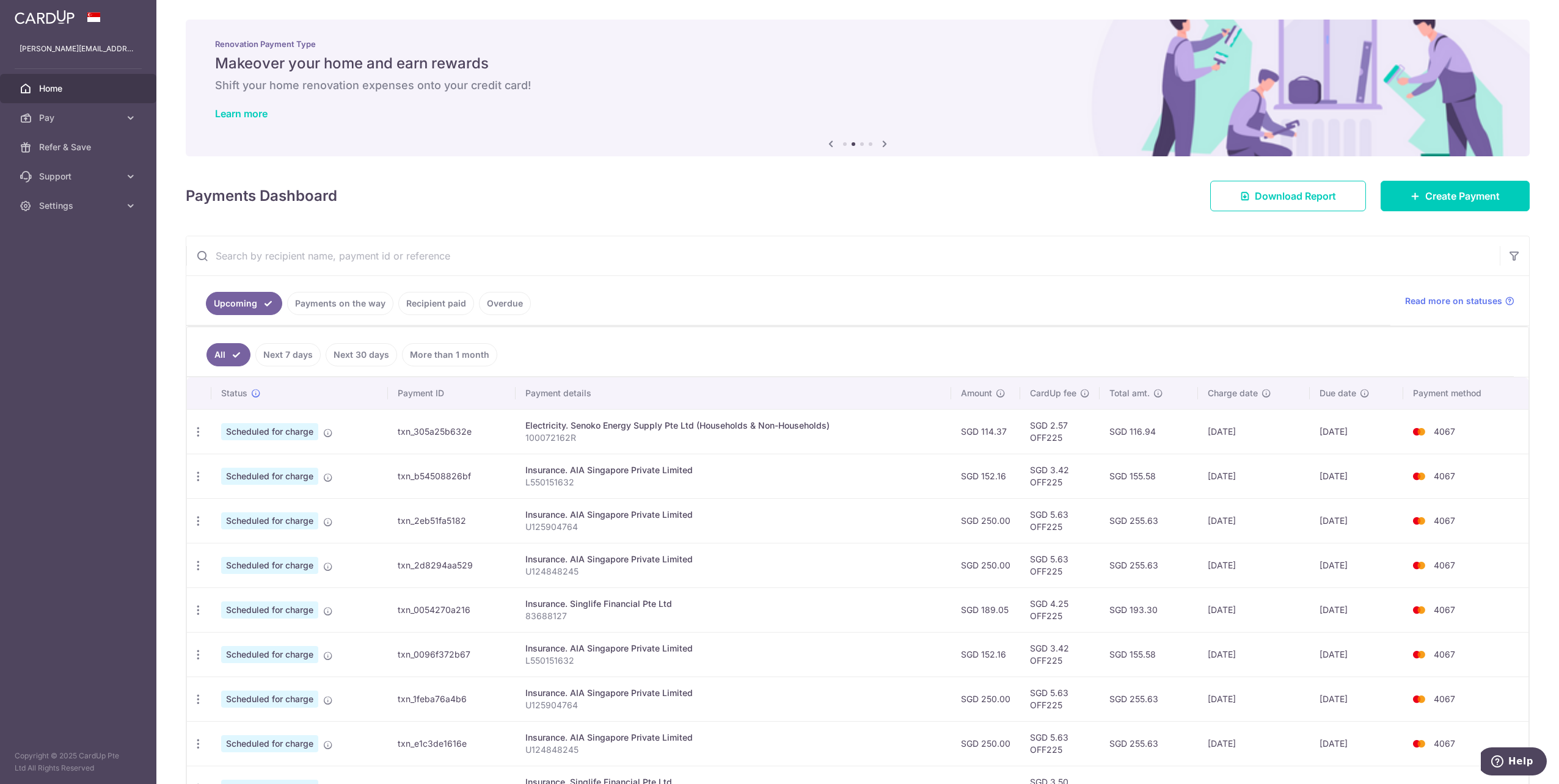
click at [317, 304] on link "Payments on the way" at bounding box center [340, 303] width 106 height 23
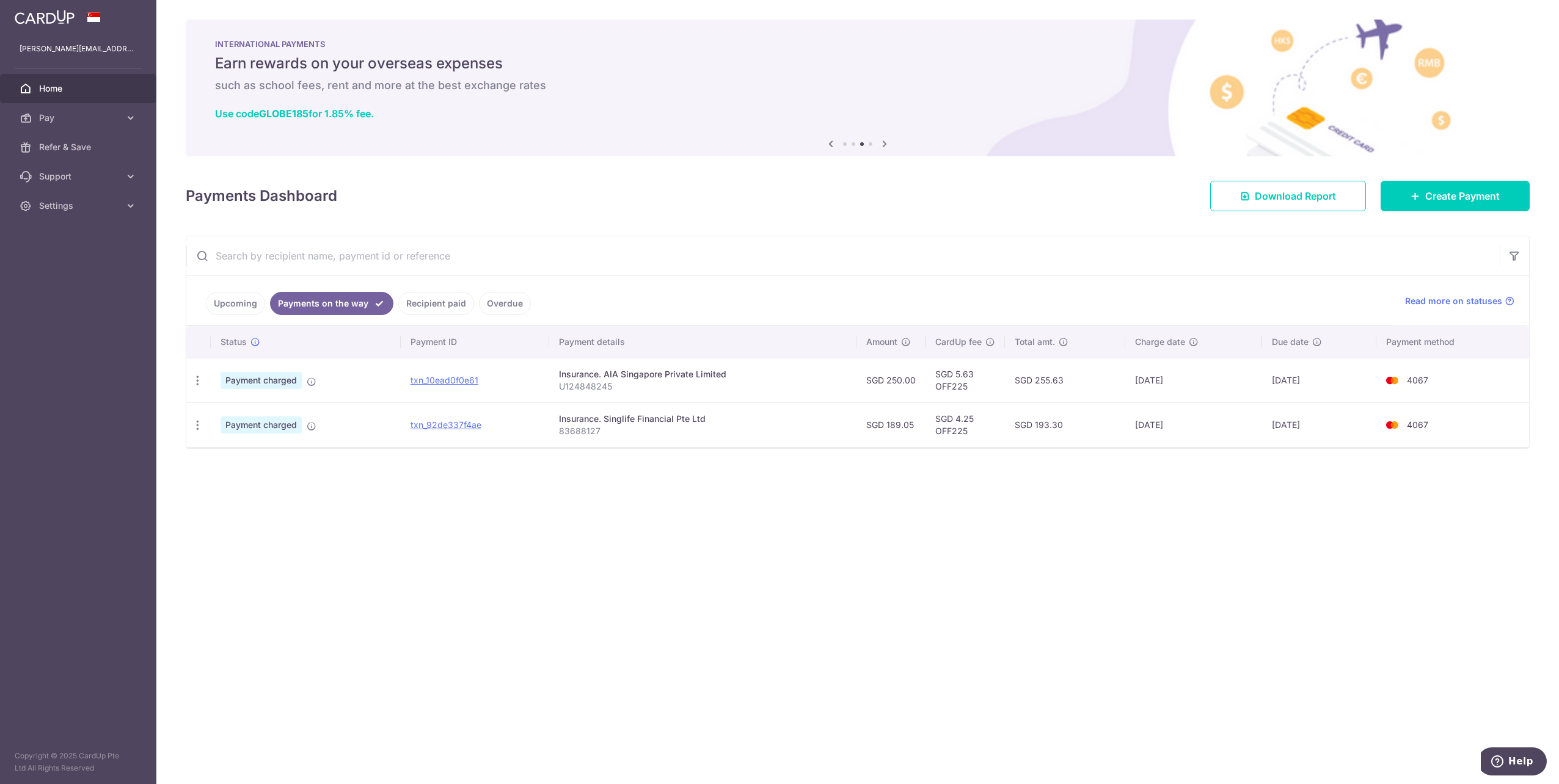
click at [230, 308] on link "Upcoming" at bounding box center [235, 303] width 59 height 23
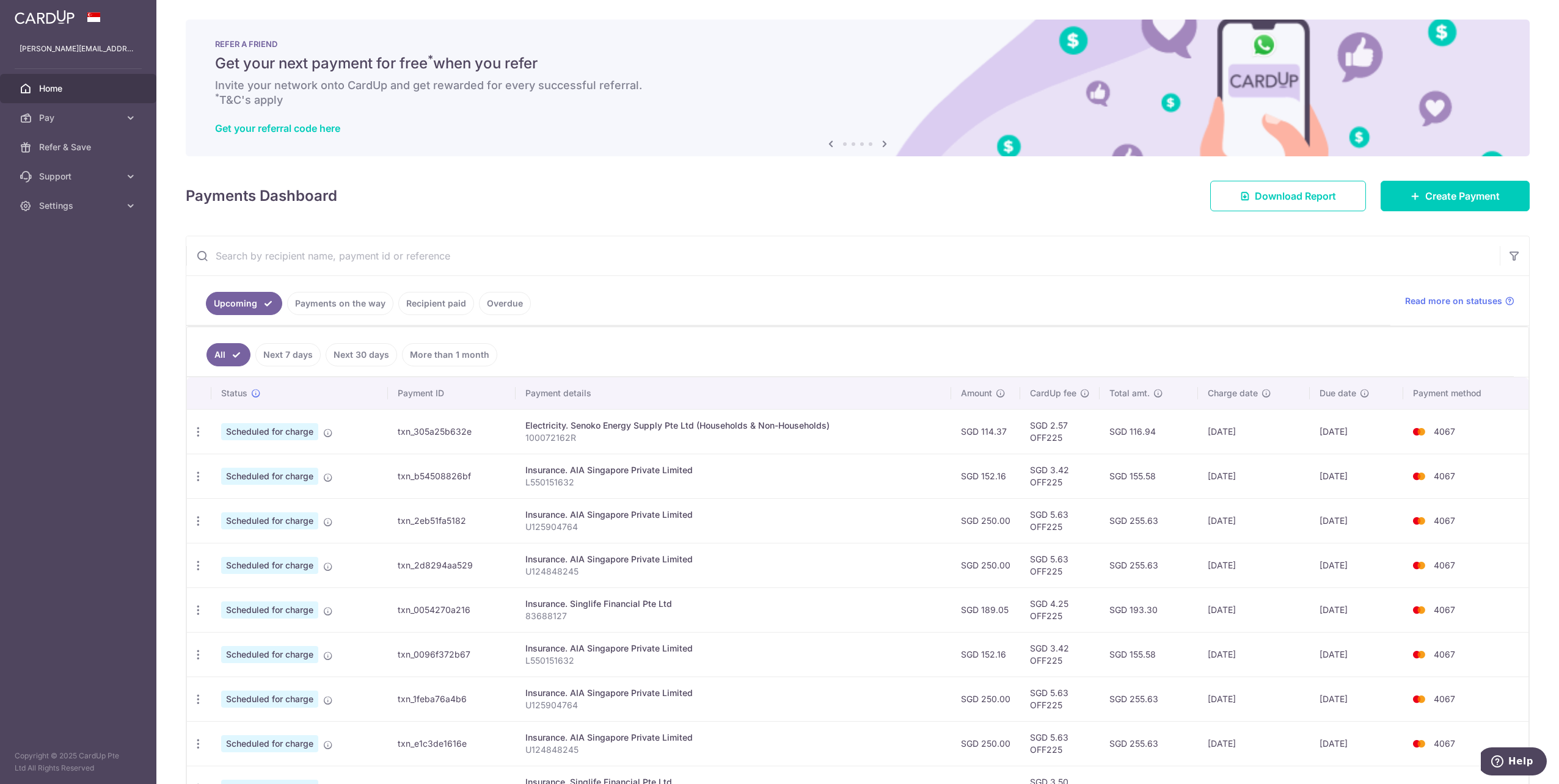
drag, startPoint x: 1172, startPoint y: 522, endPoint x: 1099, endPoint y: 438, distance: 111.3
click at [1099, 438] on tbody "Update payment Cancel payment Scheduled for charge txn_305a25b632e Electricity.…" at bounding box center [858, 632] width 1341 height 446
click at [1099, 438] on td "SGD 116.94" at bounding box center [1148, 431] width 98 height 44
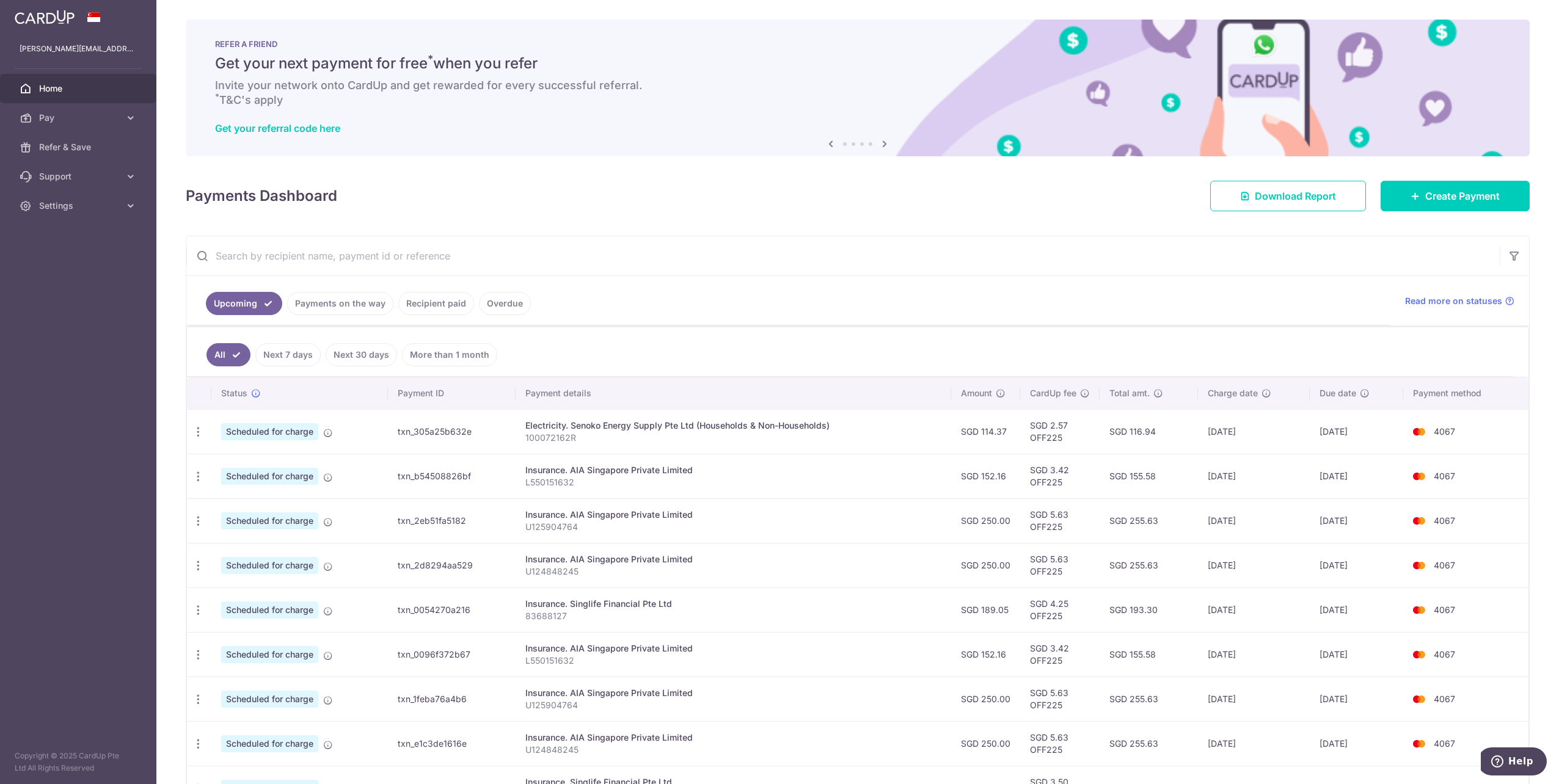
click at [1156, 531] on td "SGD 255.63" at bounding box center [1148, 520] width 98 height 44
drag, startPoint x: 1159, startPoint y: 525, endPoint x: 1092, endPoint y: 428, distance: 117.9
click at [1092, 428] on tbody "Update payment Cancel payment Scheduled for charge txn_305a25b632e Electricity.…" at bounding box center [858, 632] width 1341 height 446
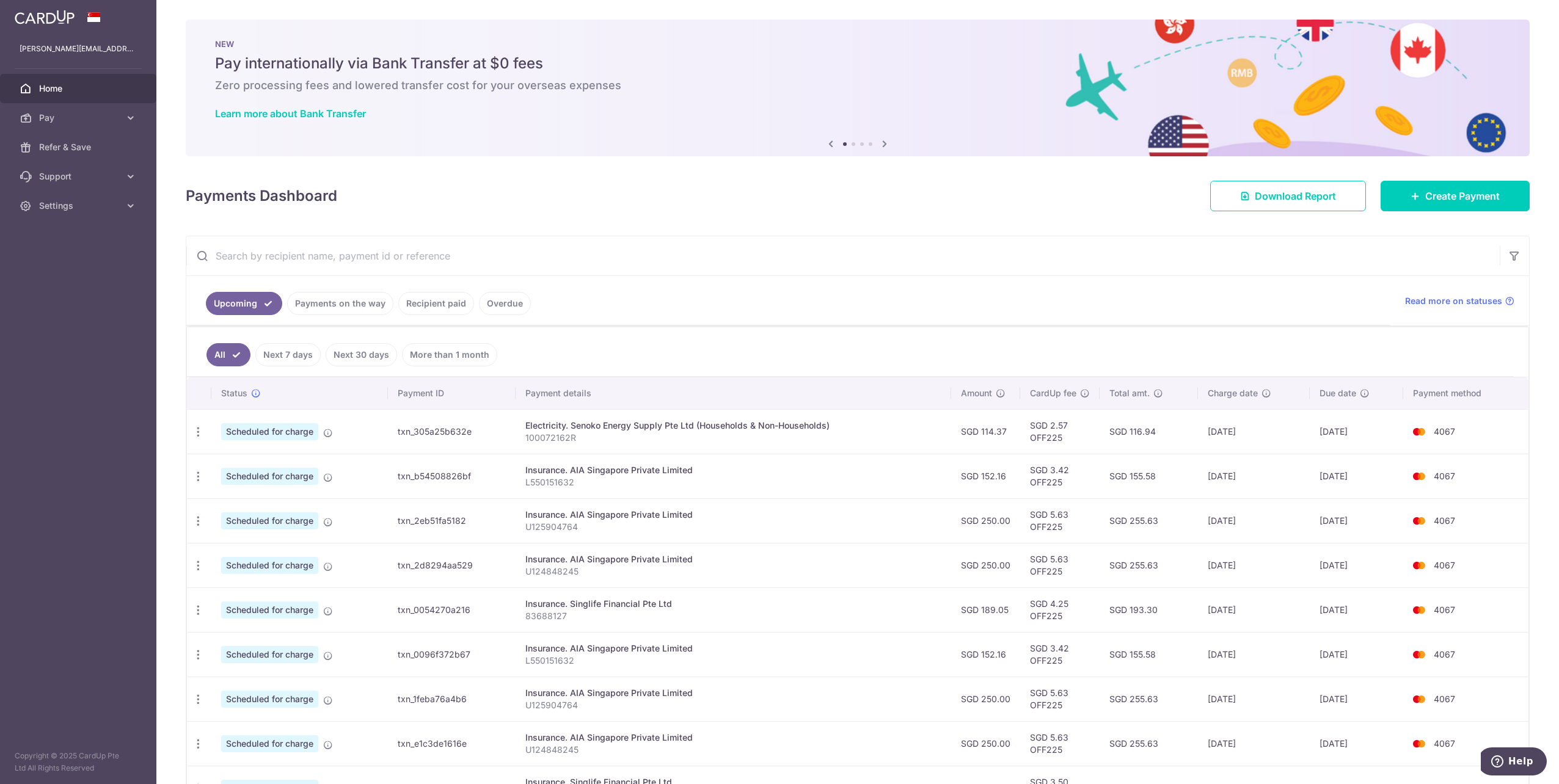
drag, startPoint x: 1092, startPoint y: 428, endPoint x: 1174, endPoint y: 515, distance: 119.6
click at [1174, 515] on td "SGD 255.63" at bounding box center [1148, 520] width 98 height 44
drag, startPoint x: 1158, startPoint y: 520, endPoint x: 1086, endPoint y: 455, distance: 97.0
click at [1096, 481] on tbody "Update payment Cancel payment Scheduled for charge txn_305a25b632e Electricity.…" at bounding box center [858, 632] width 1341 height 446
drag, startPoint x: 1086, startPoint y: 455, endPoint x: 1082, endPoint y: 434, distance: 21.4
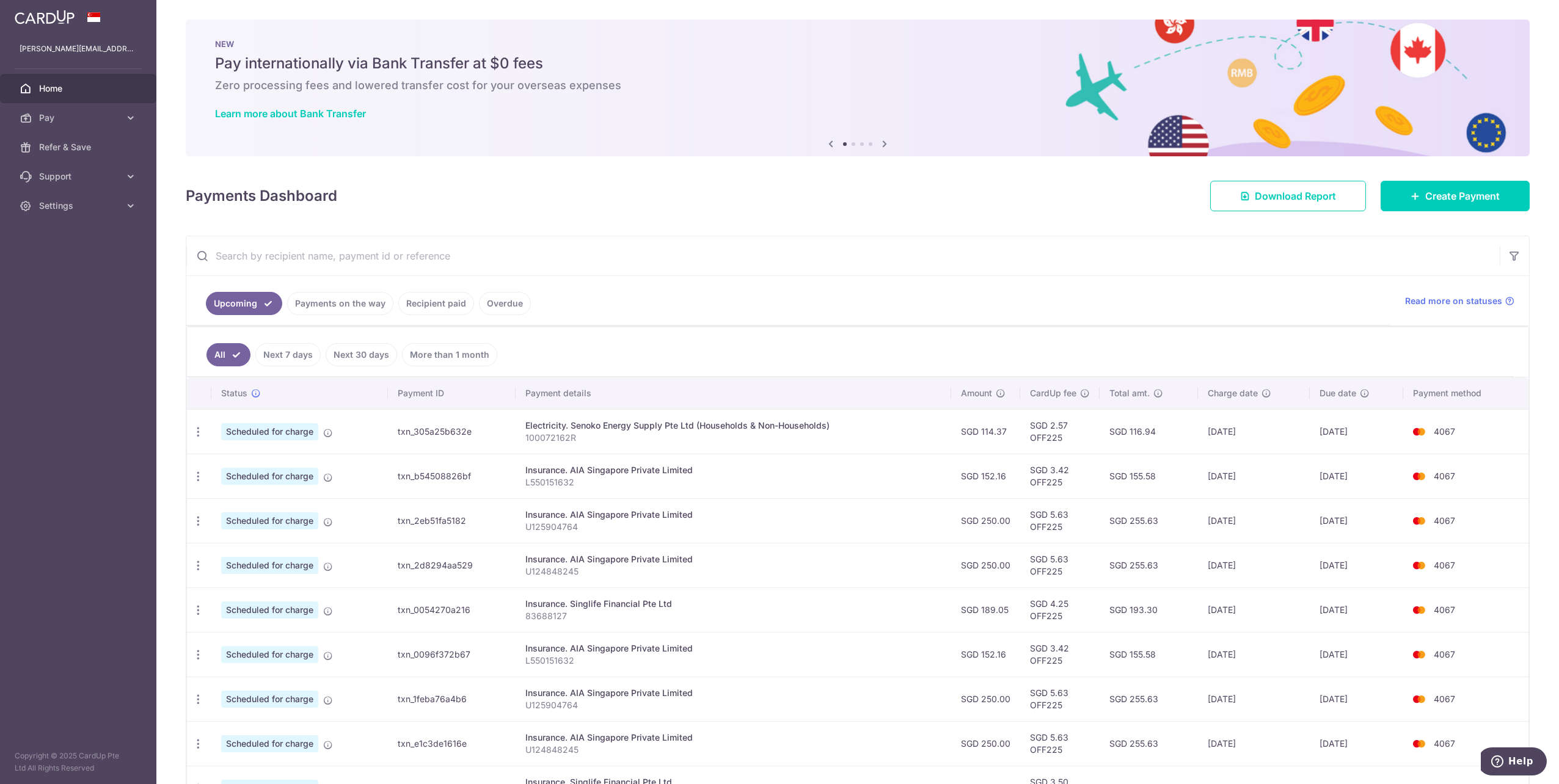
click at [1082, 434] on tbody "Update payment Cancel payment Scheduled for charge txn_305a25b632e Electricity.…" at bounding box center [858, 632] width 1341 height 446
drag, startPoint x: 1082, startPoint y: 434, endPoint x: 1157, endPoint y: 531, distance: 122.6
click at [1156, 531] on td "SGD 255.63" at bounding box center [1148, 520] width 98 height 44
drag, startPoint x: 1162, startPoint y: 527, endPoint x: 1085, endPoint y: 494, distance: 83.8
click at [1085, 494] on tbody "Update payment Cancel payment Scheduled for charge txn_305a25b632e Electricity.…" at bounding box center [858, 632] width 1341 height 446
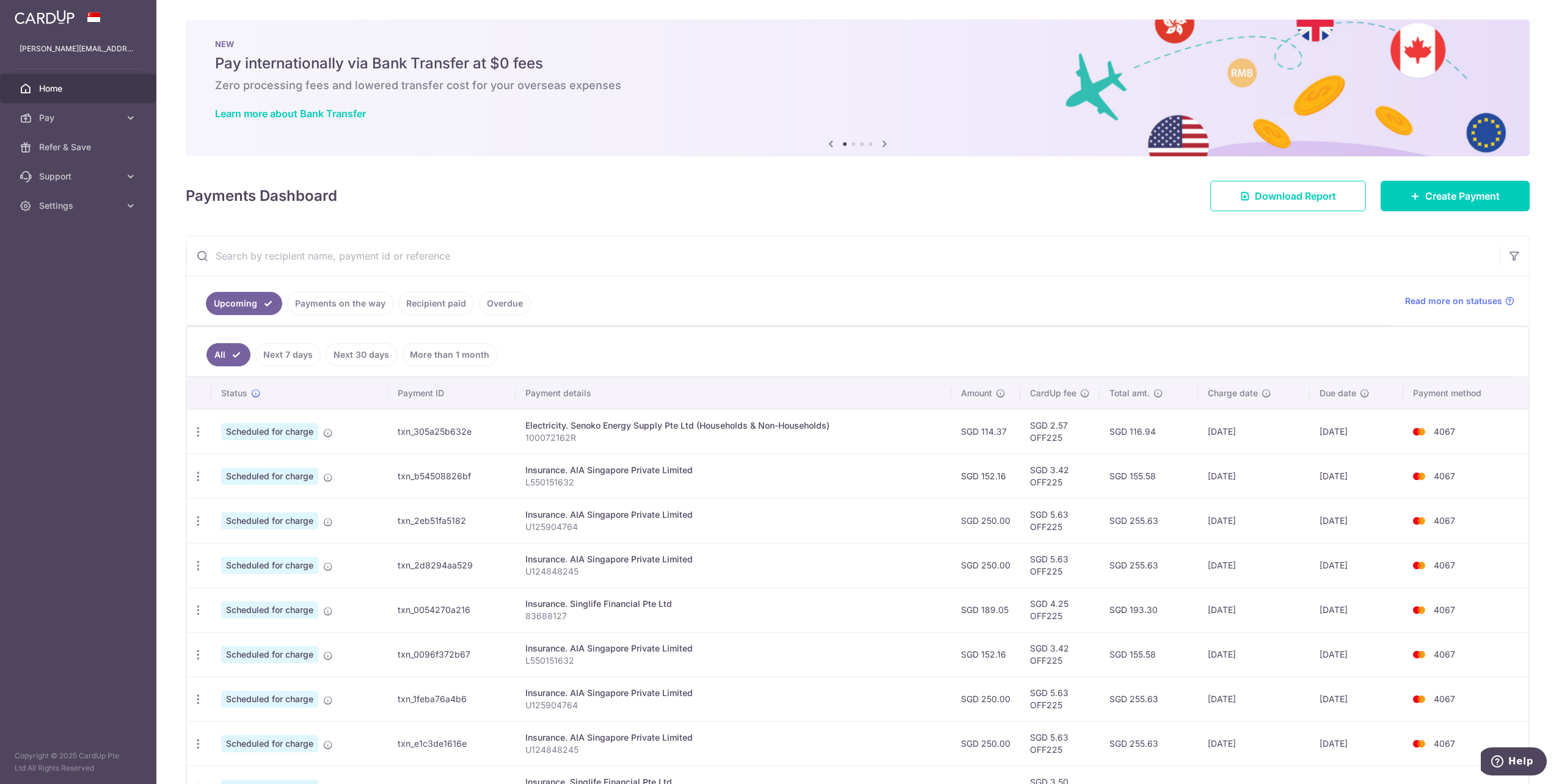
click at [1110, 476] on td "SGD 155.58" at bounding box center [1148, 476] width 98 height 44
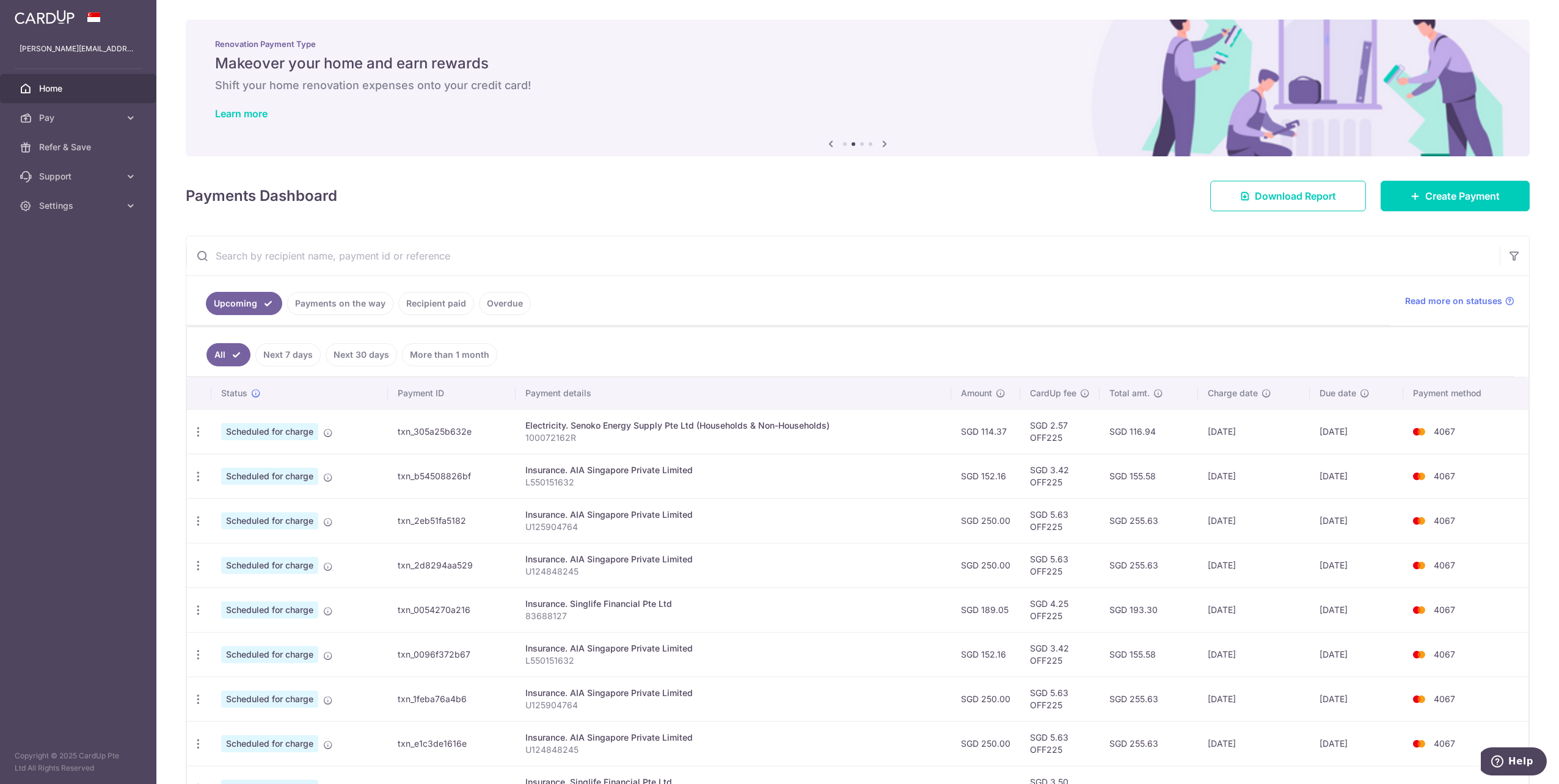
click at [109, 83] on span "Home" at bounding box center [80, 88] width 81 height 12
